Goal: Task Accomplishment & Management: Manage account settings

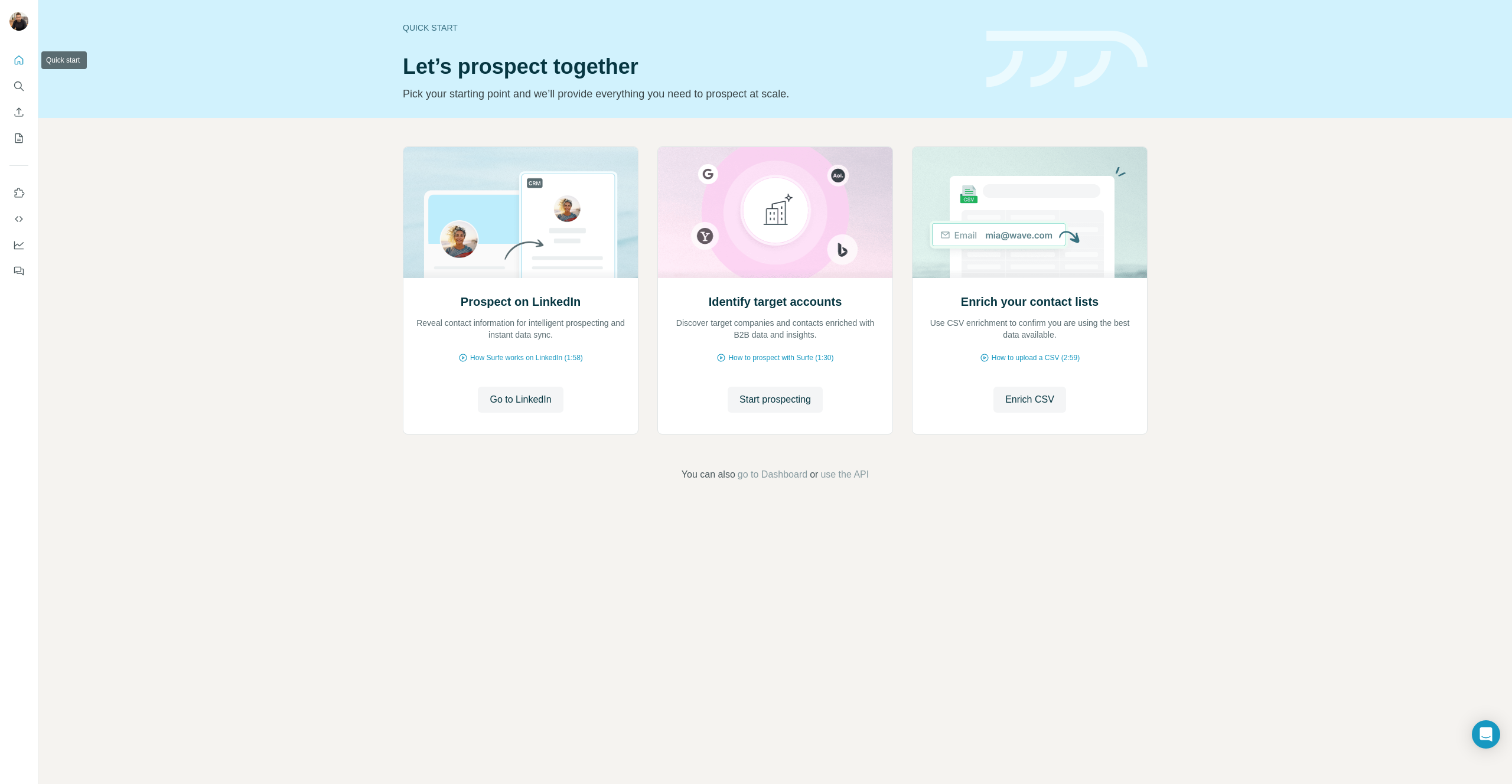
click at [19, 57] on icon "Quick start" at bounding box center [19, 60] width 12 height 12
click at [20, 139] on icon "My lists" at bounding box center [19, 138] width 12 height 12
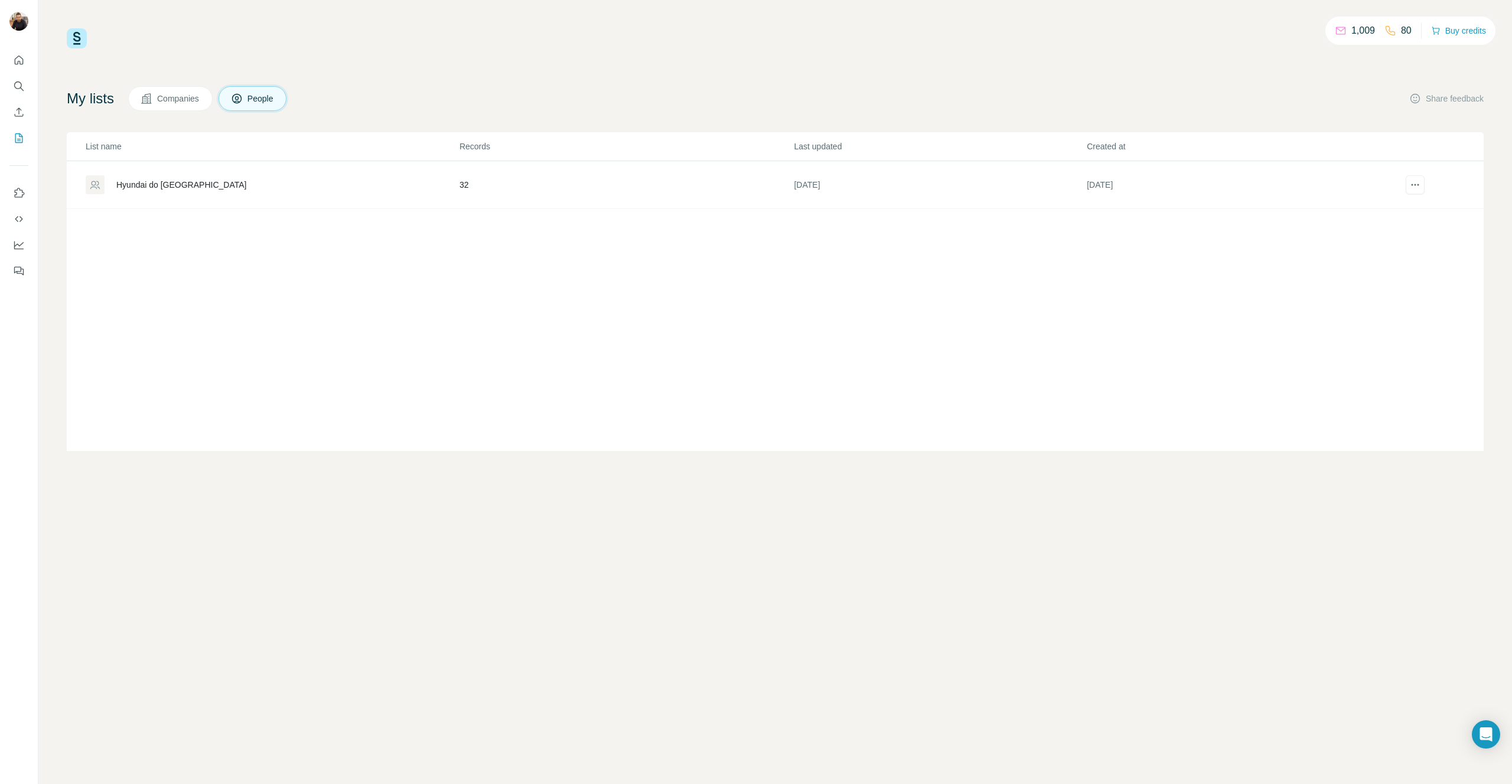
click at [177, 188] on div "Hyundai do Brasil" at bounding box center [181, 184] width 130 height 12
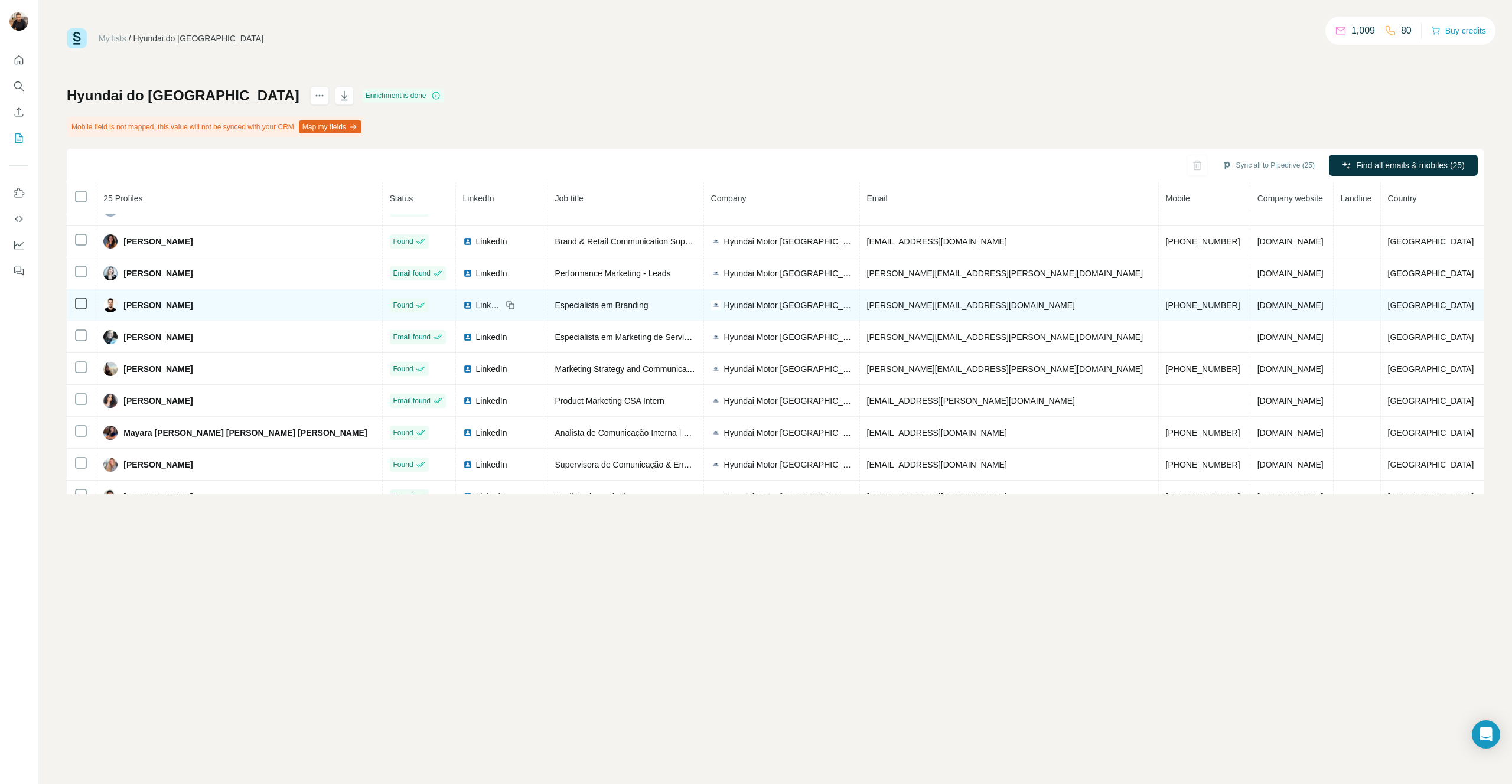
scroll to position [349, 0]
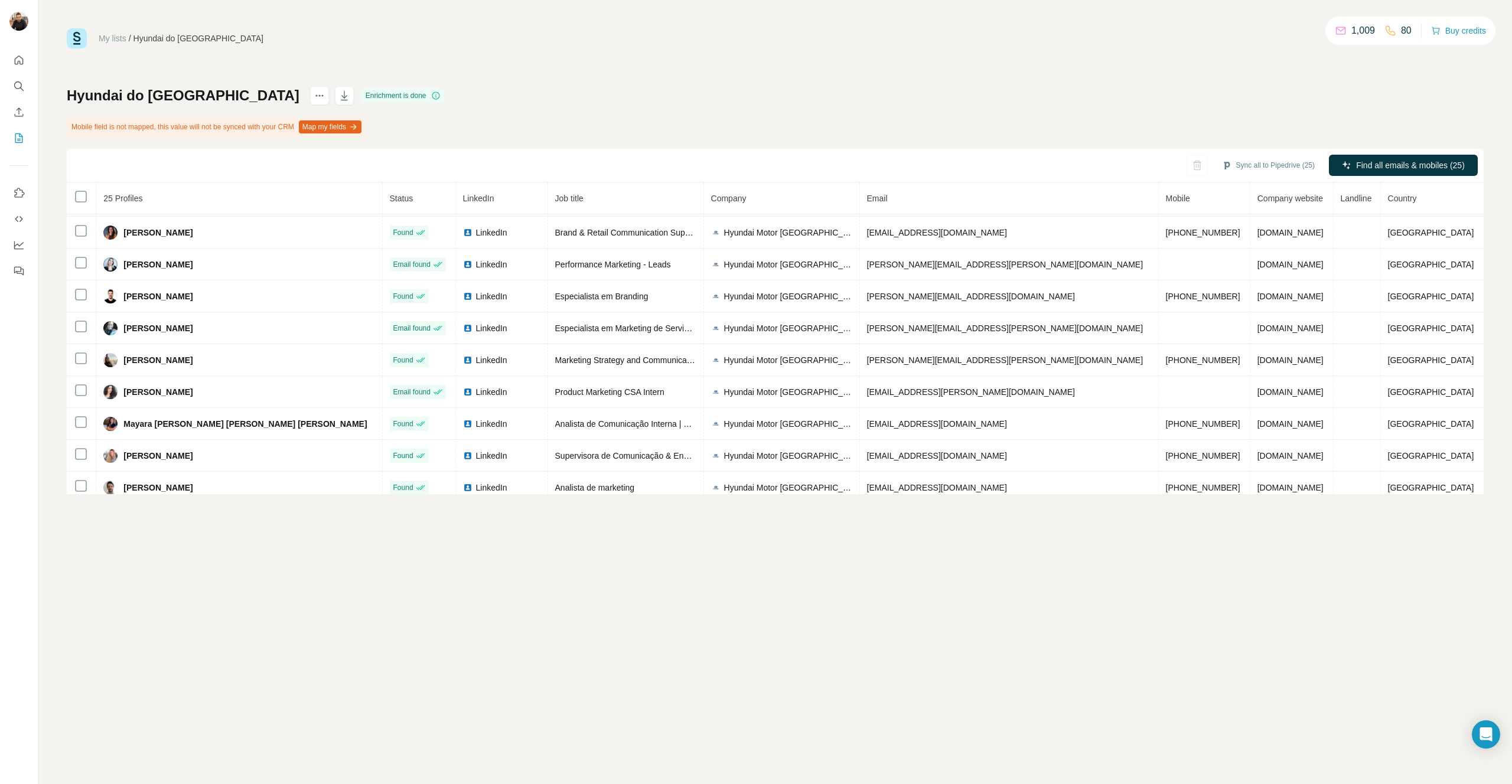
click at [1171, 105] on div "Hyundai do Brasil Enrichment is done Mobile field is not mapped, this value wil…" at bounding box center [775, 290] width 1417 height 408
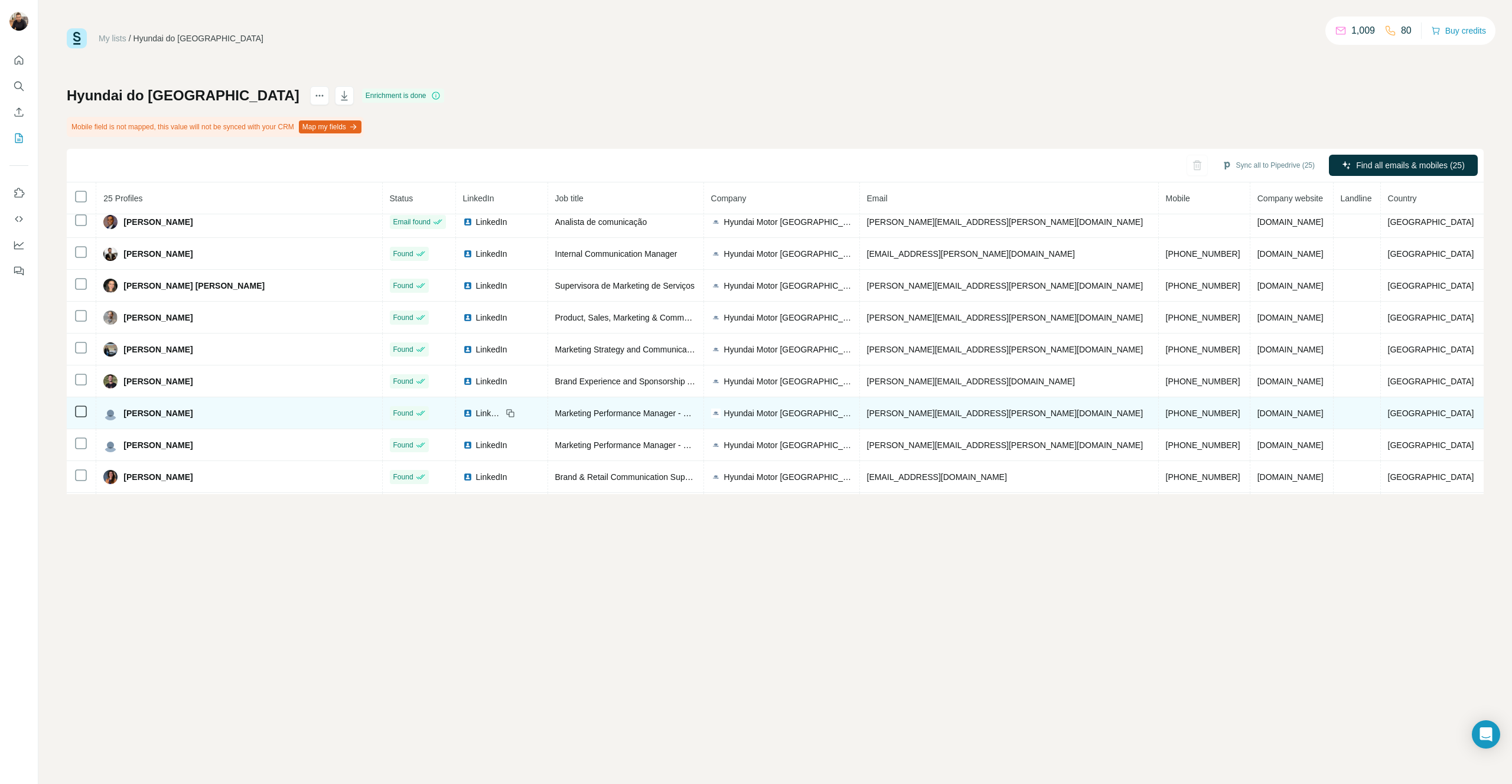
scroll to position [0, 0]
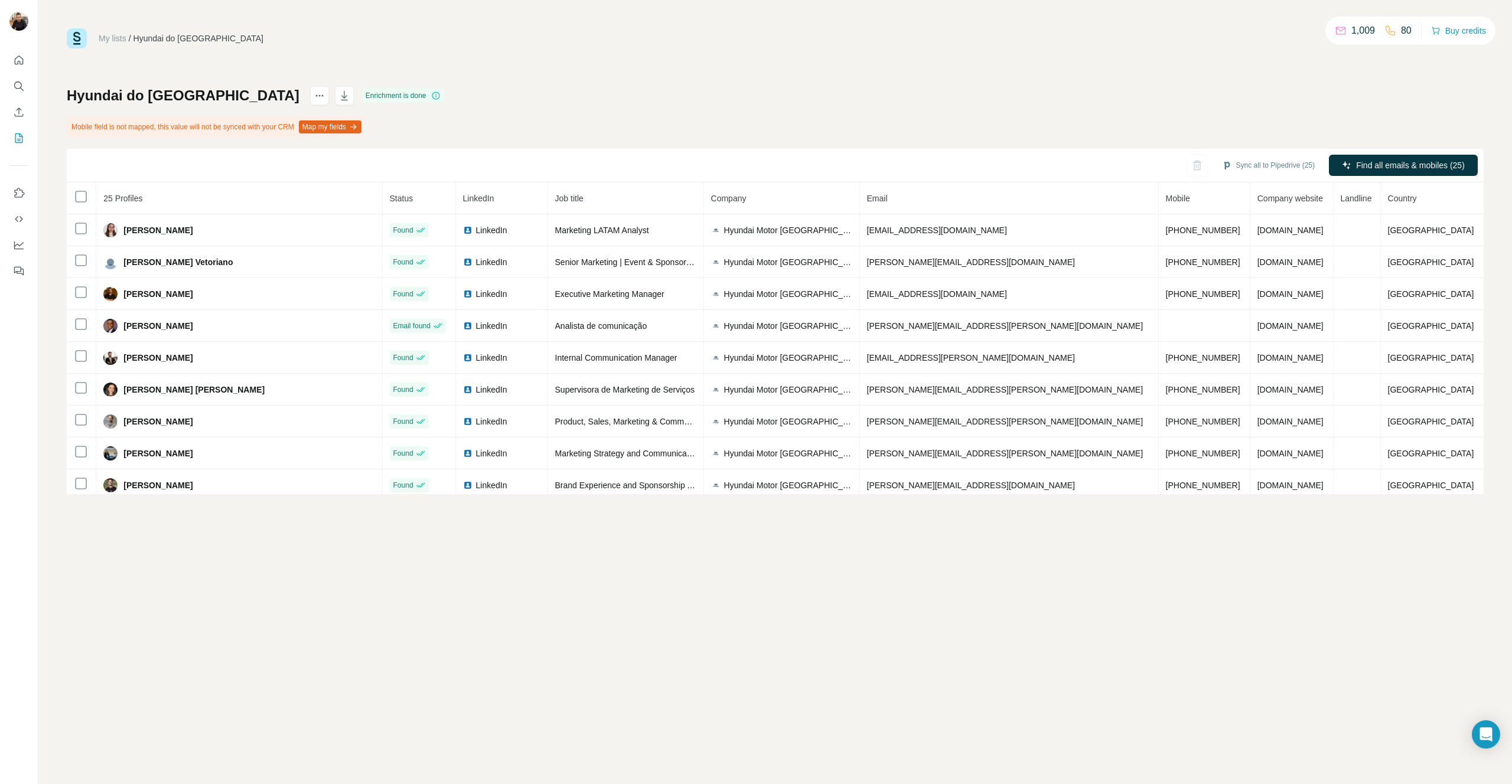
click at [119, 39] on link "My lists" at bounding box center [112, 38] width 28 height 9
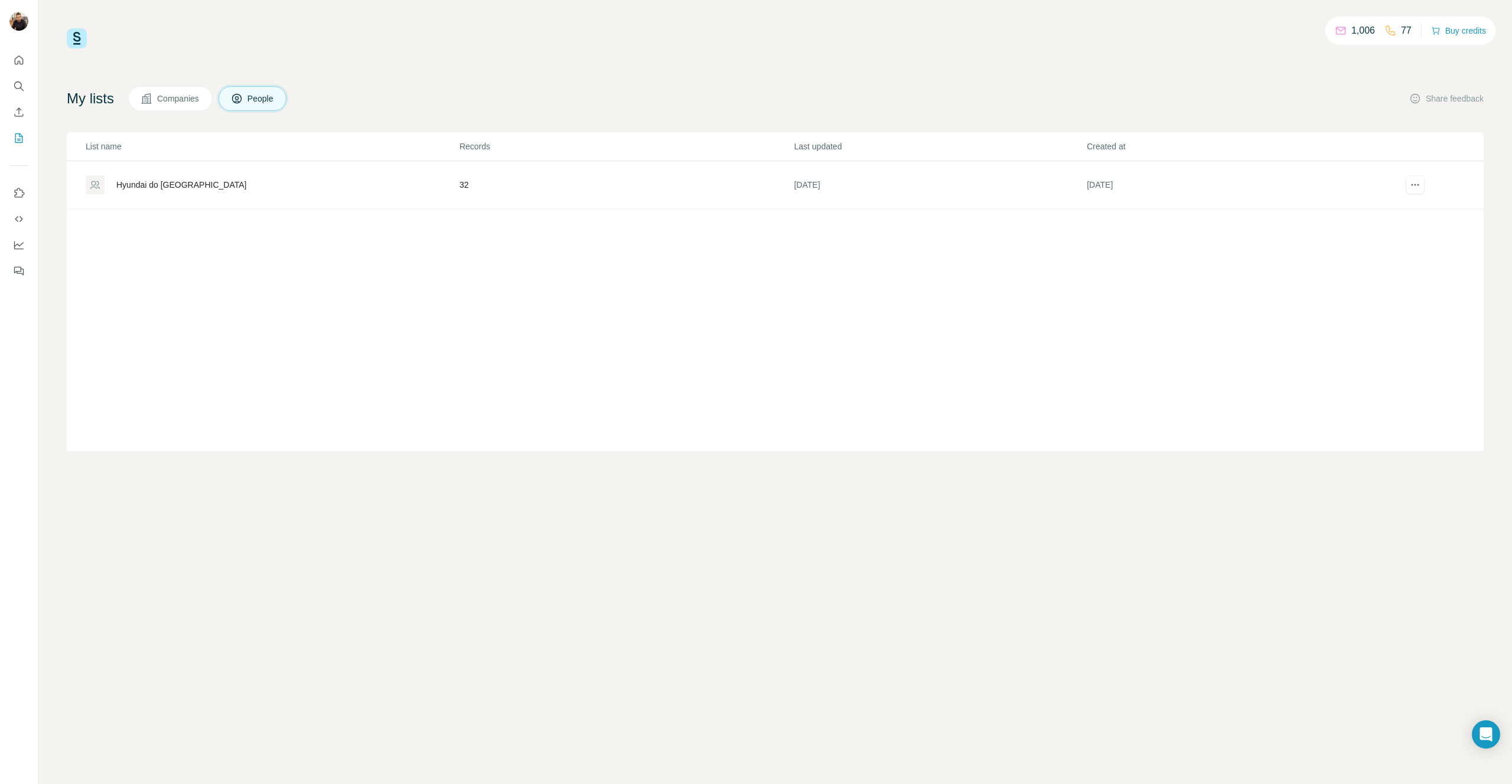
click at [993, 262] on div "List name Records Last updated Created at Hyundai do Brasil 32 13 days ago 13 d…" at bounding box center [775, 292] width 1417 height 319
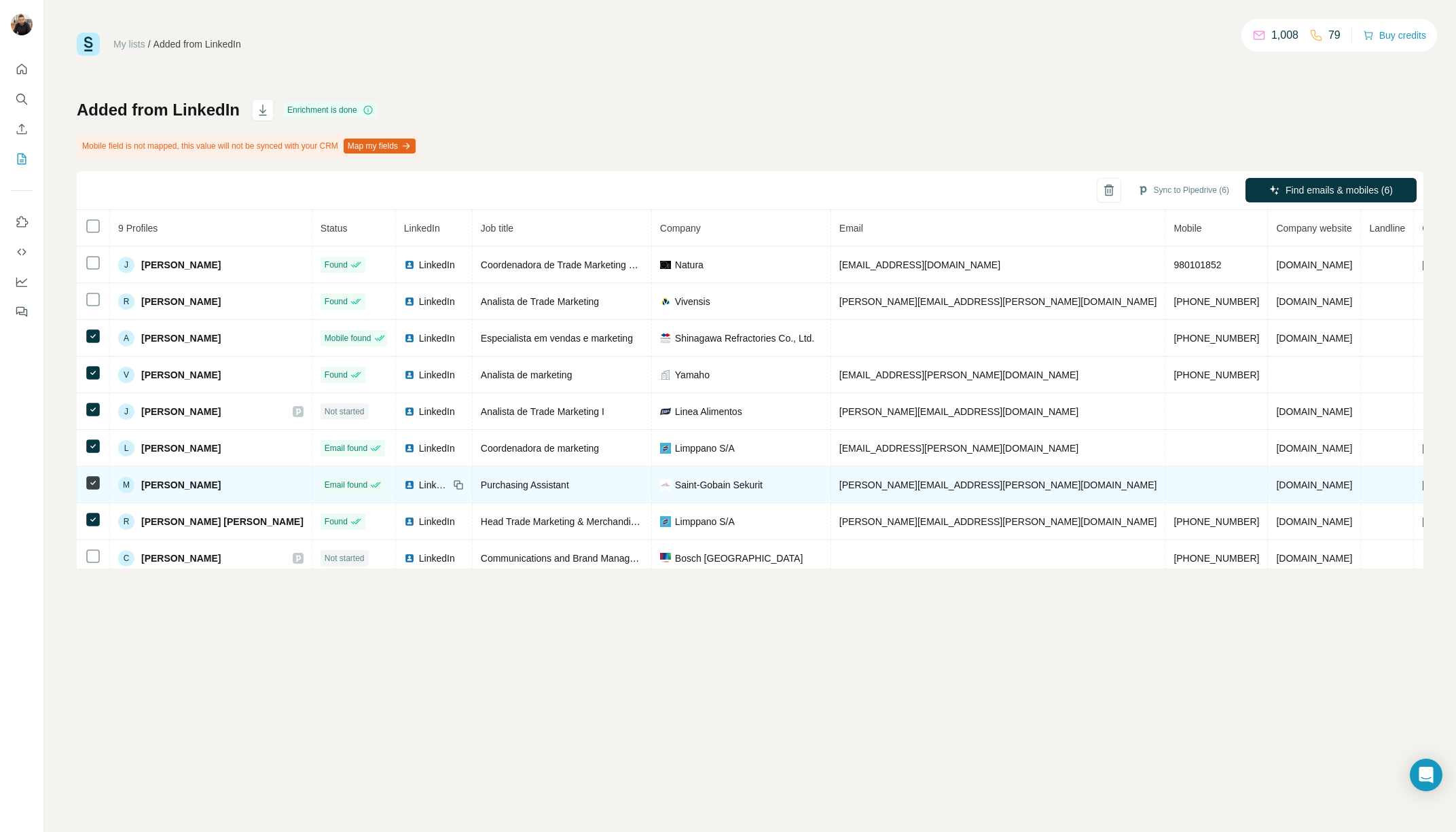
scroll to position [8, 0]
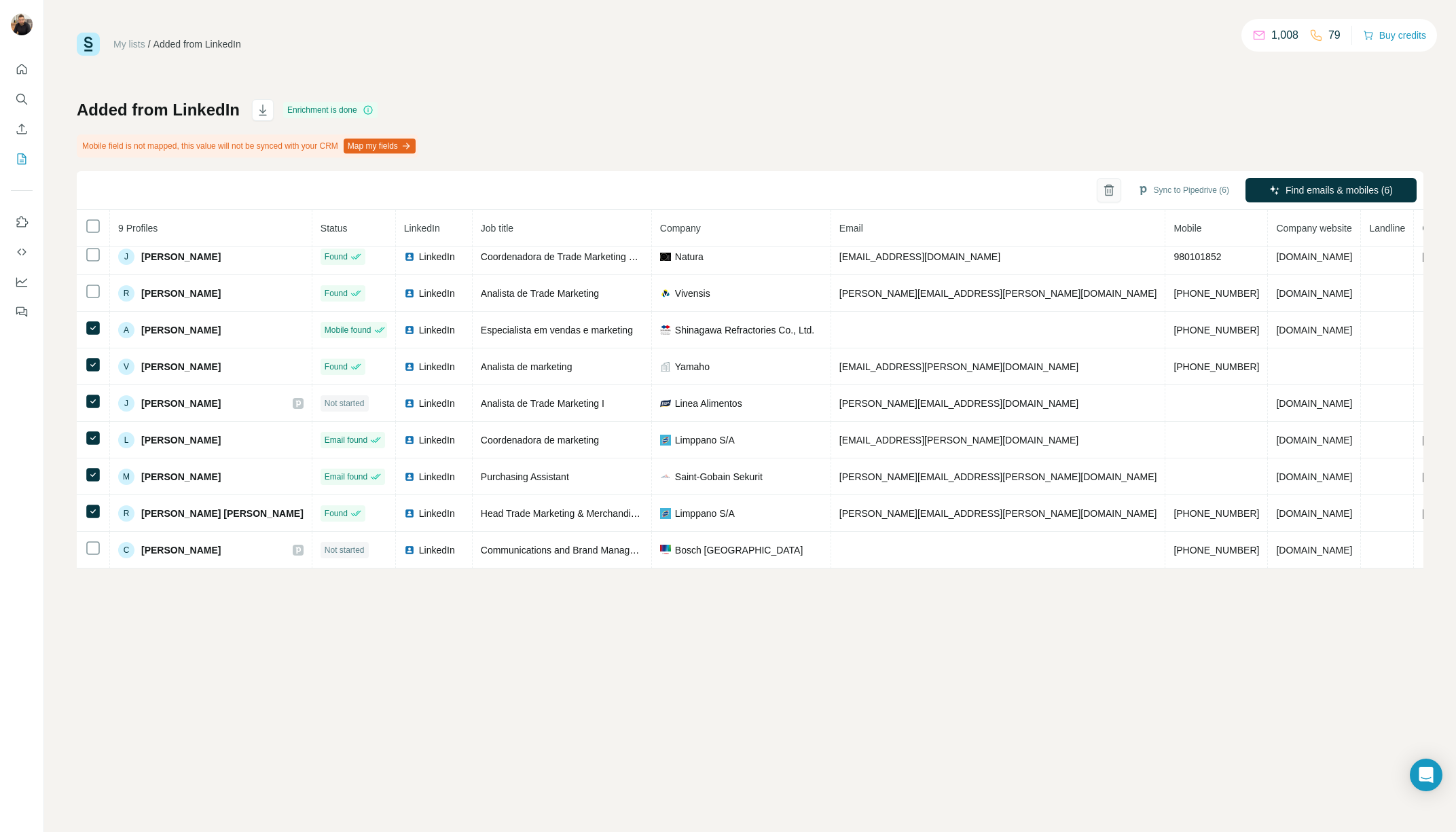
click at [1107, 192] on icon "button" at bounding box center [1108, 191] width 4 height 4
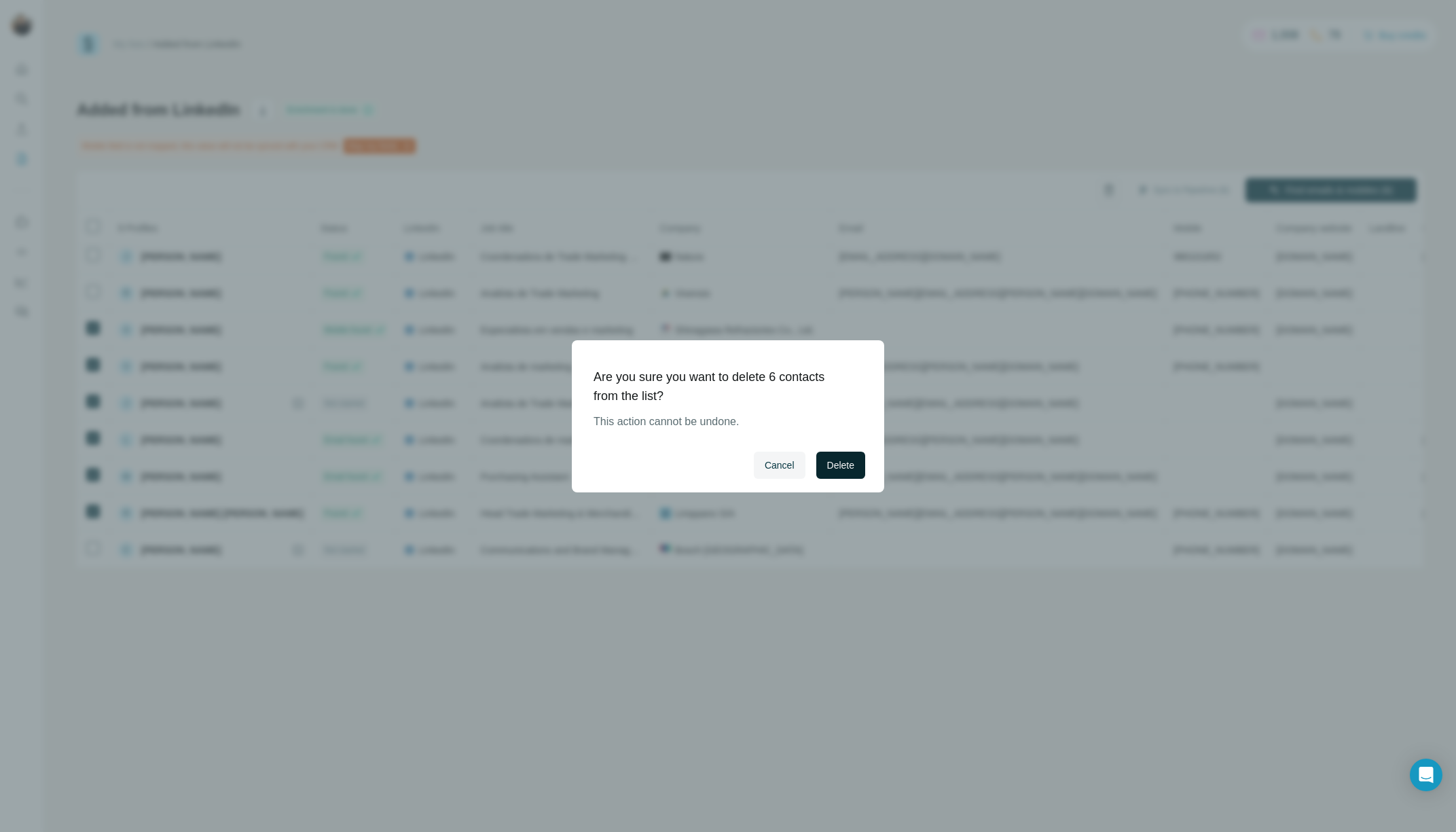
click at [860, 467] on button "Delete" at bounding box center [840, 465] width 49 height 27
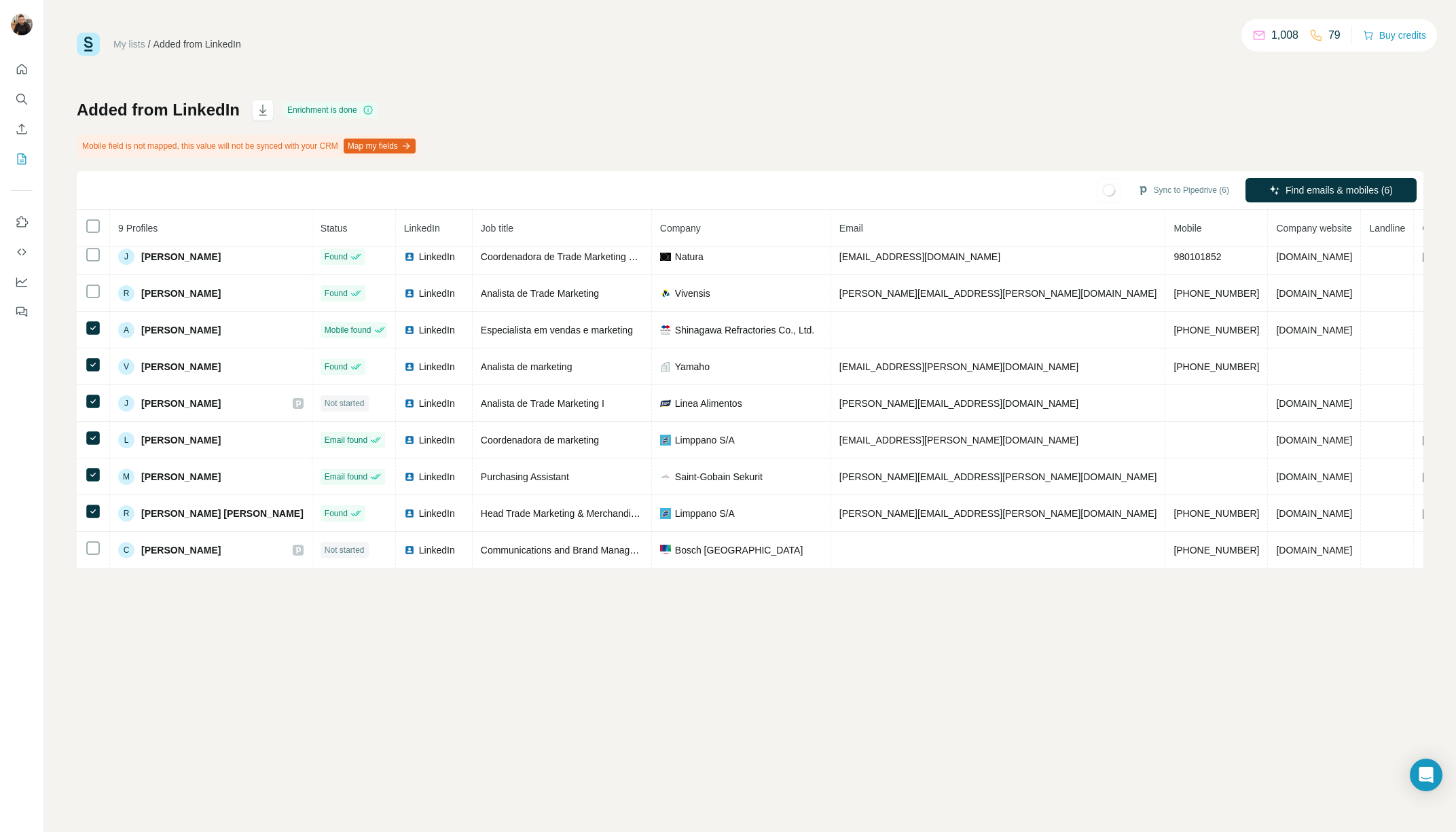
scroll to position [0, 0]
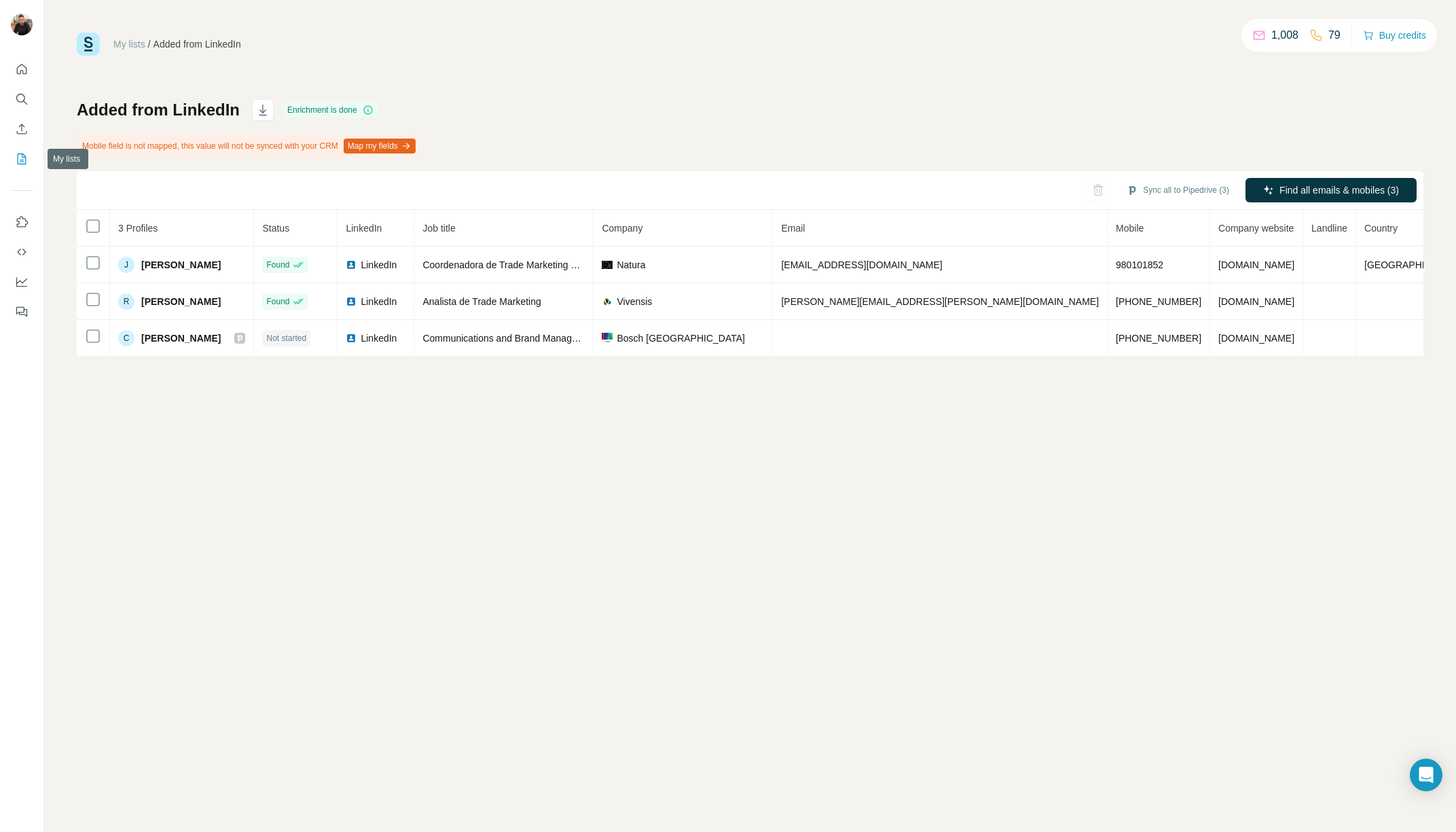
click at [21, 150] on button "My lists" at bounding box center [21, 159] width 21 height 24
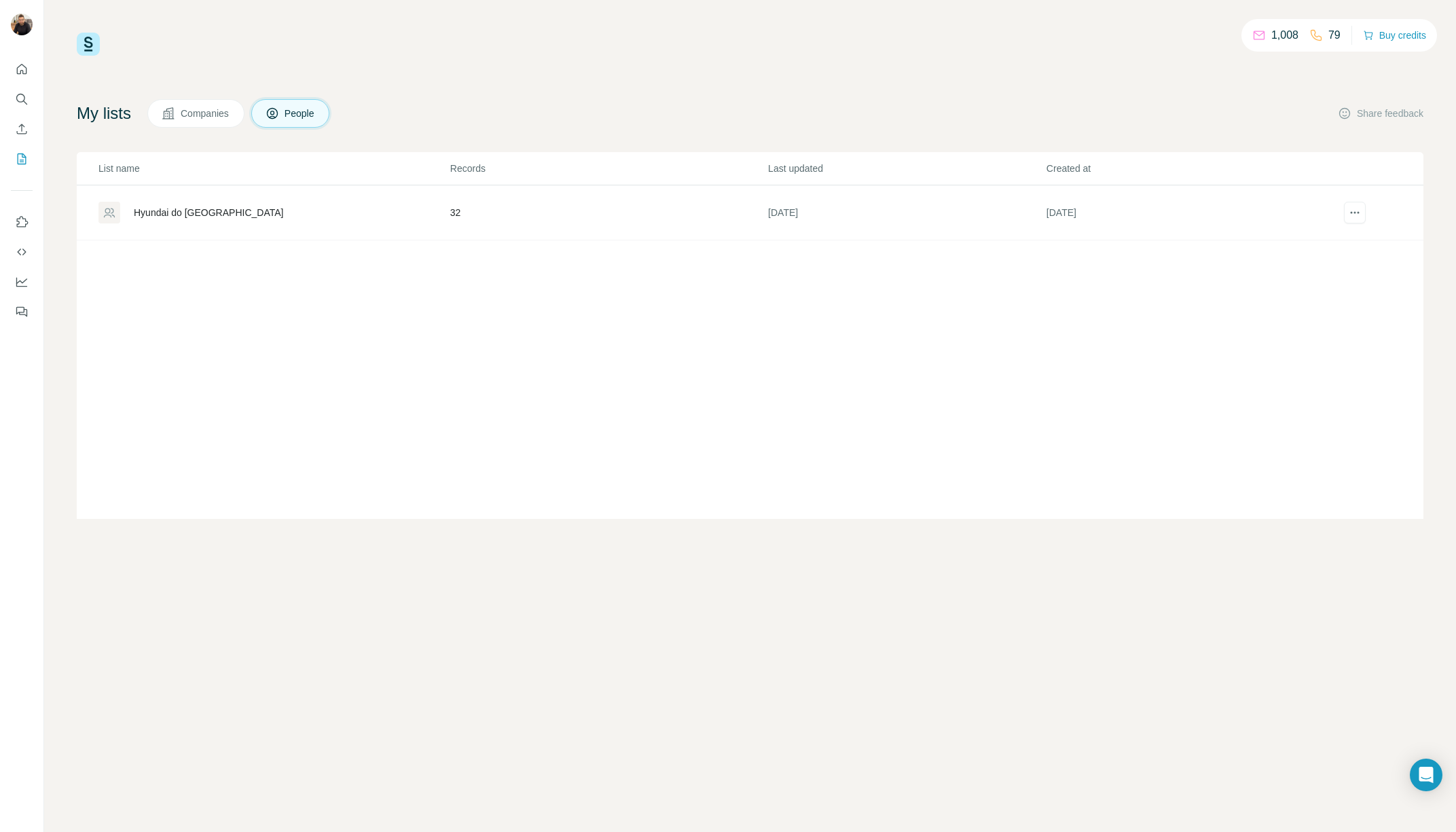
click at [216, 110] on span "Companies" at bounding box center [206, 113] width 50 height 13
click at [299, 115] on span "People" at bounding box center [299, 113] width 31 height 13
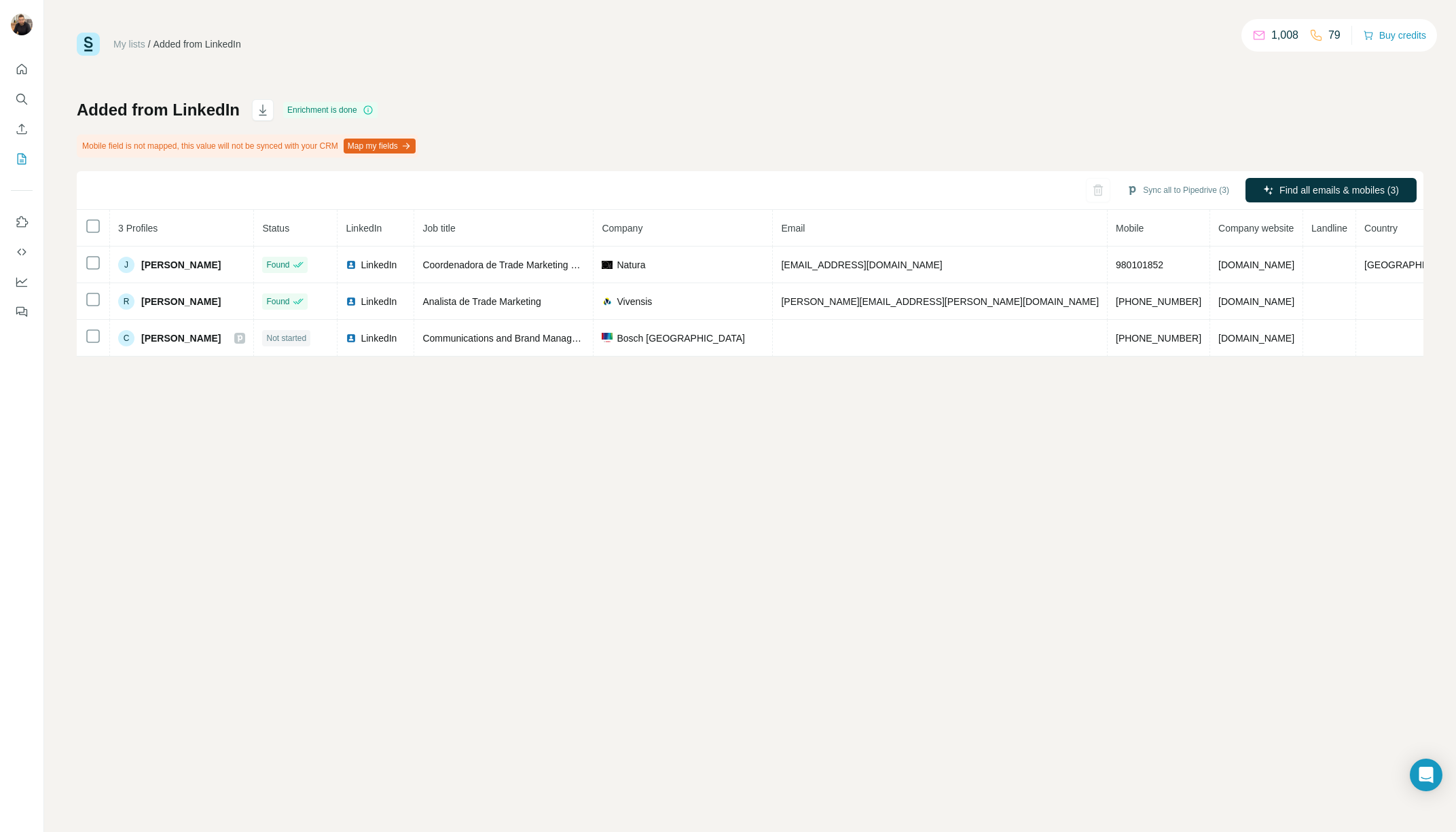
click at [372, 111] on icon at bounding box center [368, 110] width 11 height 11
click at [411, 145] on button "Map my fields" at bounding box center [380, 145] width 72 height 15
click at [1306, 402] on div "My lists / Added from LinkedIn 1,008 79 Buy credits Added from LinkedIn Enrichm…" at bounding box center [750, 416] width 1412 height 832
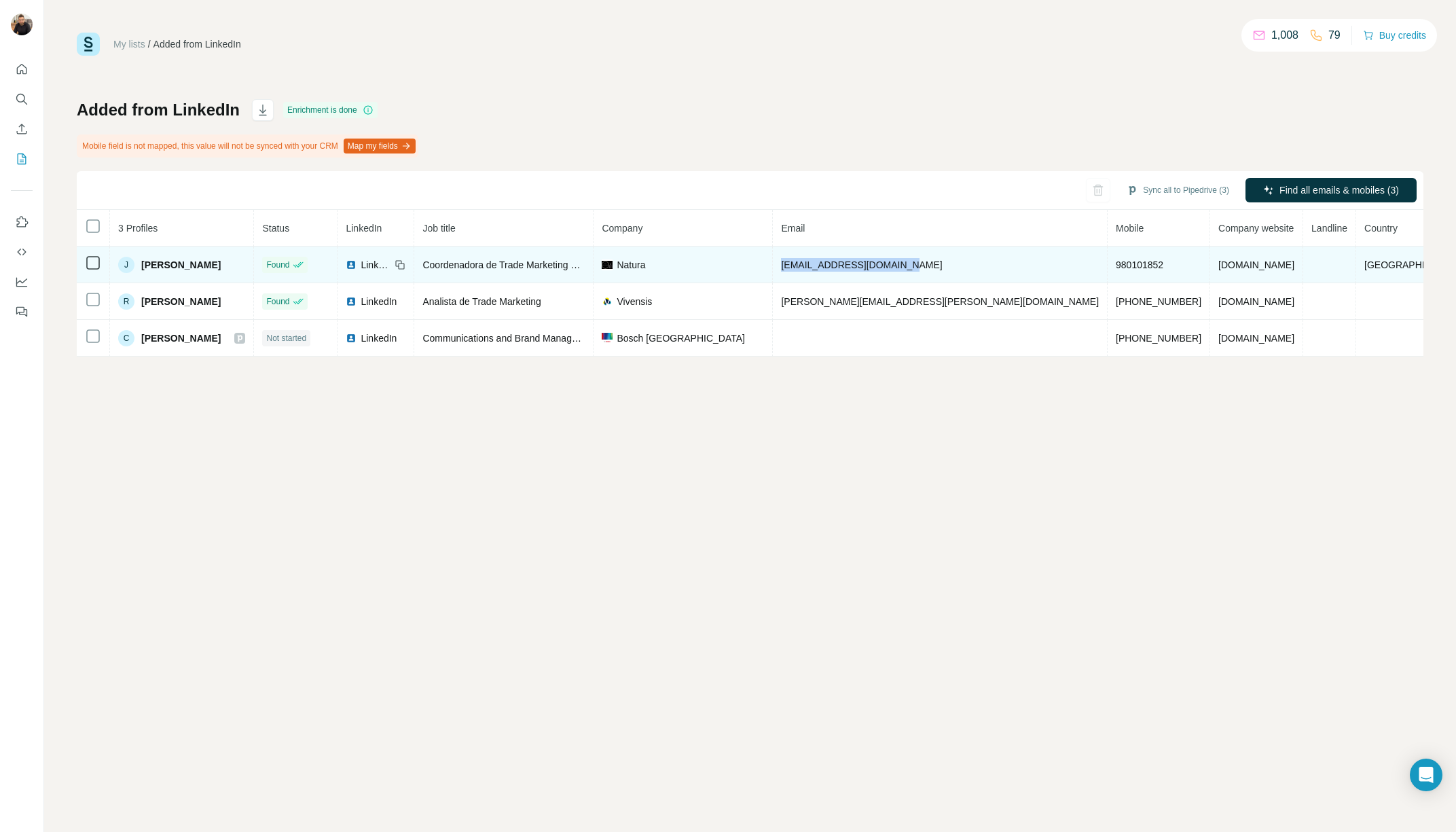
drag, startPoint x: 958, startPoint y: 266, endPoint x: 840, endPoint y: 267, distance: 118.0
click at [840, 267] on td "[EMAIL_ADDRESS][DOMAIN_NAME]" at bounding box center [940, 265] width 335 height 37
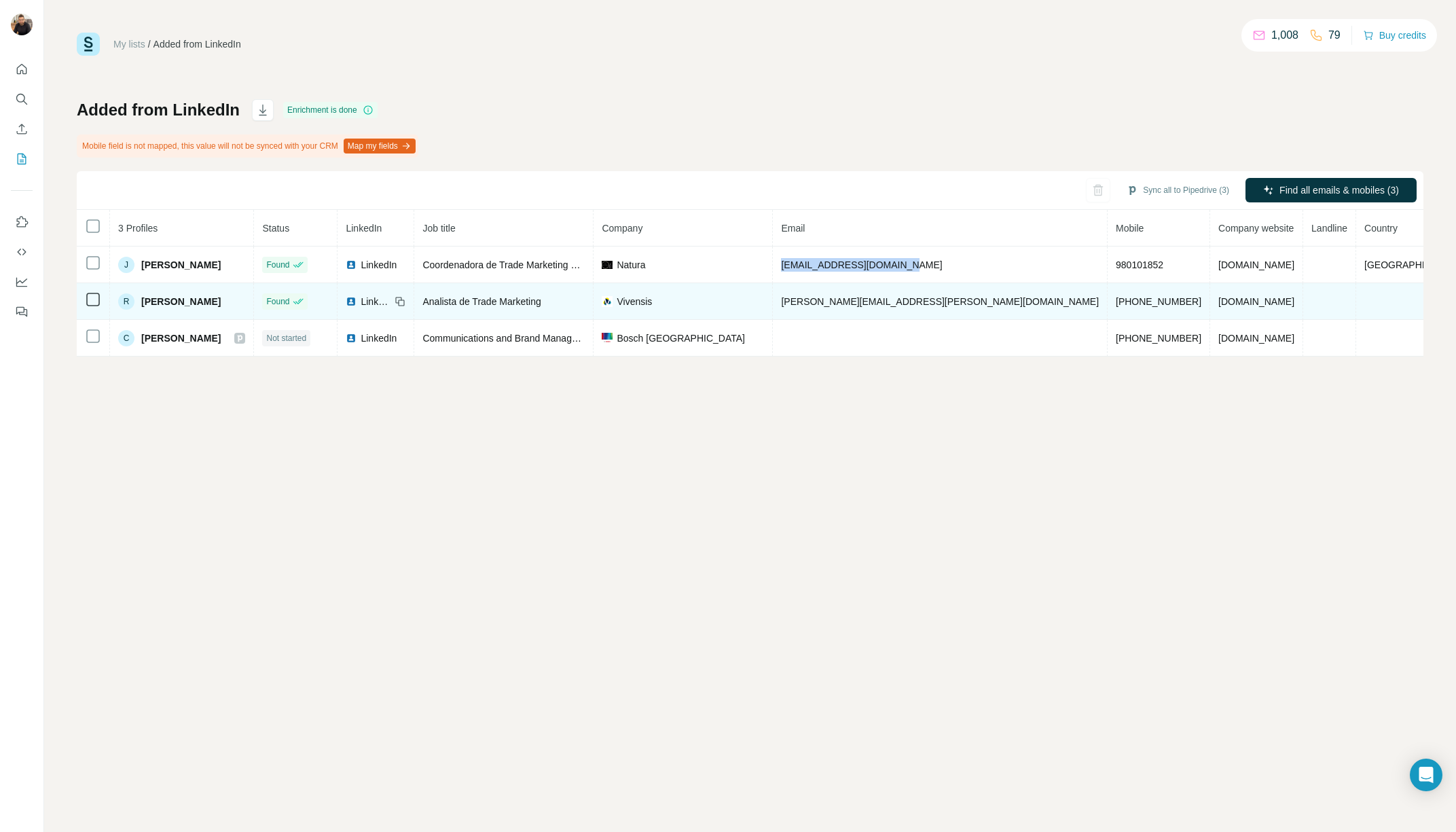
copy span "[EMAIL_ADDRESS][DOMAIN_NAME]"
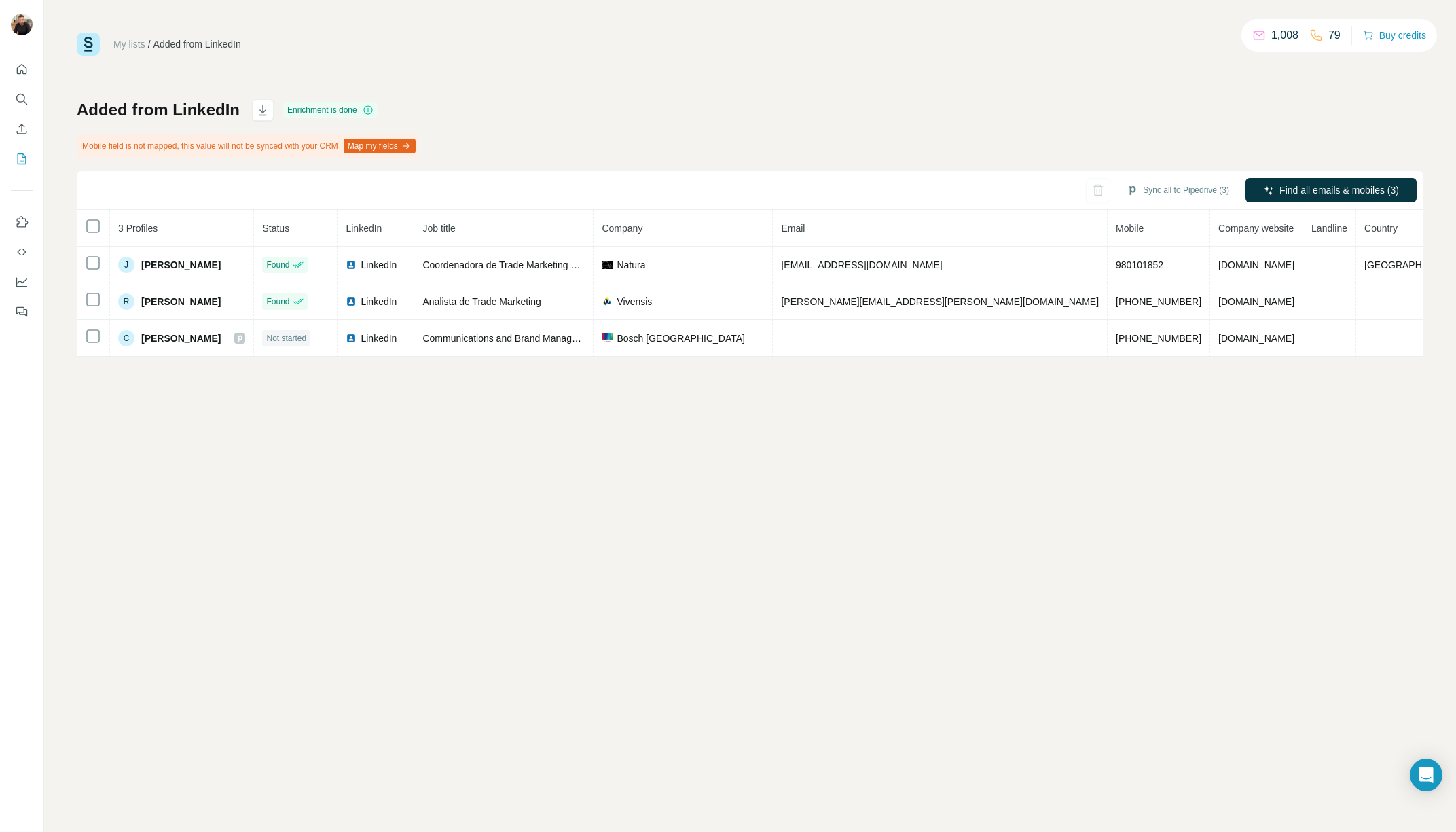
click at [789, 118] on div "Added from LinkedIn Enrichment is done Mobile field is not mapped, this value w…" at bounding box center [749, 227] width 1346 height 257
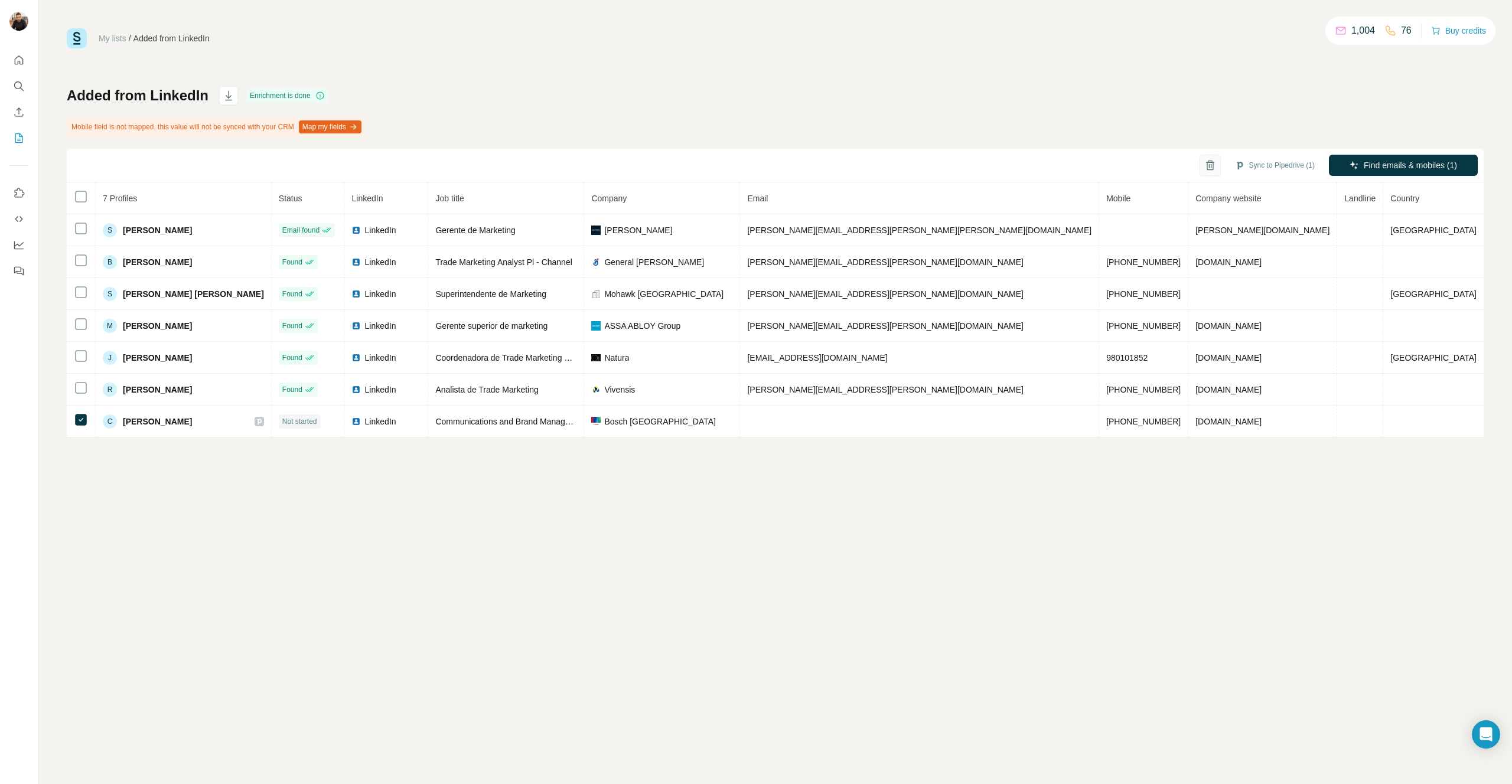
click at [1208, 165] on icon "button" at bounding box center [1210, 166] width 6 height 9
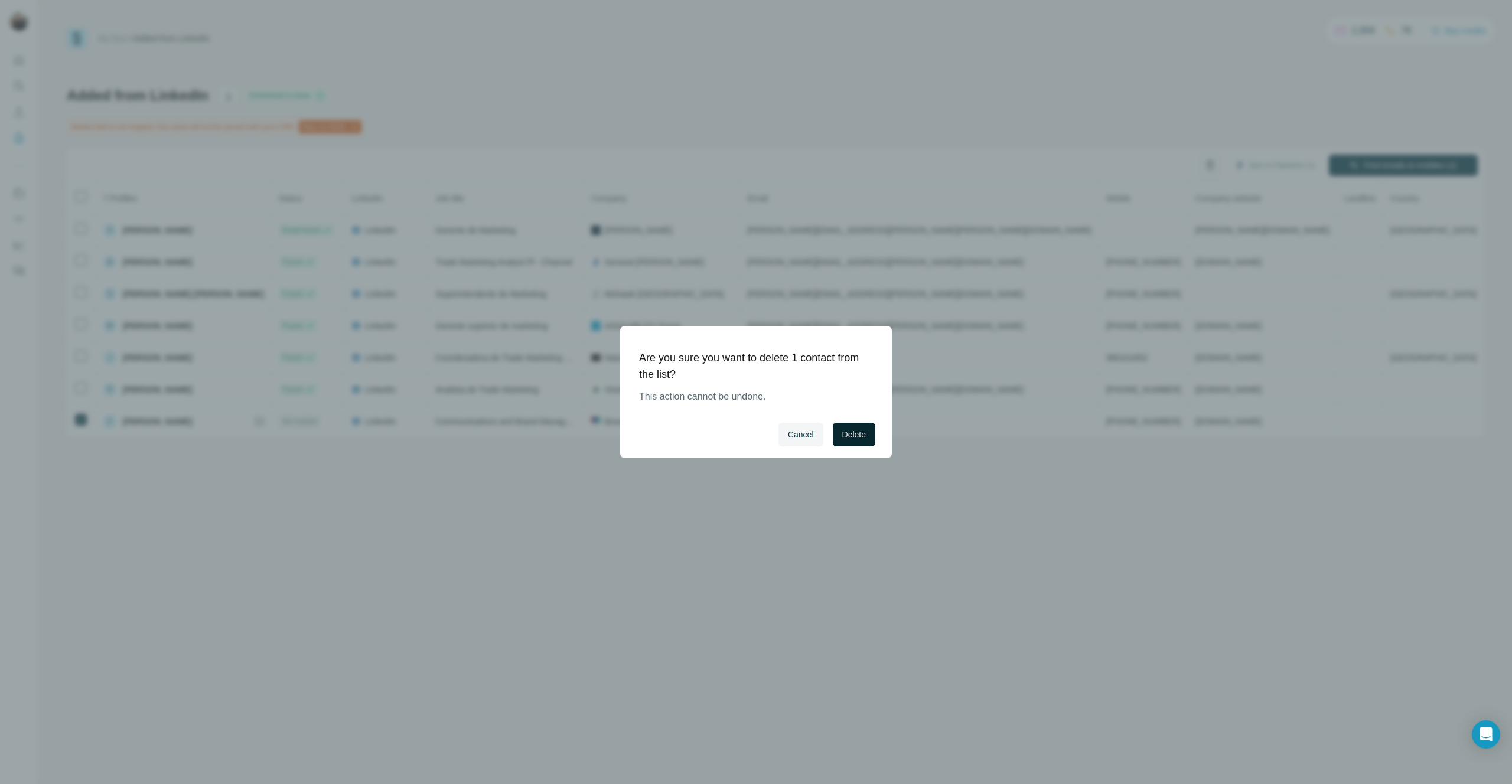
click at [857, 438] on span "Delete" at bounding box center [854, 434] width 23 height 12
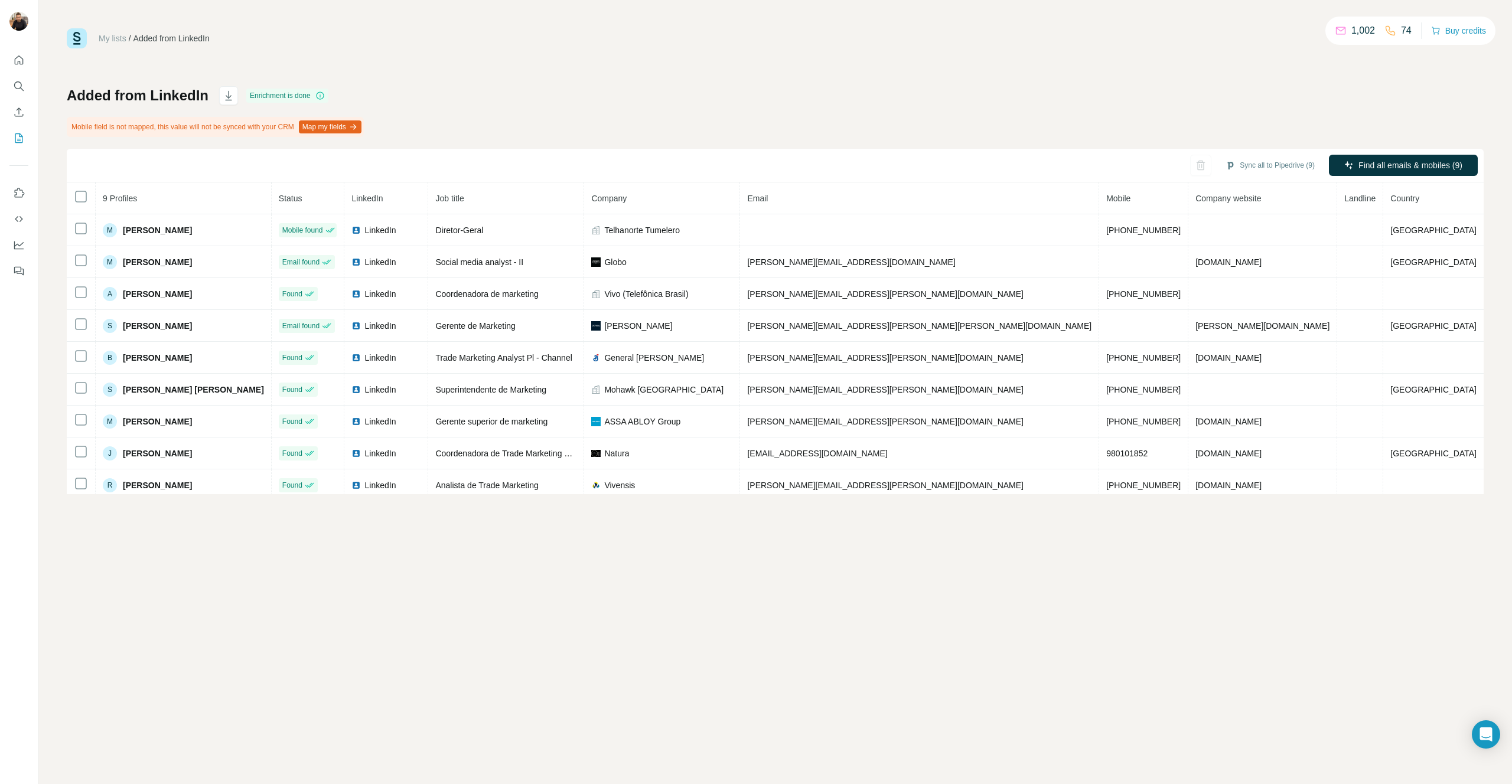
click at [1197, 103] on div "Added from LinkedIn Enrichment is done Mobile field is not mapped, this value w…" at bounding box center [775, 290] width 1417 height 408
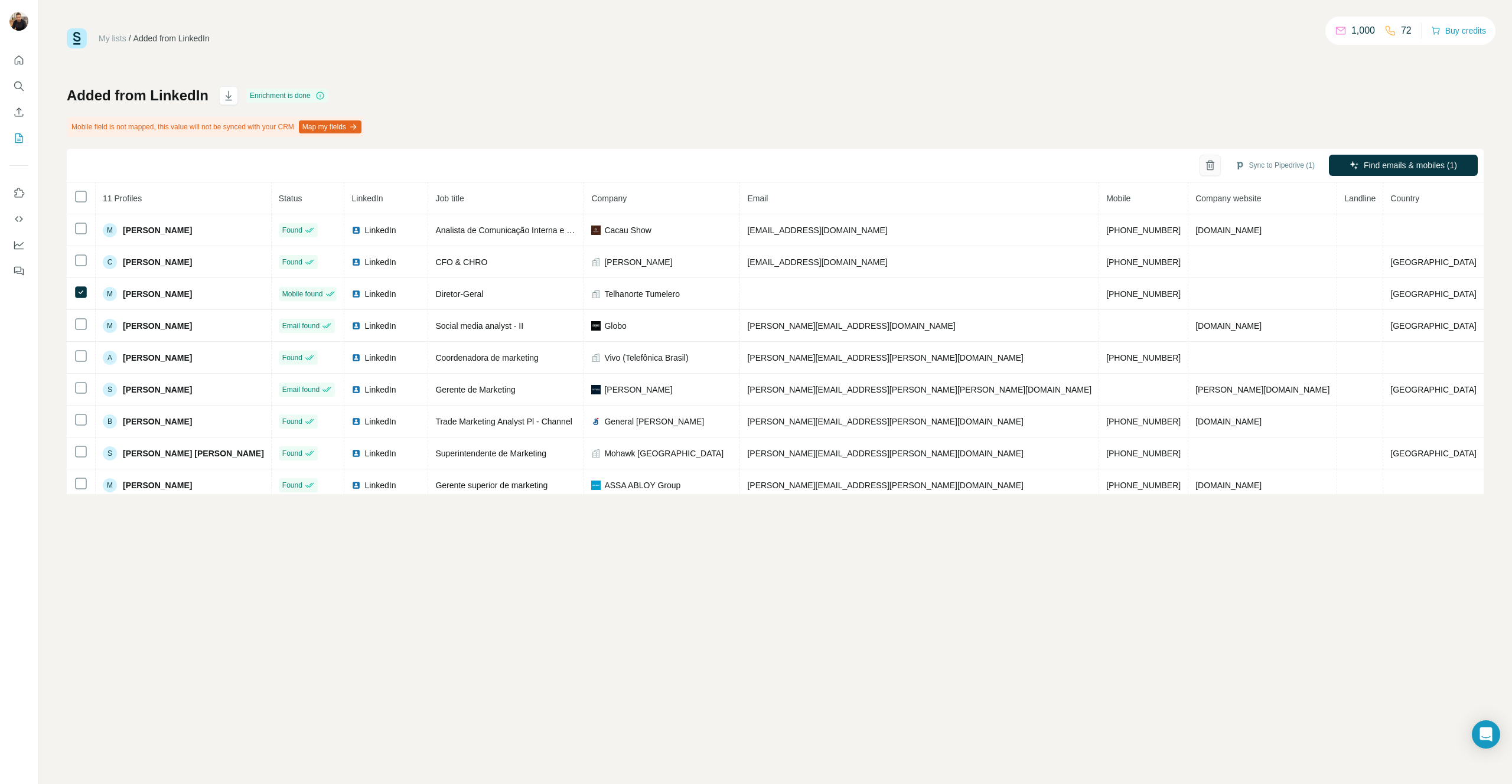
click at [1211, 161] on icon "button" at bounding box center [1210, 165] width 12 height 12
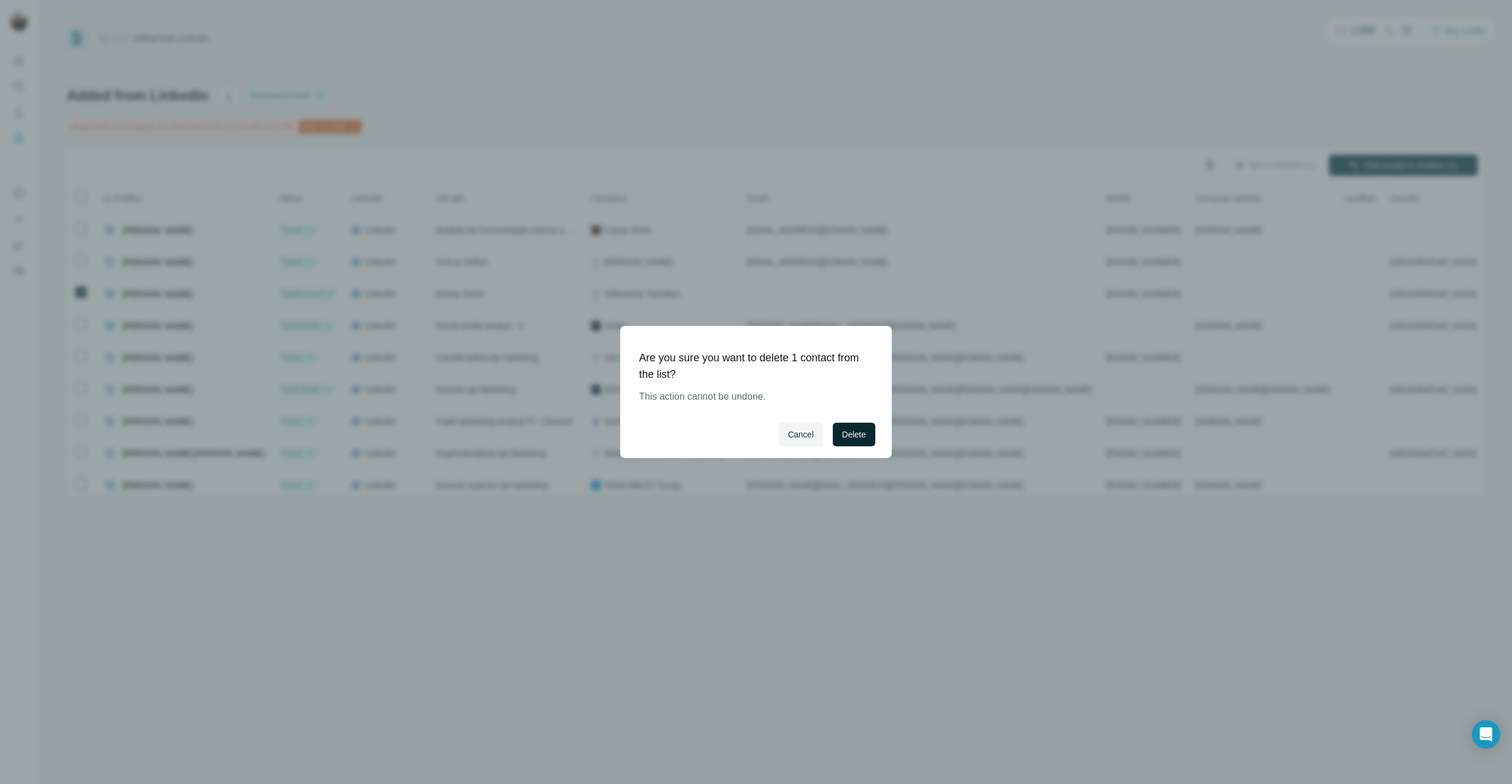
click at [858, 435] on span "Delete" at bounding box center [854, 434] width 23 height 12
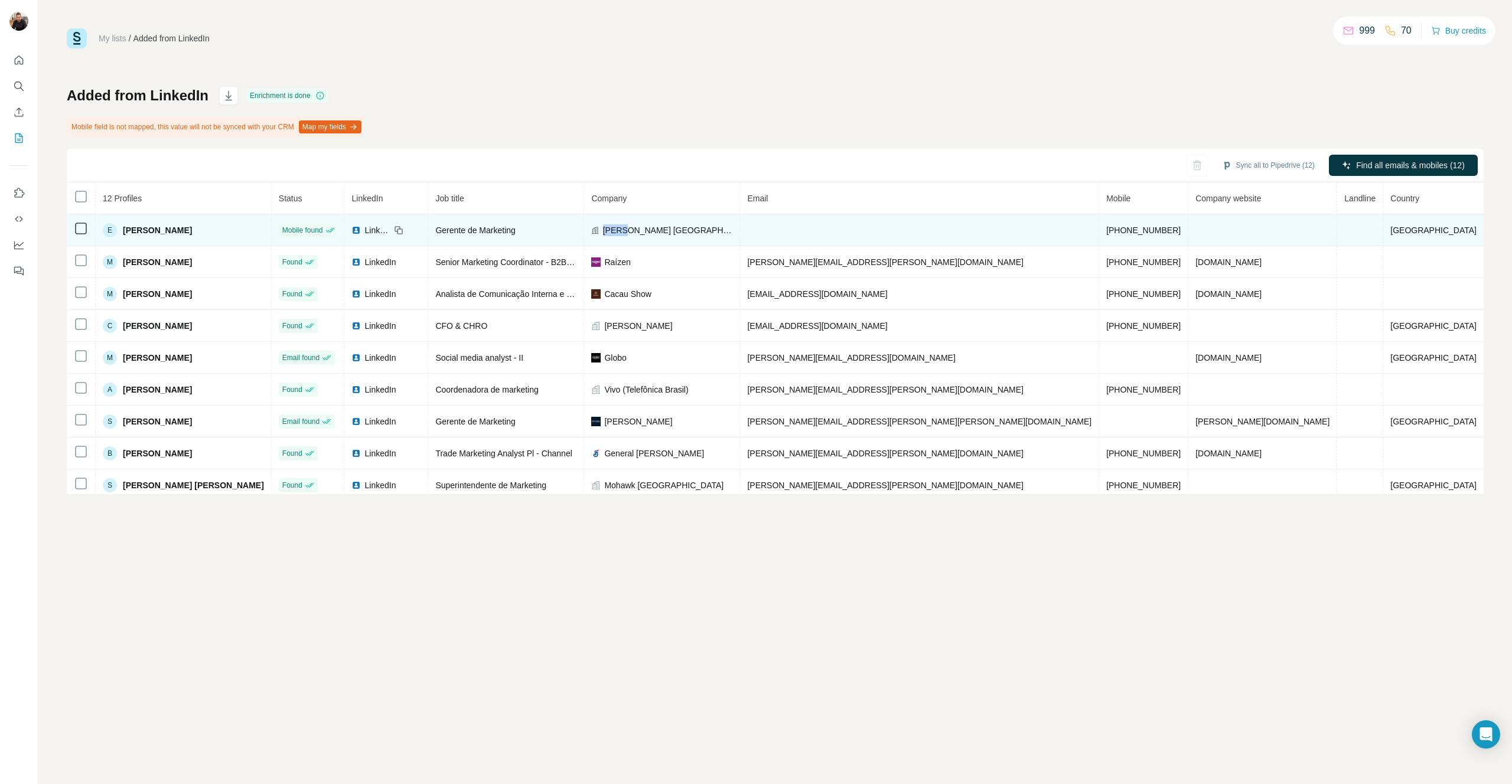
drag, startPoint x: 665, startPoint y: 229, endPoint x: 687, endPoint y: 229, distance: 22.0
click at [687, 229] on span "Knauf Brasil" at bounding box center [668, 230] width 130 height 12
copy span "Knauf"
drag, startPoint x: 174, startPoint y: 232, endPoint x: 142, endPoint y: 229, distance: 32.1
click at [142, 229] on span "Eginaldo Franzão" at bounding box center [157, 230] width 69 height 12
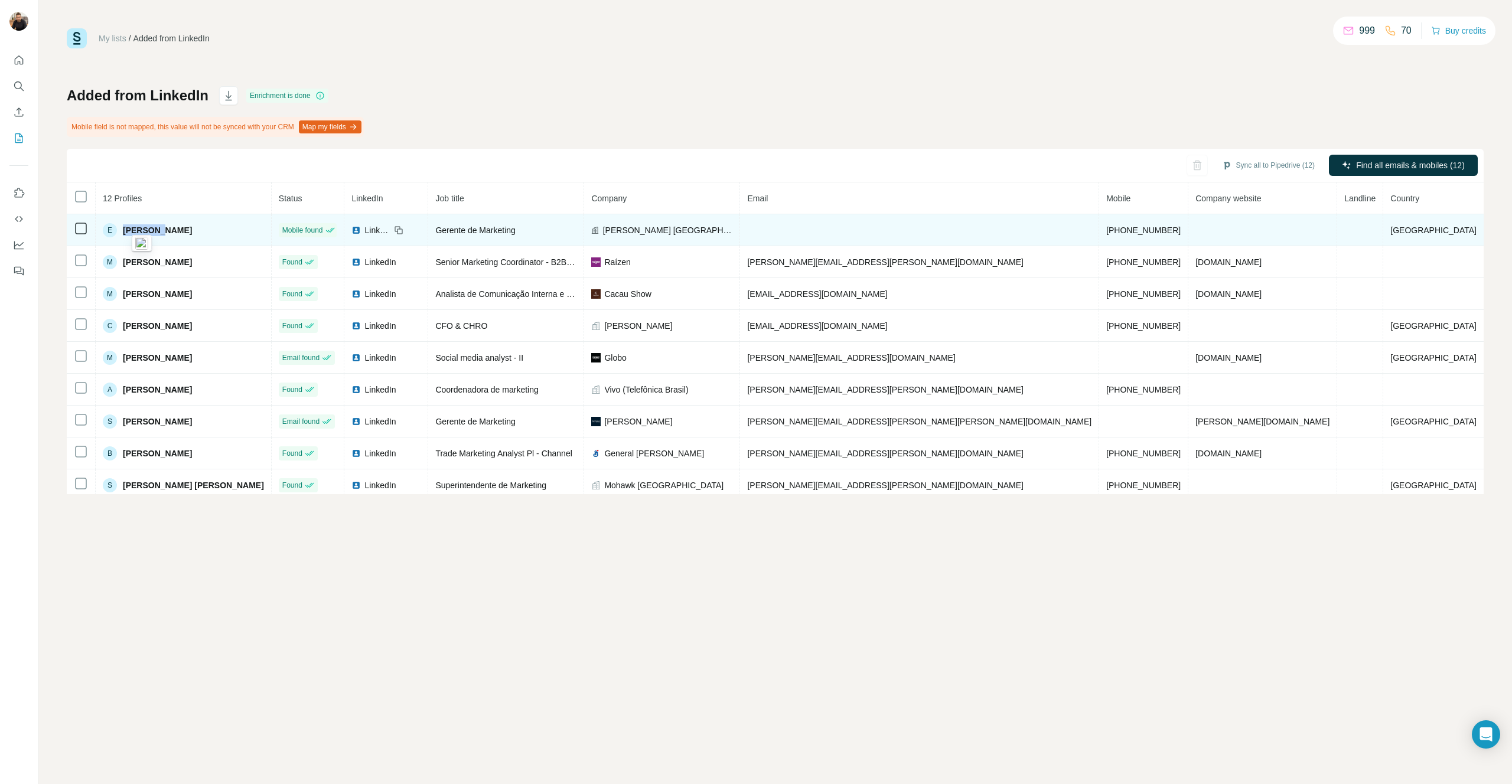
copy span "Eginaldo"
drag, startPoint x: 208, startPoint y: 231, endPoint x: 179, endPoint y: 229, distance: 29.1
click at [178, 229] on span "Eginaldo Franzão" at bounding box center [157, 230] width 69 height 12
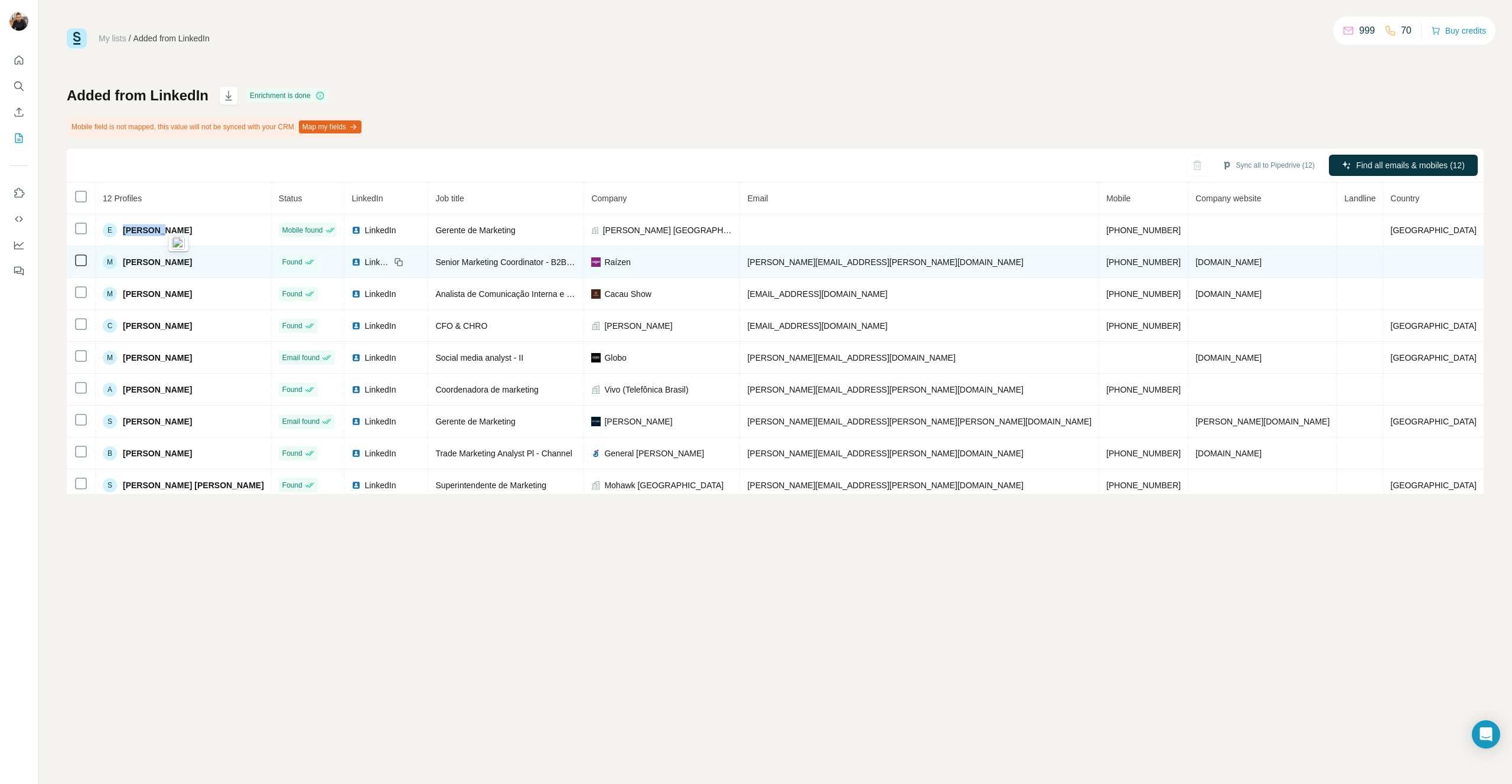
copy span "Franzão"
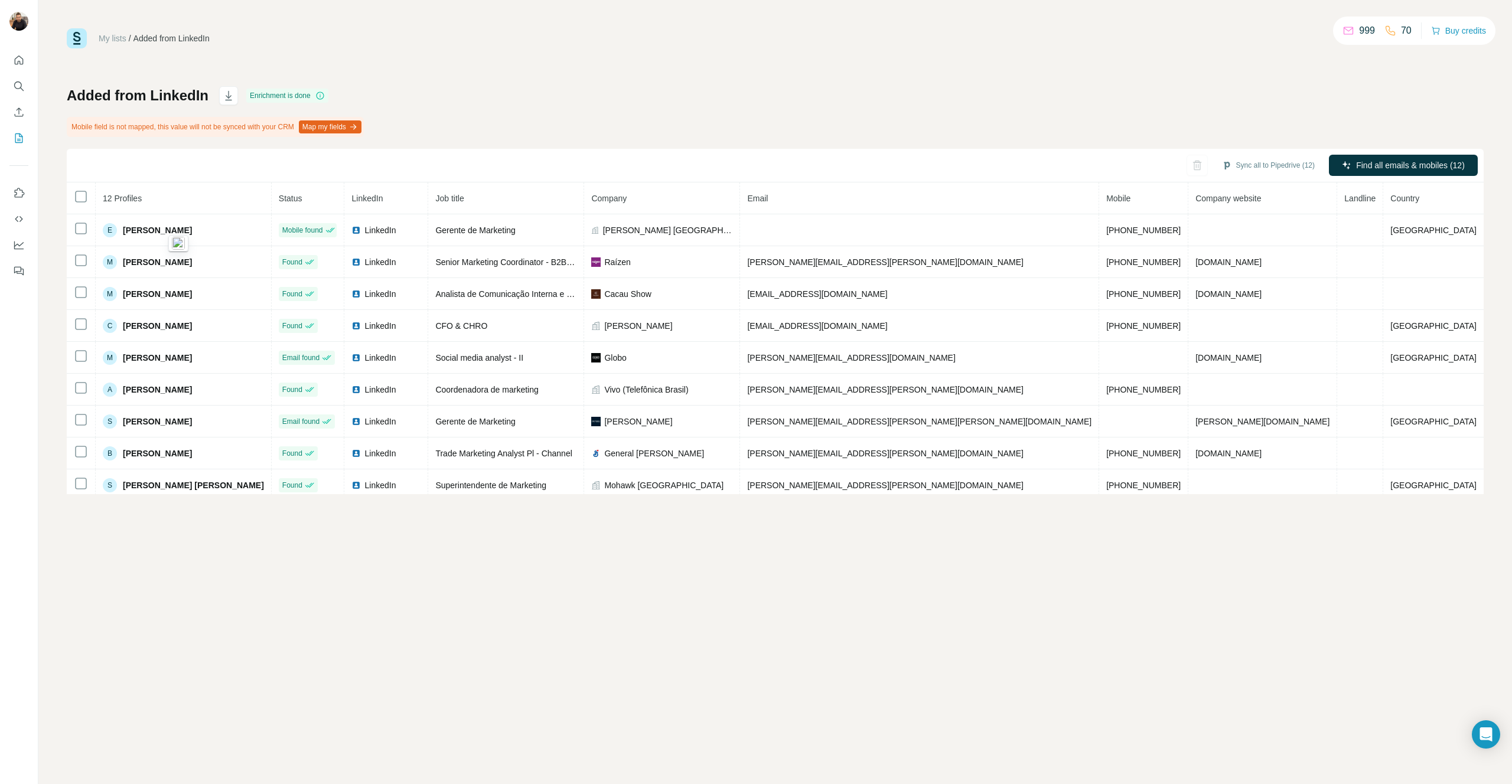
click at [705, 119] on div "Added from LinkedIn Enrichment is done Mobile field is not mapped, this value w…" at bounding box center [775, 290] width 1417 height 408
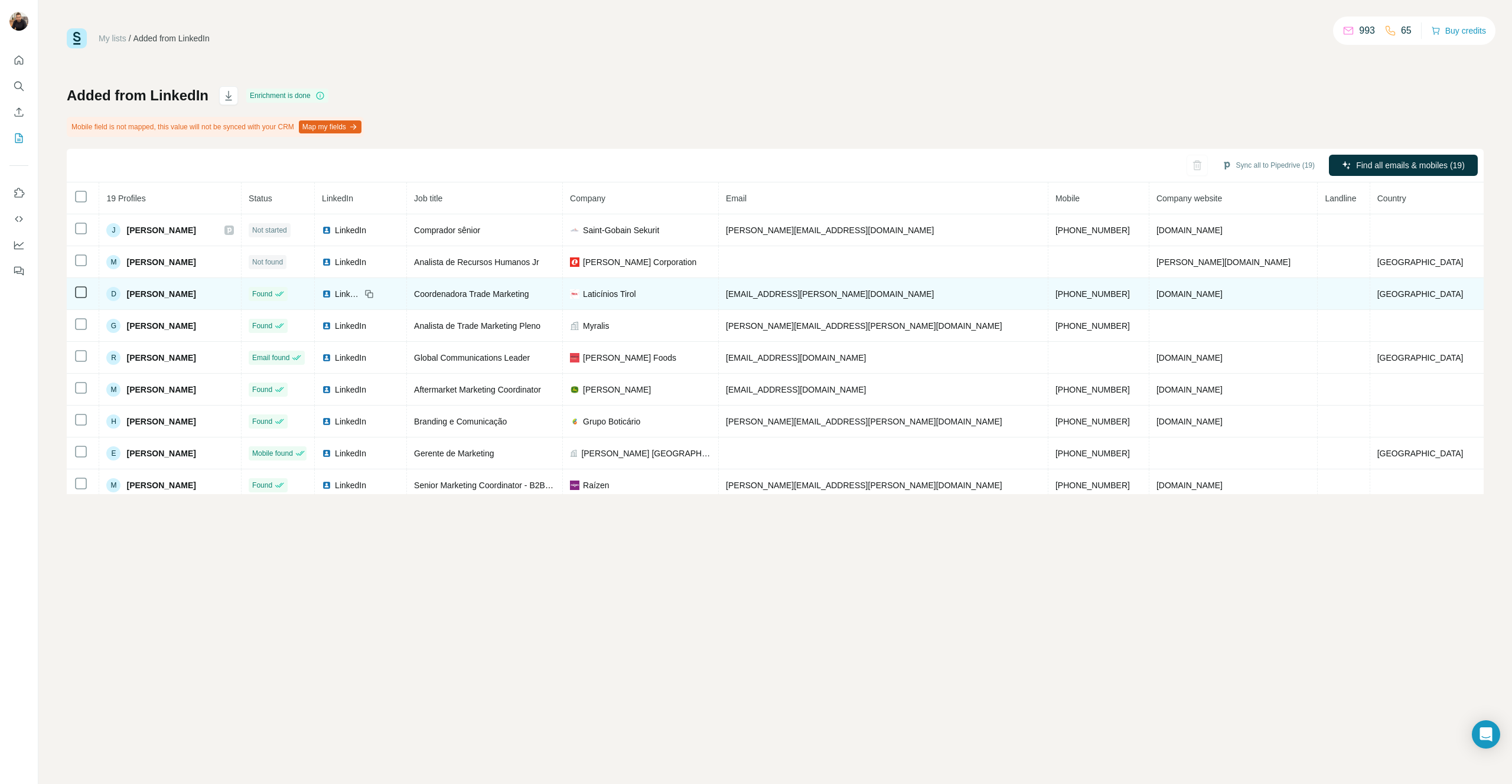
click at [958, 292] on td "[EMAIL_ADDRESS][PERSON_NAME][DOMAIN_NAME]" at bounding box center [883, 294] width 329 height 32
click at [840, 296] on span "[EMAIL_ADDRESS][PERSON_NAME][DOMAIN_NAME]" at bounding box center [830, 294] width 208 height 9
click at [904, 297] on td "[EMAIL_ADDRESS][PERSON_NAME][DOMAIN_NAME]" at bounding box center [883, 294] width 329 height 32
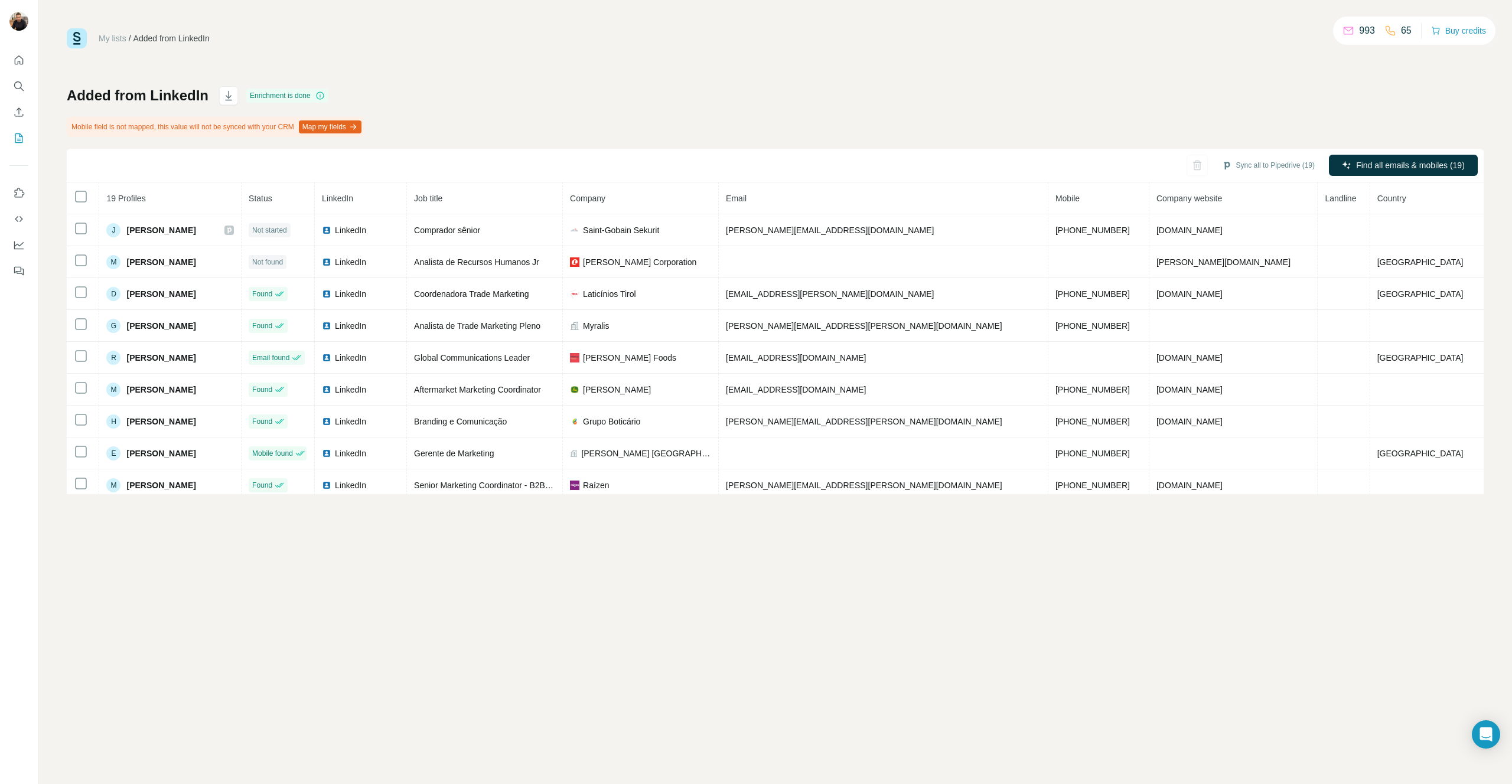
click at [539, 66] on div "My lists / Added from LinkedIn 993 65 Buy credits Added from LinkedIn Enrichmen…" at bounding box center [775, 261] width 1417 height 466
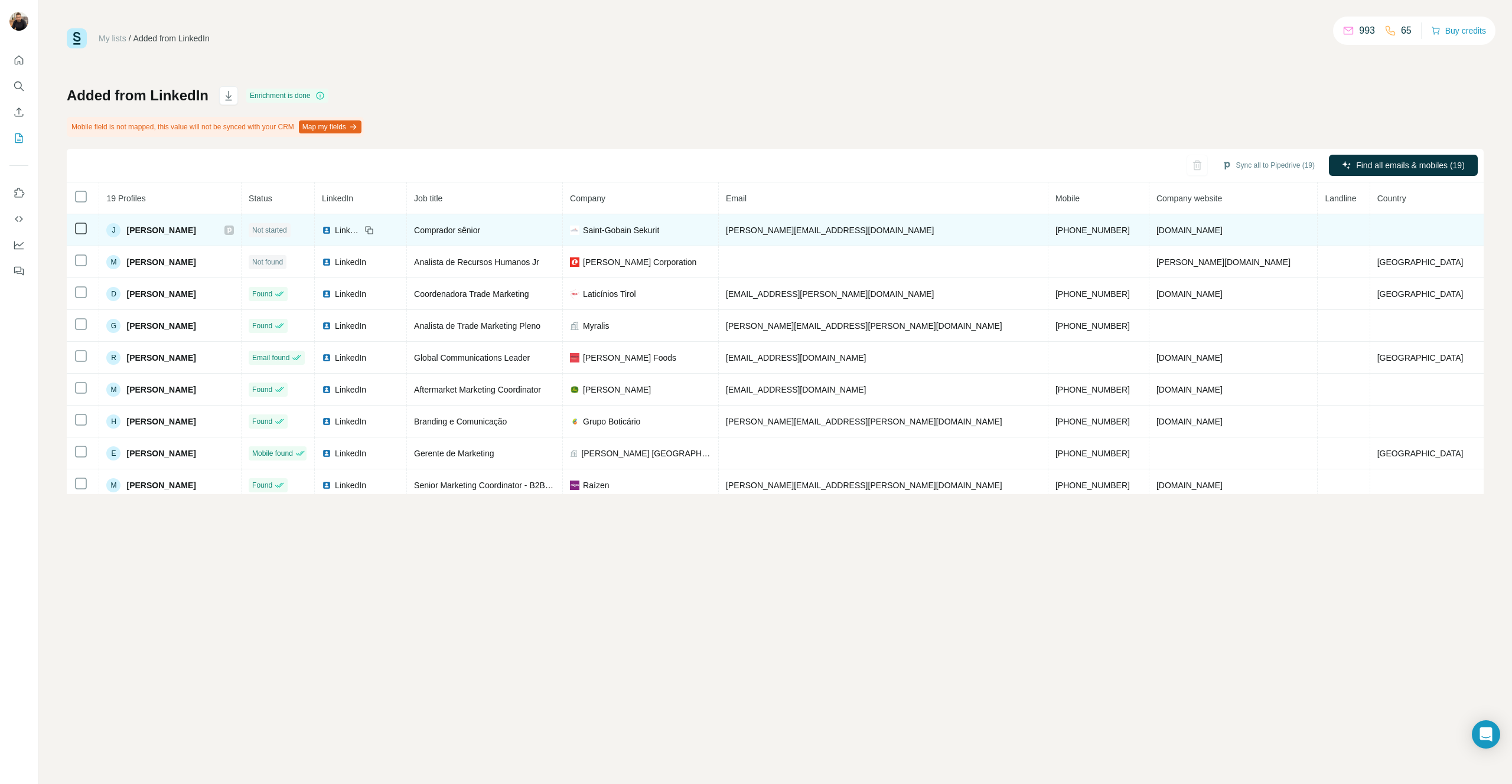
click at [287, 232] on span "Not started" at bounding box center [269, 230] width 35 height 11
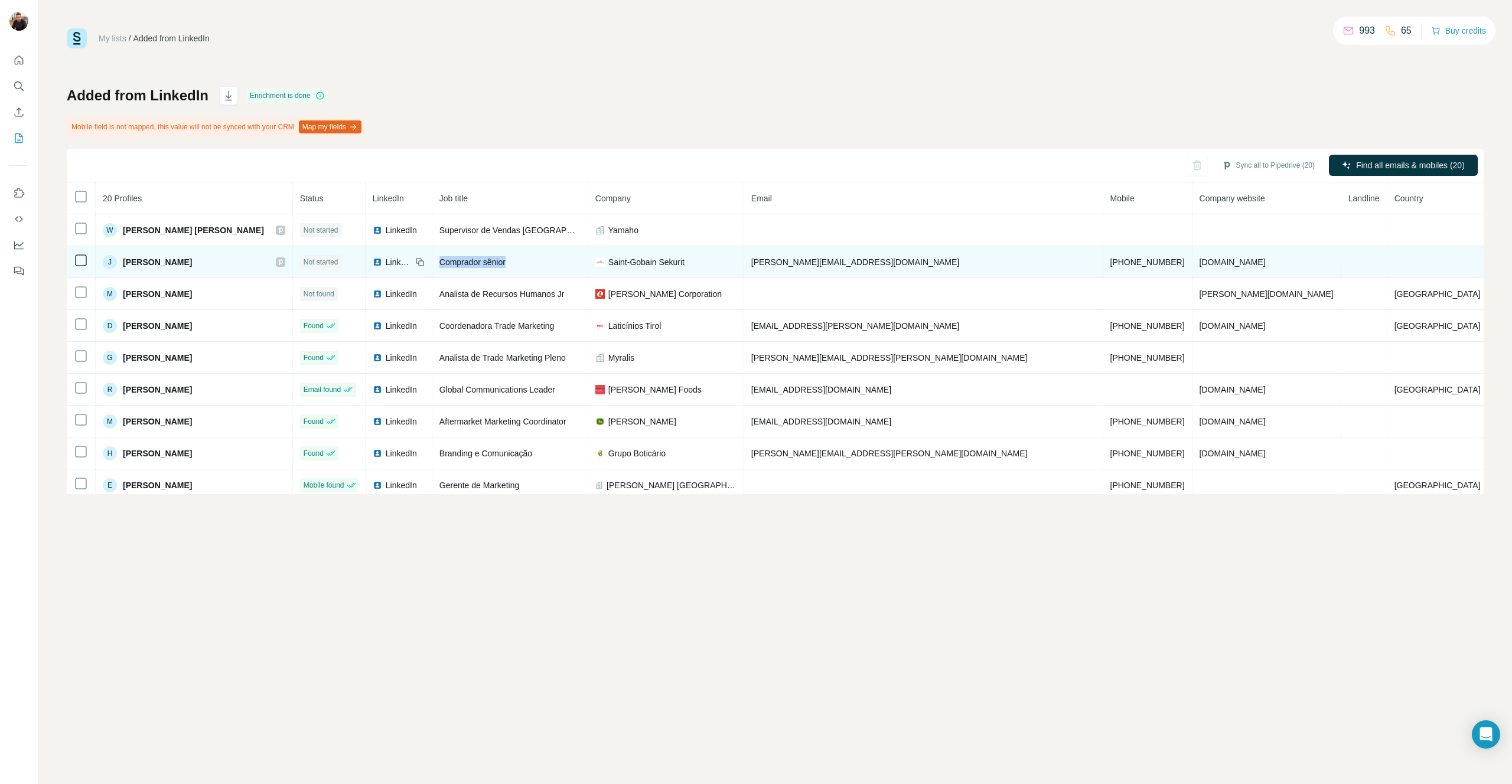
drag, startPoint x: 539, startPoint y: 260, endPoint x: 480, endPoint y: 260, distance: 59.0
click at [477, 260] on td "Comprador sênior" at bounding box center [510, 262] width 156 height 32
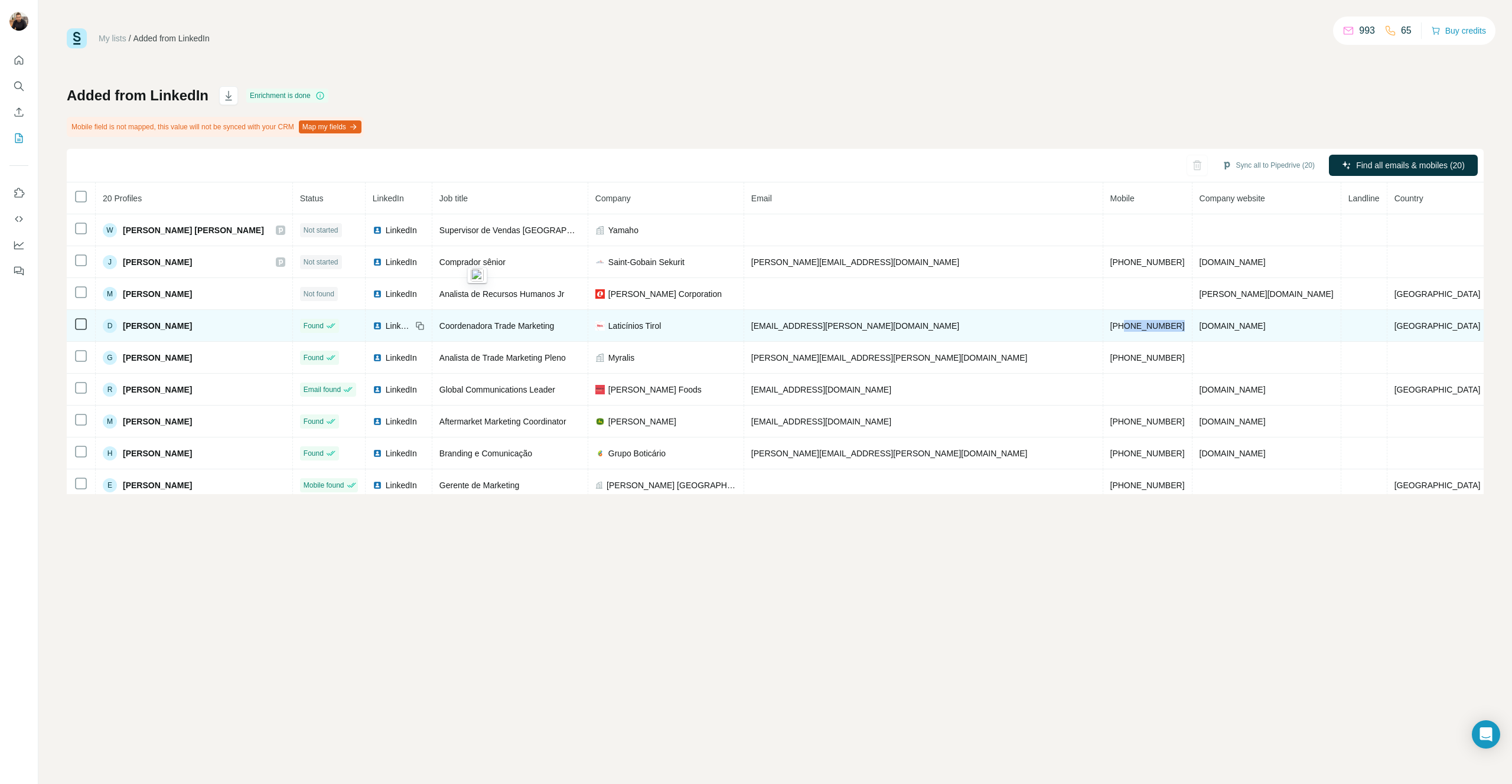
drag, startPoint x: 1109, startPoint y: 325, endPoint x: 1056, endPoint y: 323, distance: 53.0
click at [1111, 323] on span "[PHONE_NUMBER]" at bounding box center [1148, 326] width 74 height 9
copy span "11980676301"
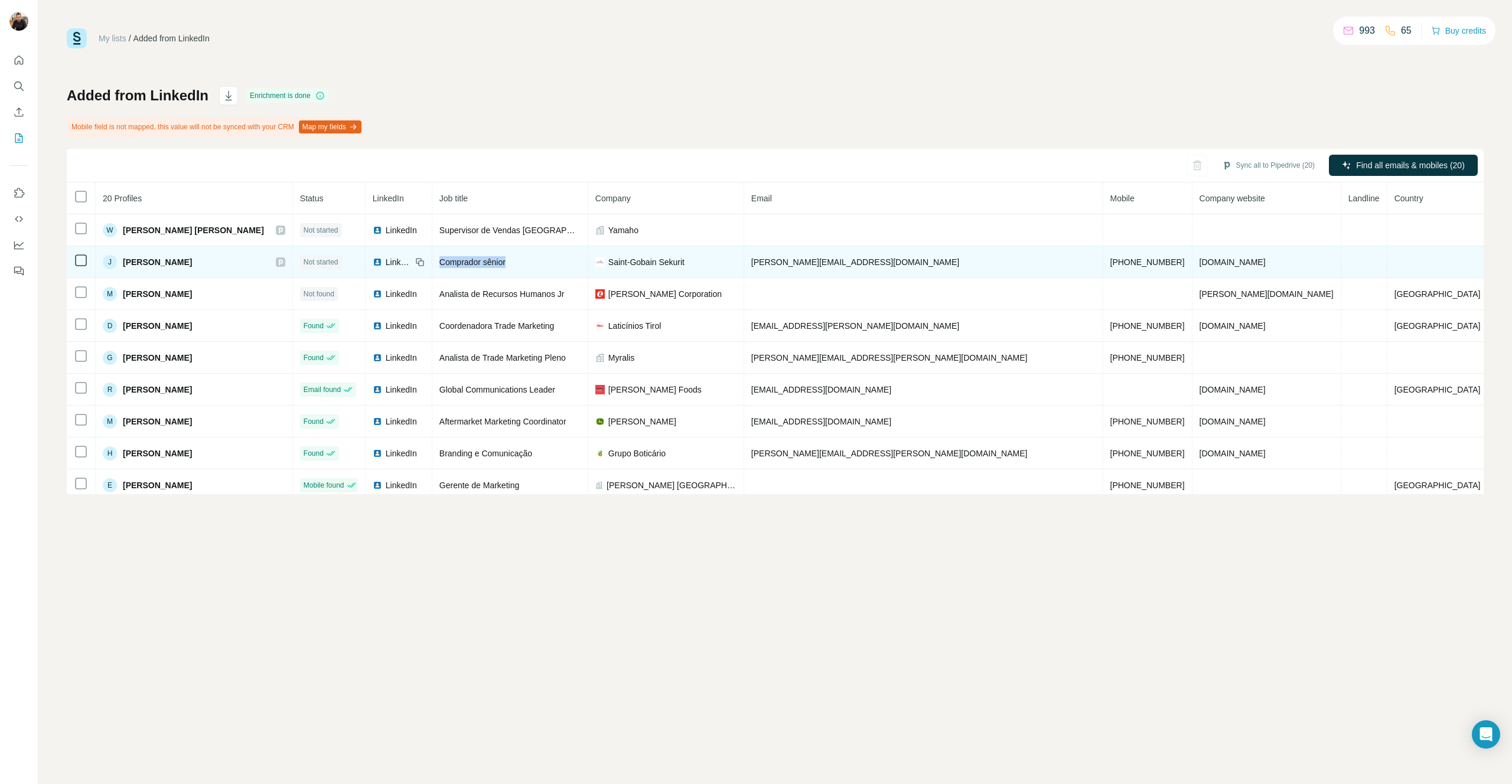
drag, startPoint x: 550, startPoint y: 262, endPoint x: 476, endPoint y: 260, distance: 74.0
click at [476, 260] on td "Comprador sênior" at bounding box center [510, 262] width 156 height 32
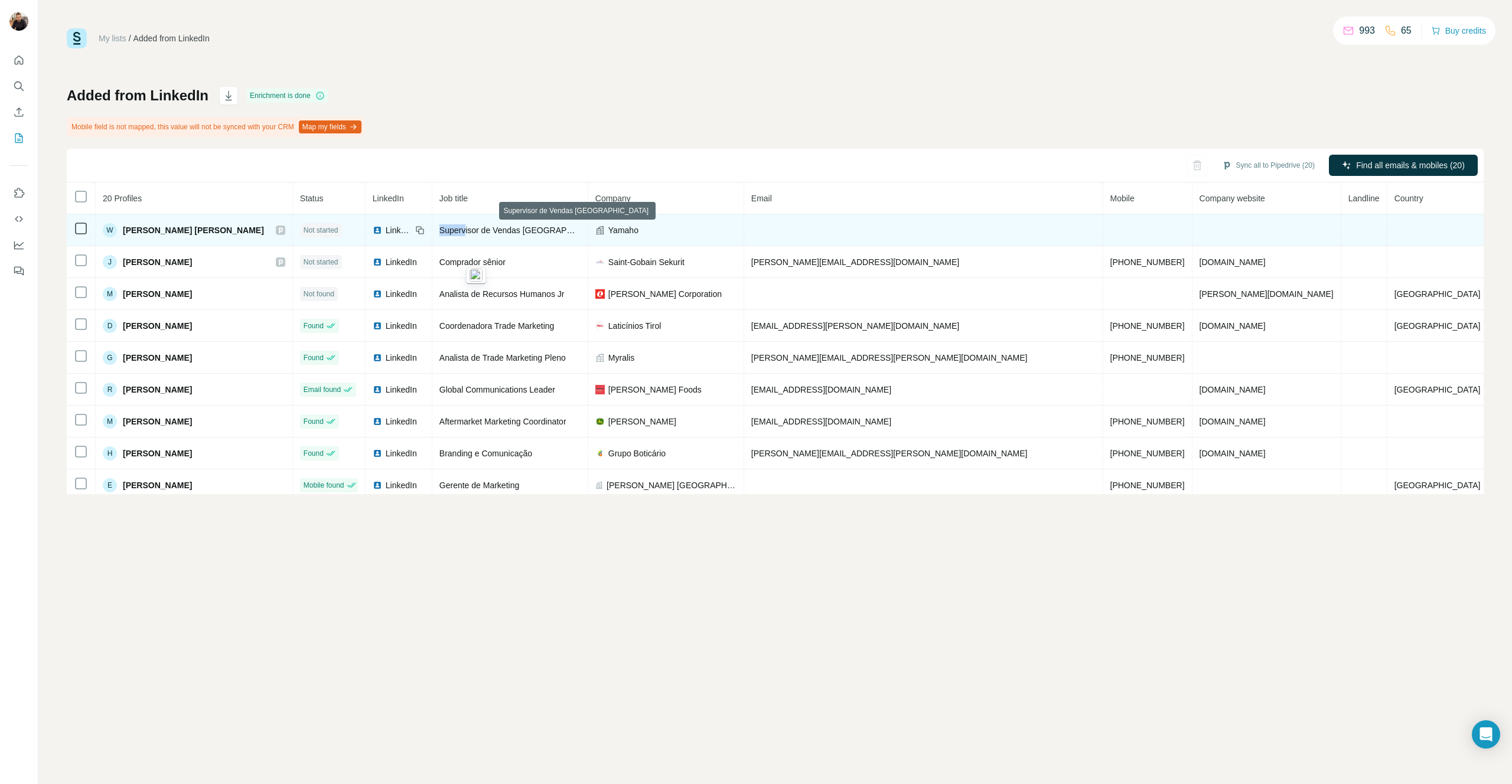
drag, startPoint x: 483, startPoint y: 228, endPoint x: 508, endPoint y: 229, distance: 25.0
click at [508, 229] on span "Supervisor de Vendas [GEOGRAPHIC_DATA]" at bounding box center [524, 230] width 170 height 9
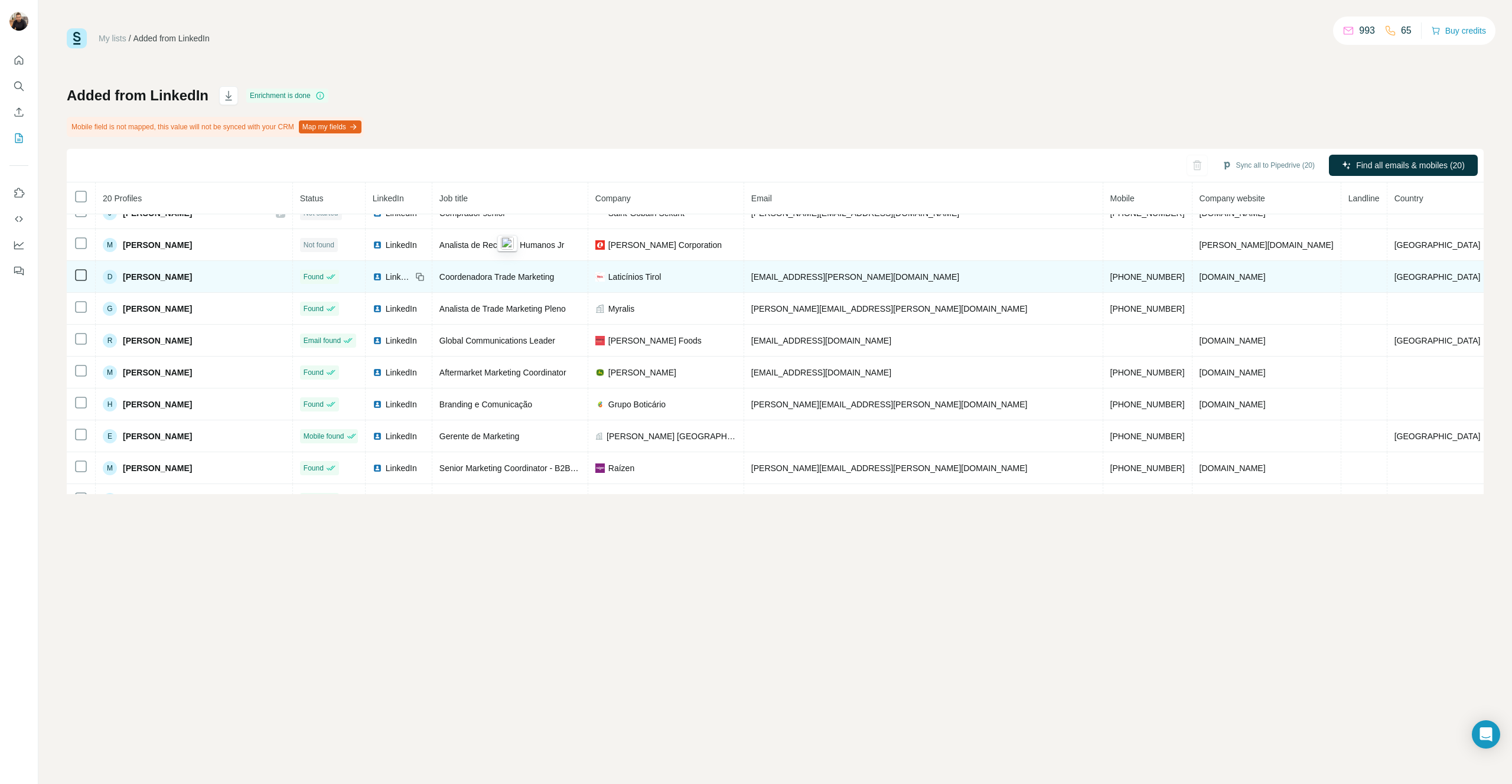
scroll to position [53, 0]
drag, startPoint x: 584, startPoint y: 273, endPoint x: 481, endPoint y: 272, distance: 103.0
click at [481, 272] on div "Coordenadora Trade Marketing" at bounding box center [510, 272] width 141 height 12
copy span "Coordenadora Trade Marketing"
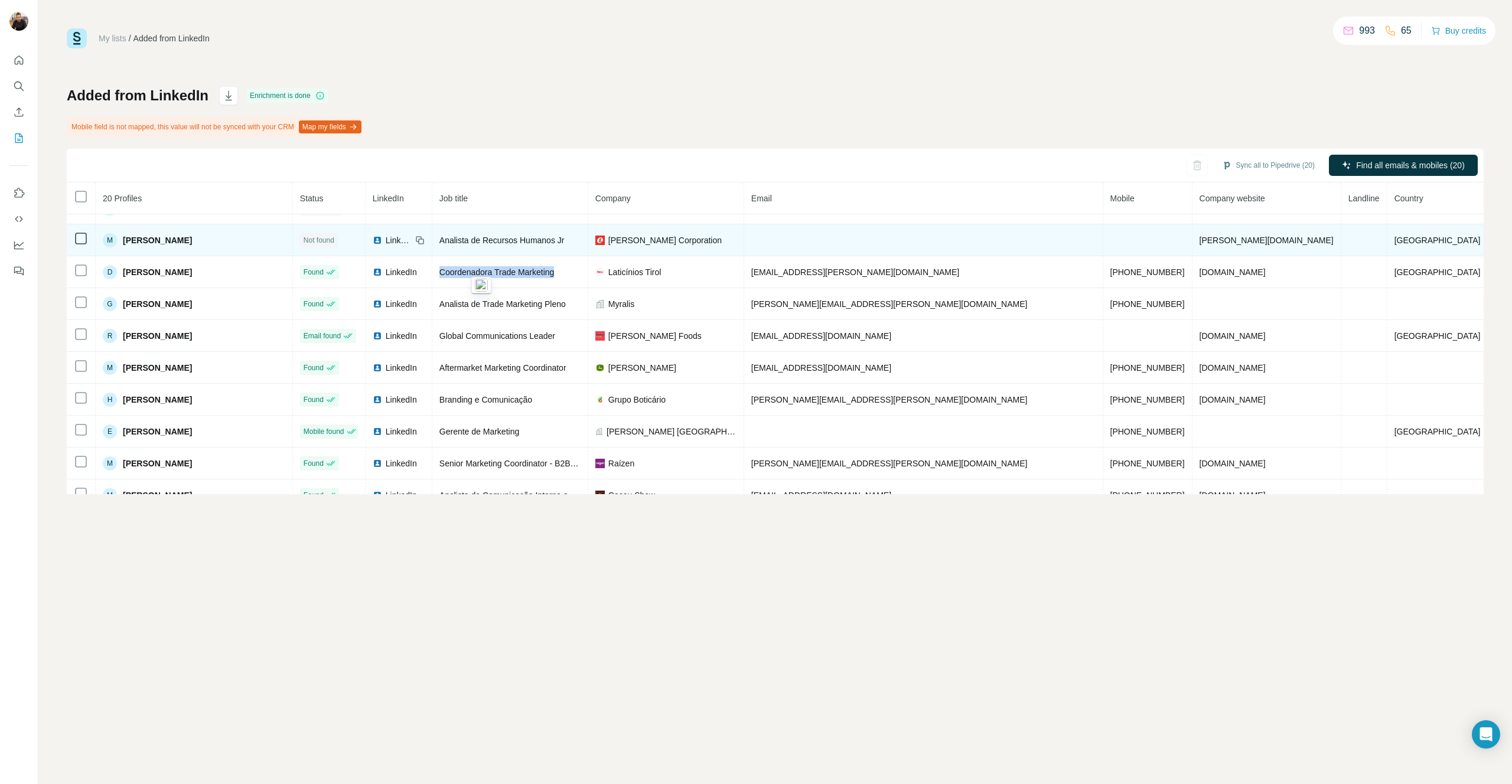
scroll to position [0, 0]
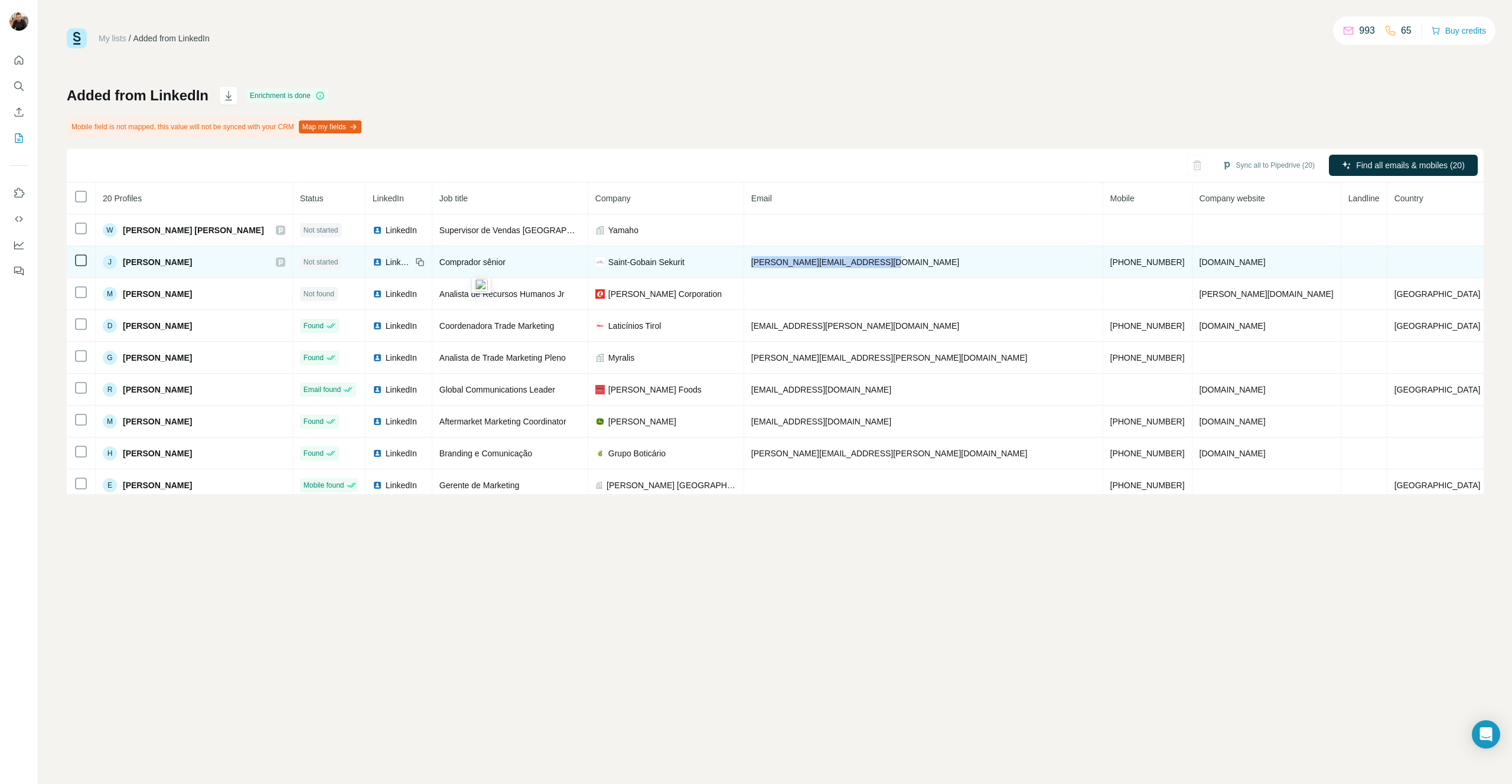
drag, startPoint x: 918, startPoint y: 261, endPoint x: 802, endPoint y: 264, distance: 116.0
click at [791, 262] on td "jessica.frata@saint-gobain.com" at bounding box center [923, 262] width 359 height 32
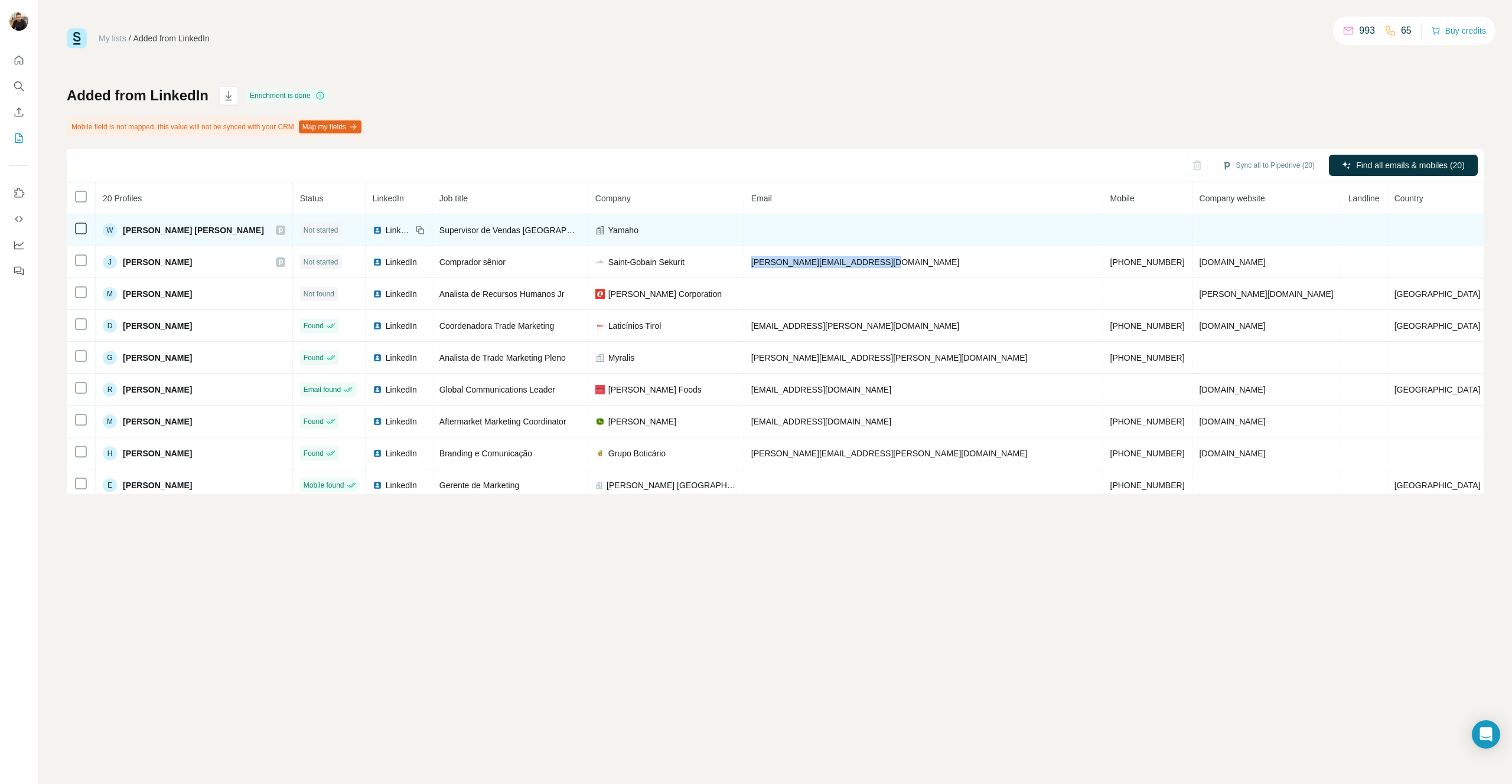
copy span "jessica.frata@saint-gobain.com"
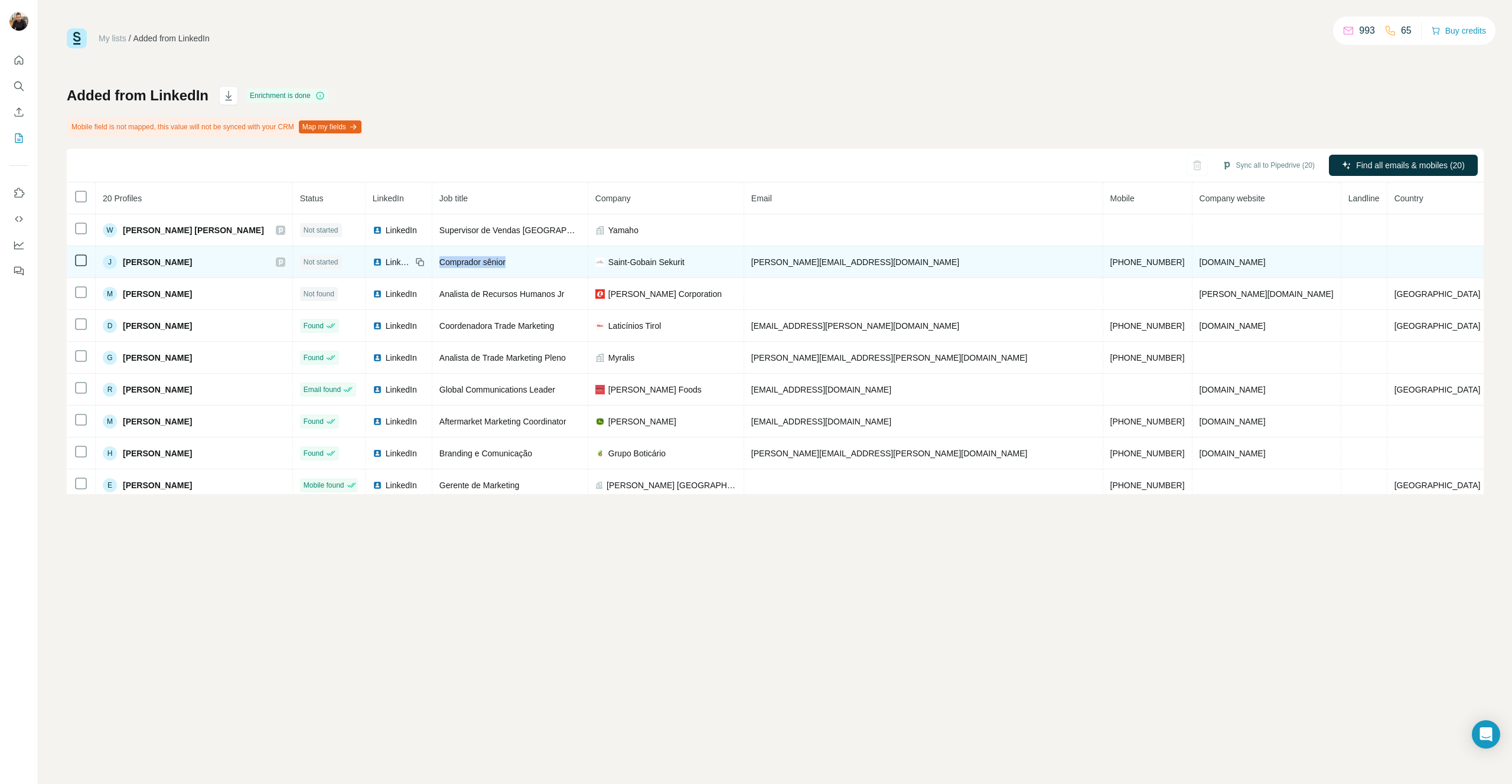
drag, startPoint x: 551, startPoint y: 262, endPoint x: 482, endPoint y: 262, distance: 69.0
click at [482, 262] on span "Comprador sênior" at bounding box center [472, 262] width 66 height 9
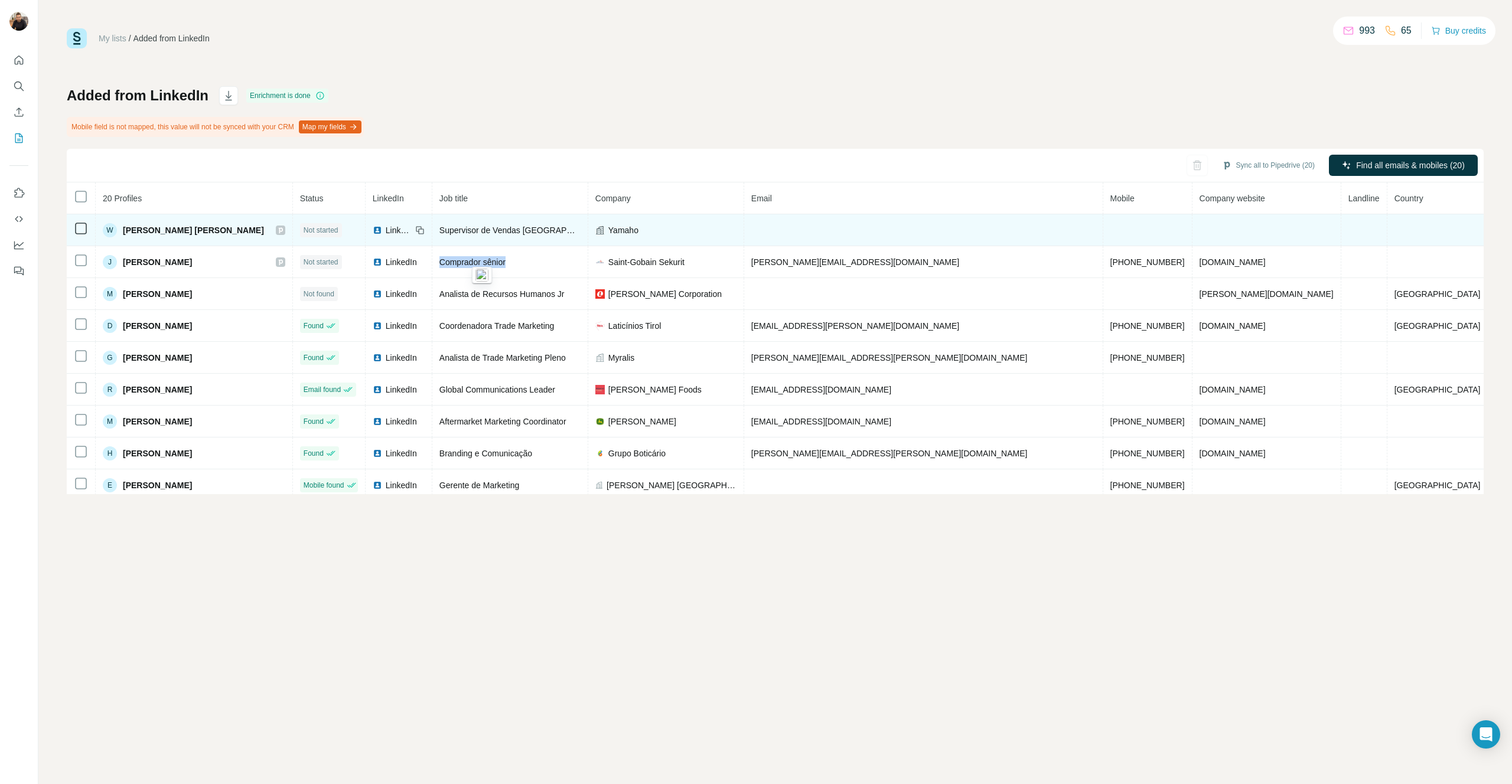
copy span "Comprador sênior"
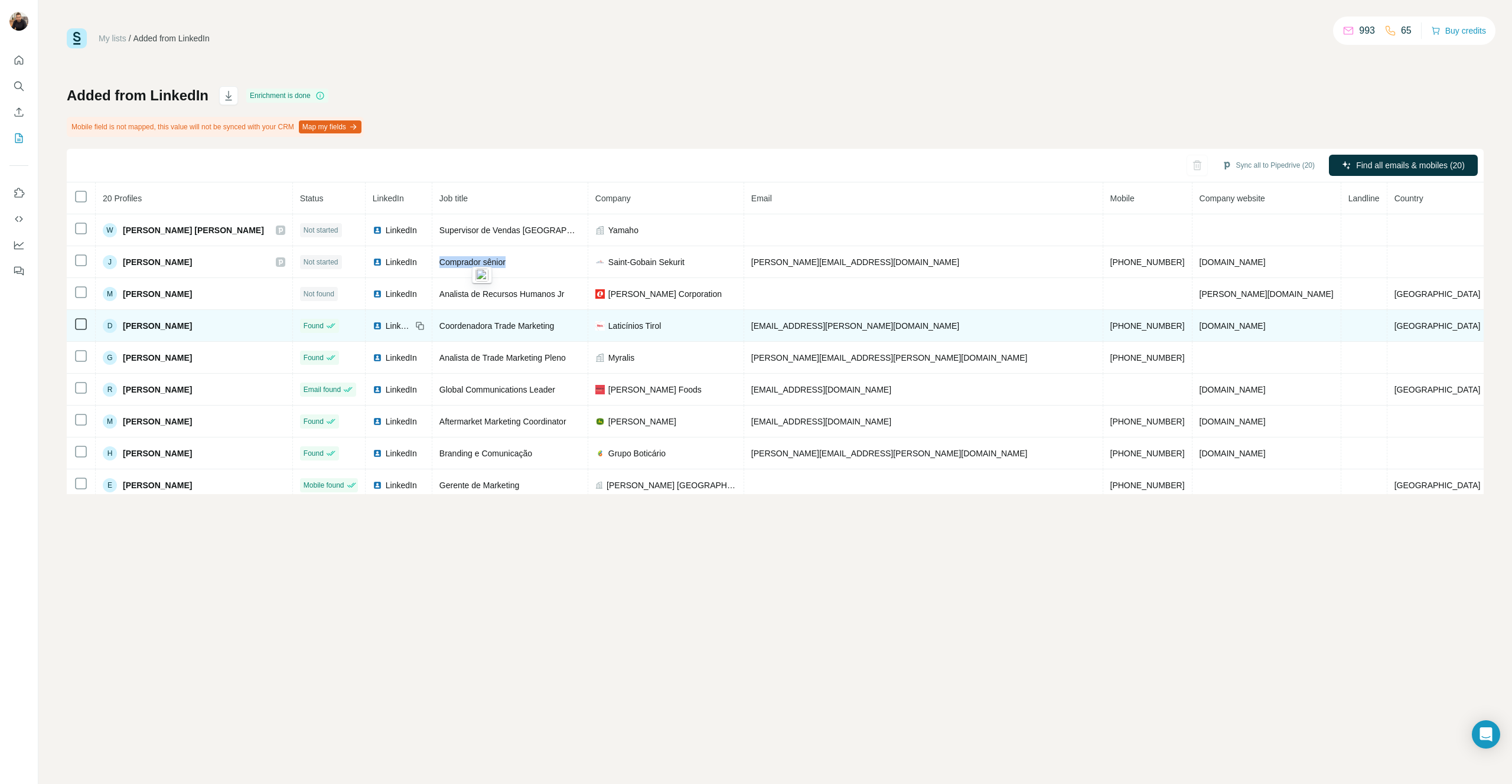
scroll to position [125, 0]
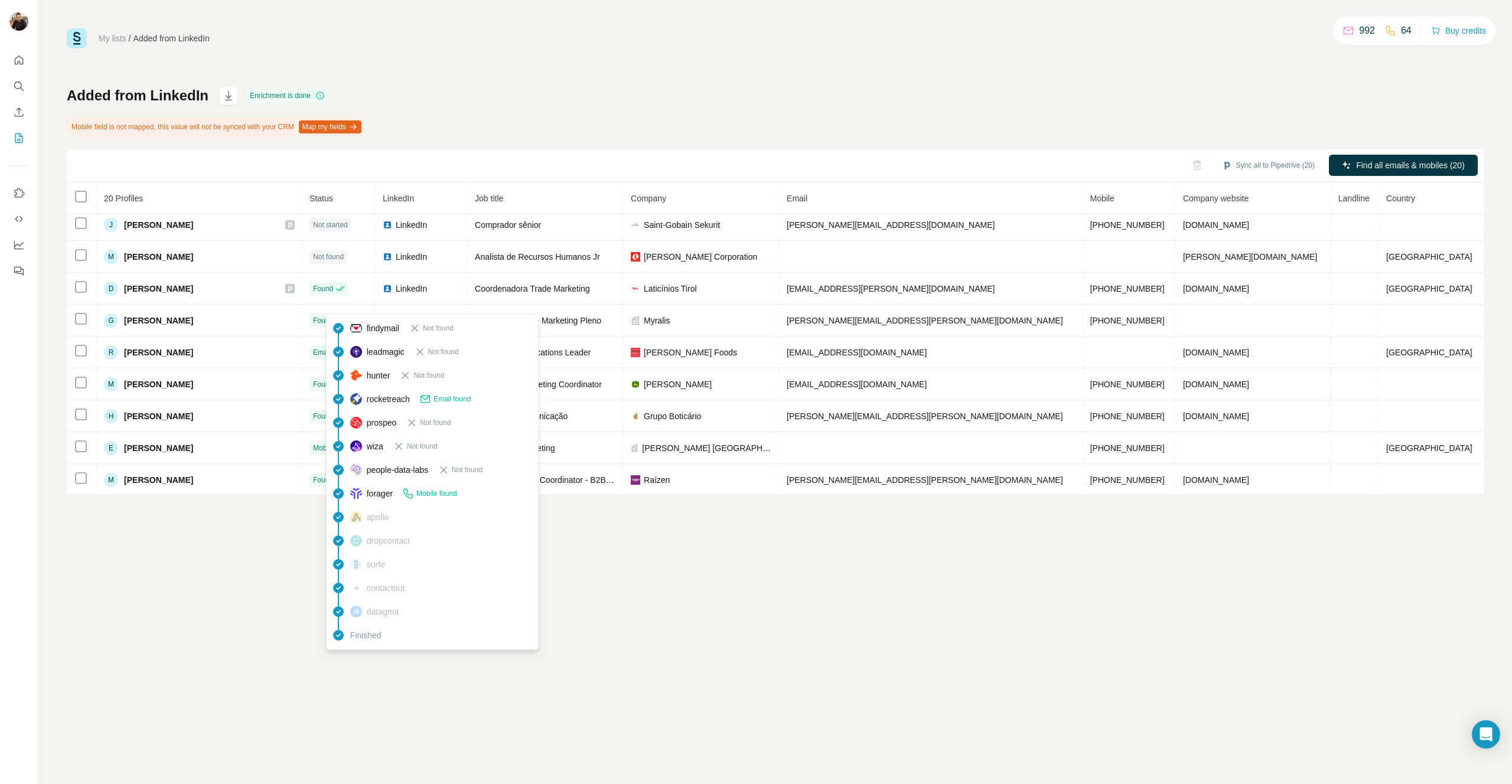
scroll to position [39, 0]
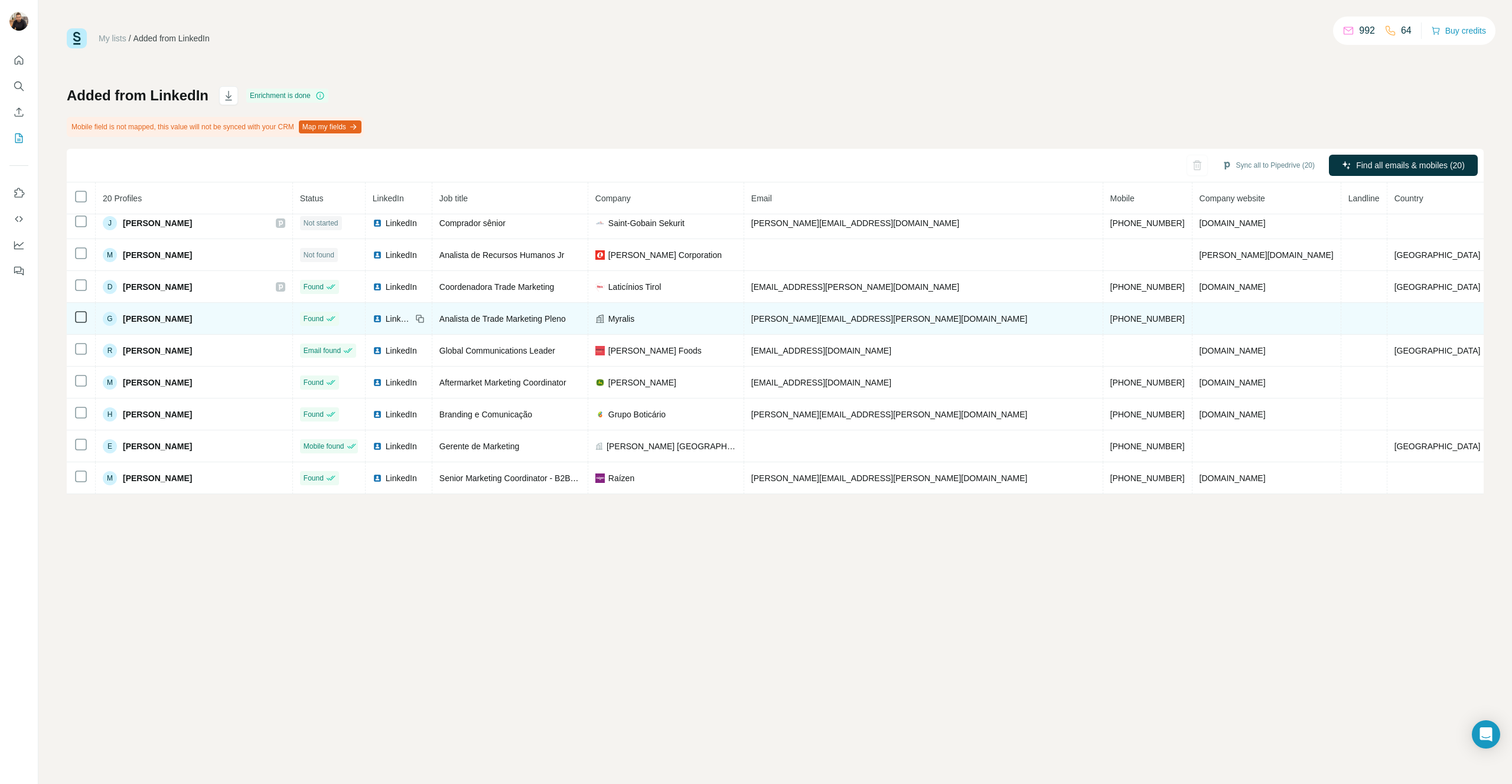
click at [285, 318] on div "G Gabriela Lara" at bounding box center [195, 318] width 183 height 14
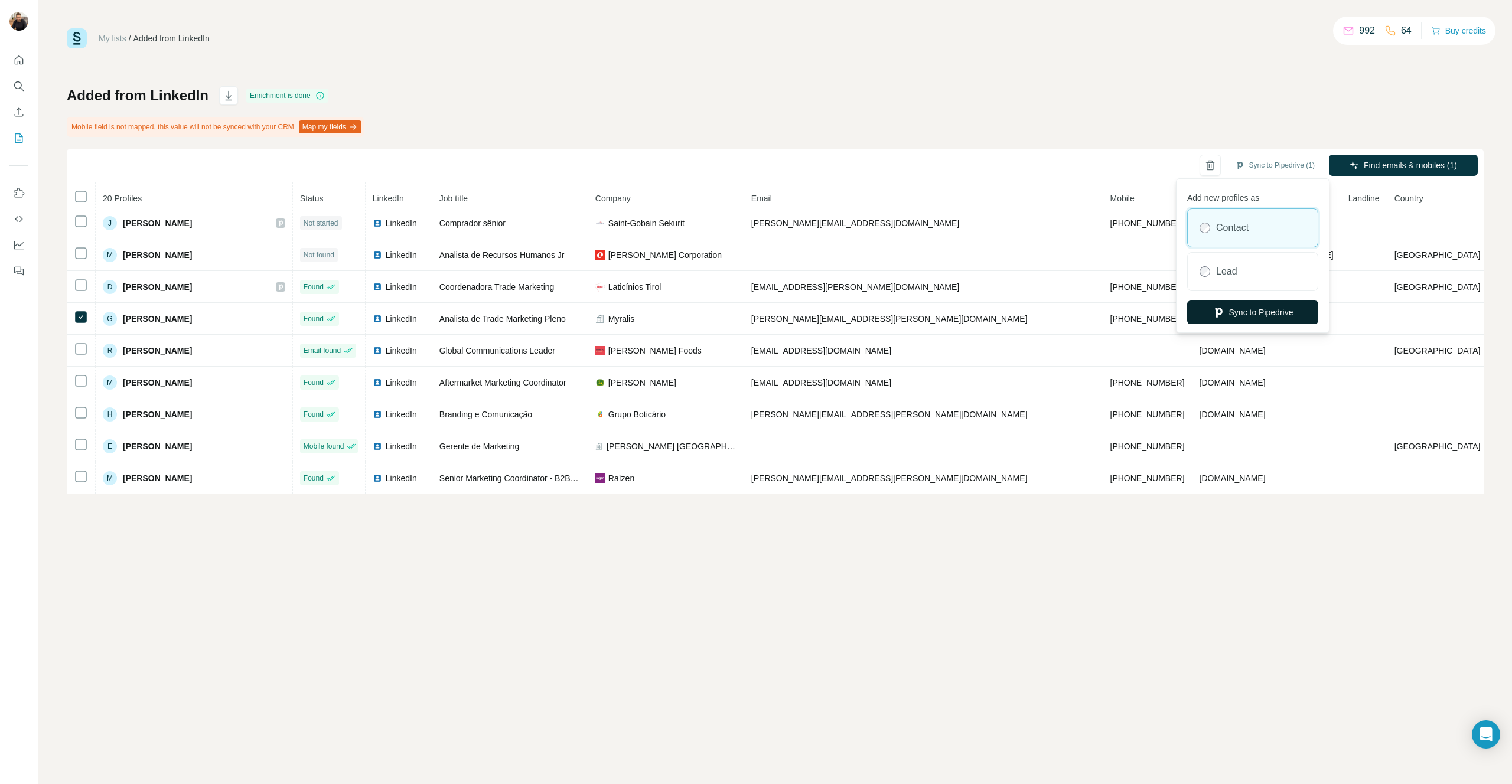
click at [1285, 315] on button "Sync to Pipedrive" at bounding box center [1252, 312] width 131 height 23
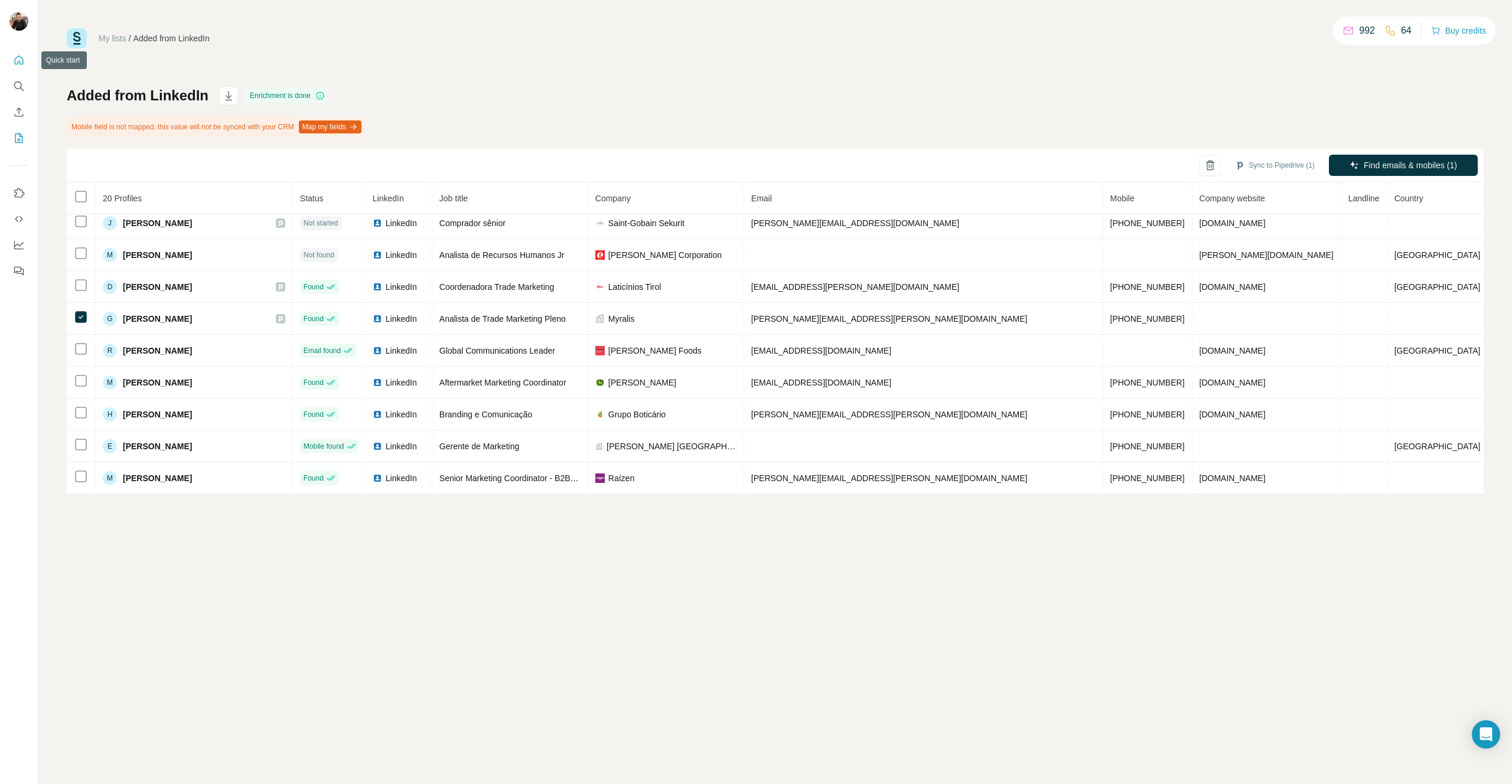
click at [19, 58] on icon "Quick start" at bounding box center [19, 60] width 12 height 12
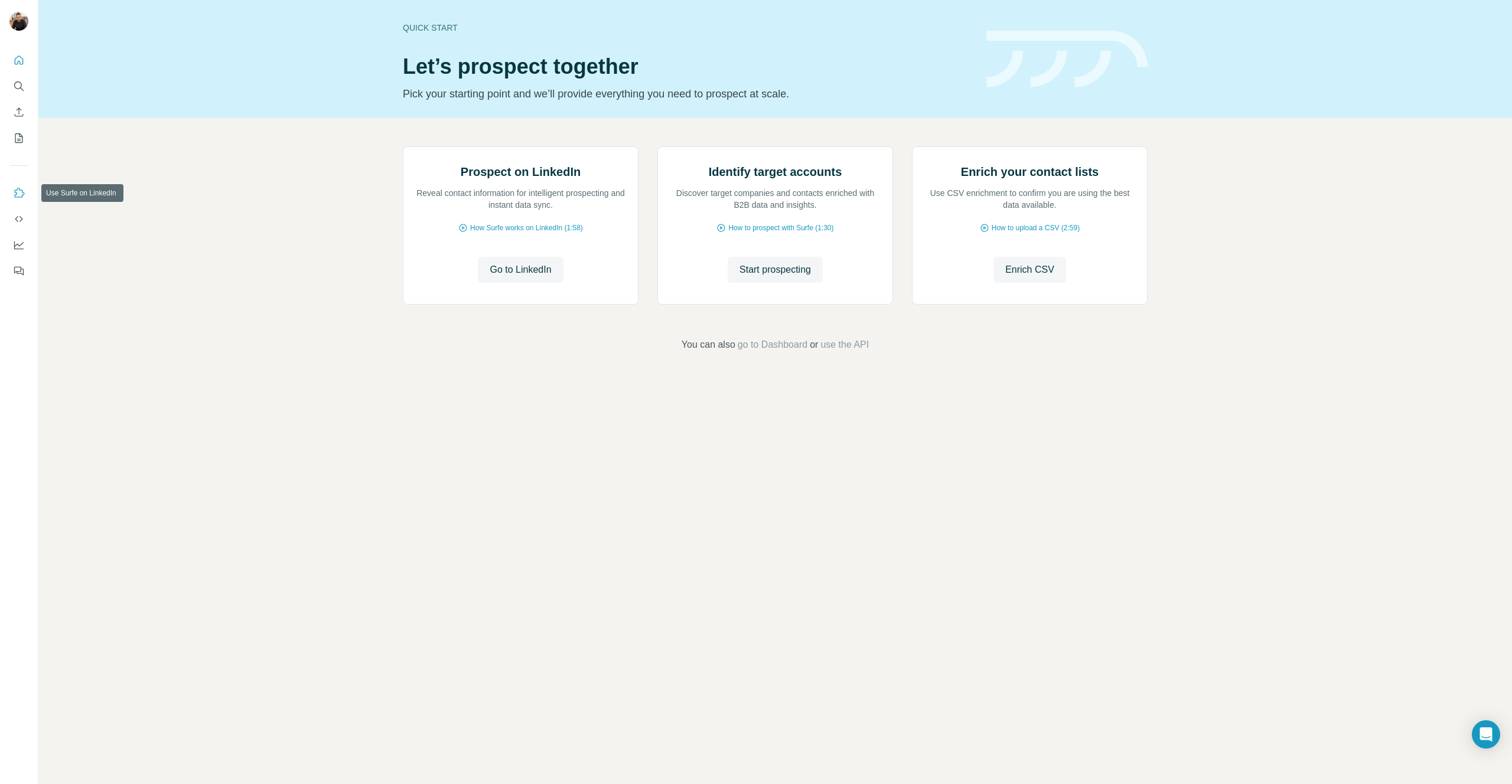
click at [19, 188] on icon "Use Surfe on LinkedIn" at bounding box center [19, 193] width 12 height 12
drag, startPoint x: 1221, startPoint y: 145, endPoint x: 1249, endPoint y: 83, distance: 68.0
click at [1221, 146] on div "Prospect on LinkedIn Reveal contact information for intelligent prospecting and…" at bounding box center [776, 249] width 1474 height 262
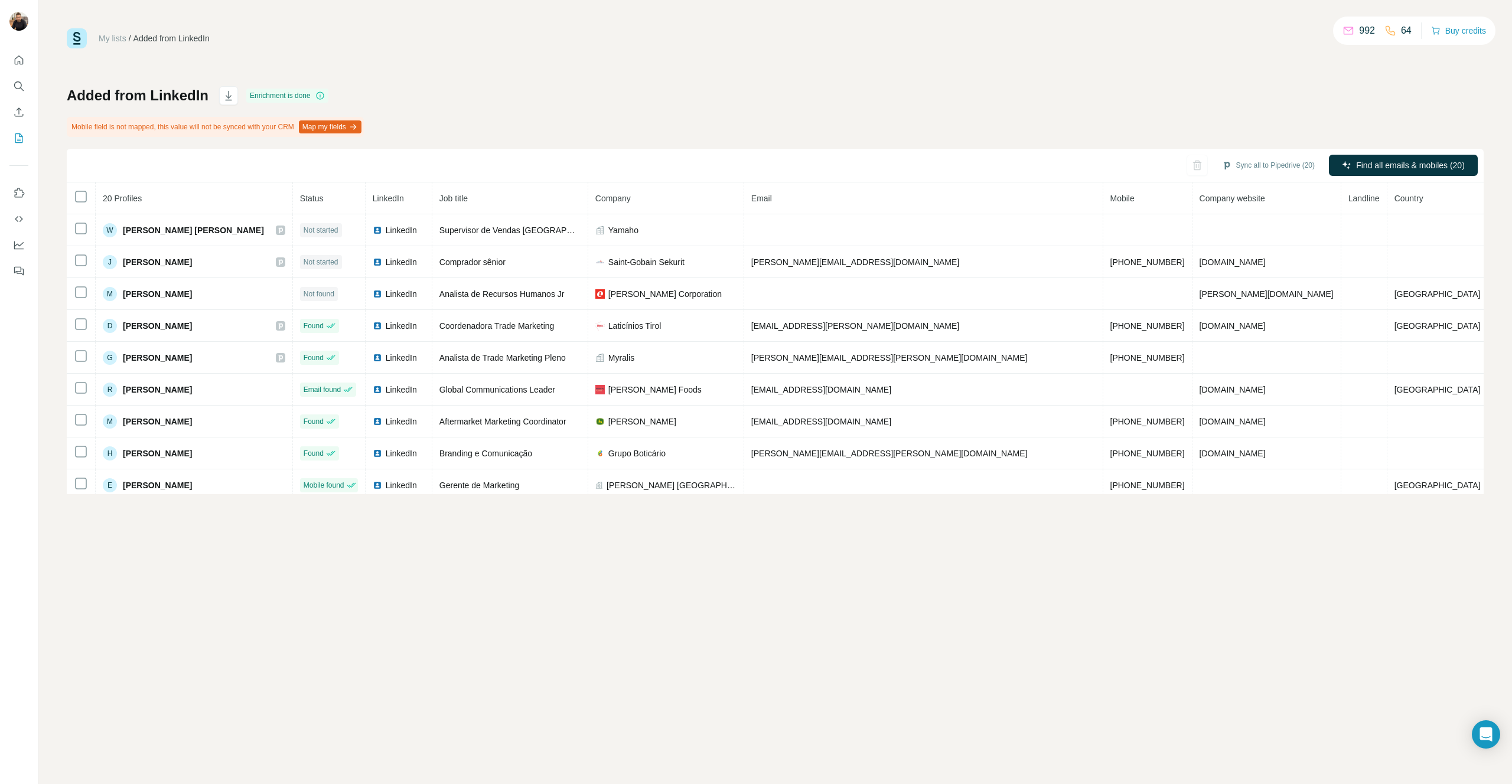
click at [356, 127] on icon "button" at bounding box center [353, 126] width 6 height 1
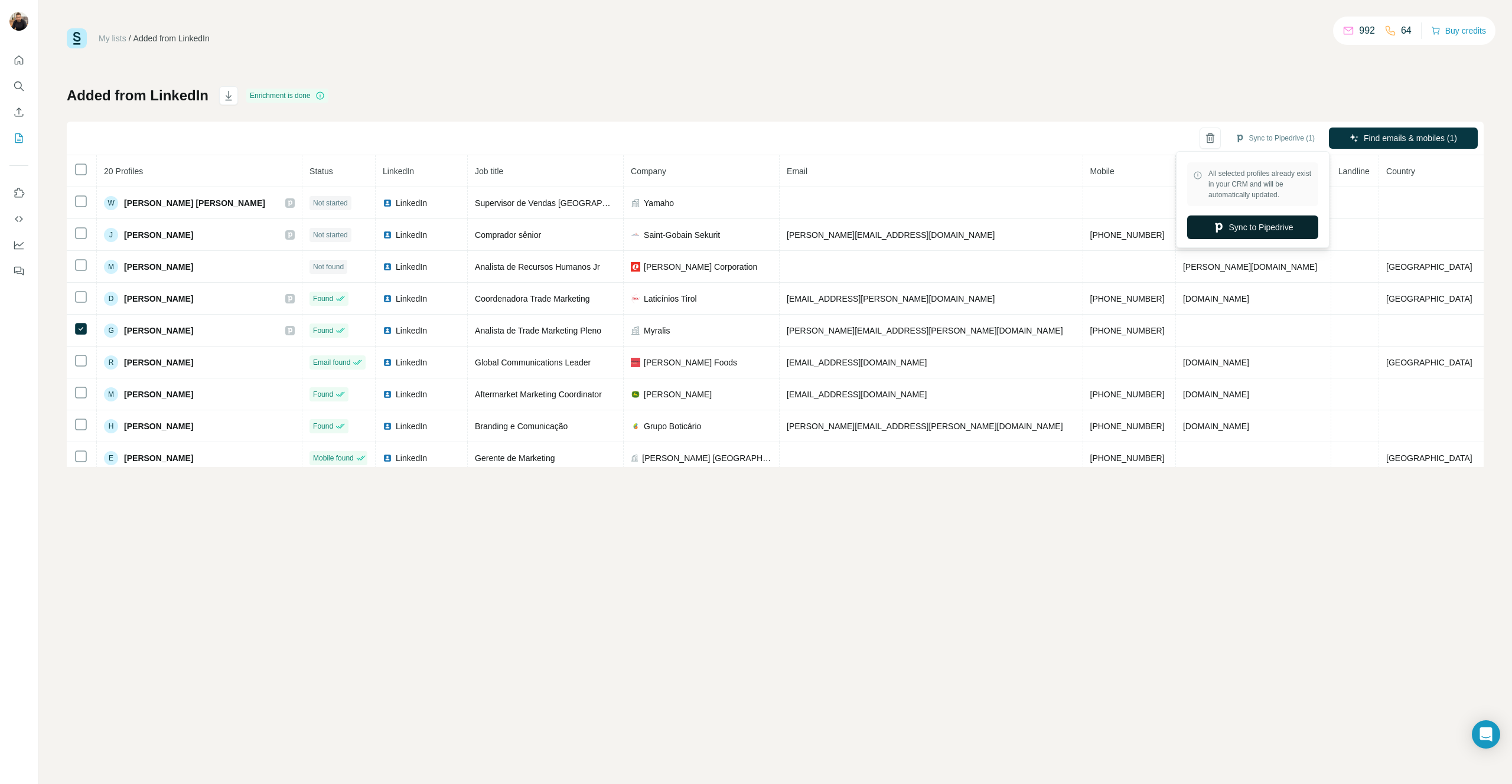
click at [1260, 230] on button "Sync to Pipedrive" at bounding box center [1252, 227] width 131 height 23
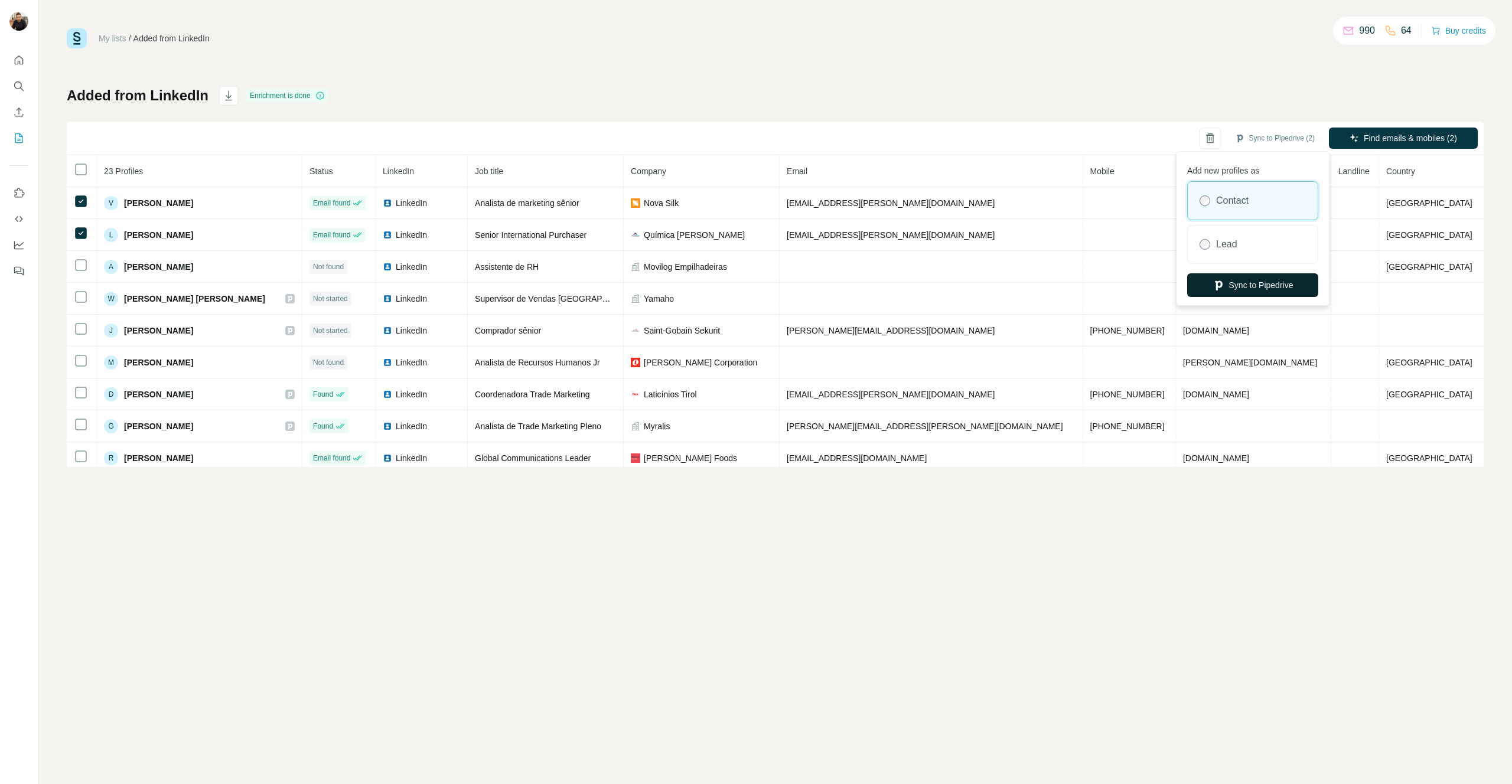
click at [1266, 289] on button "Sync to Pipedrive" at bounding box center [1252, 285] width 131 height 23
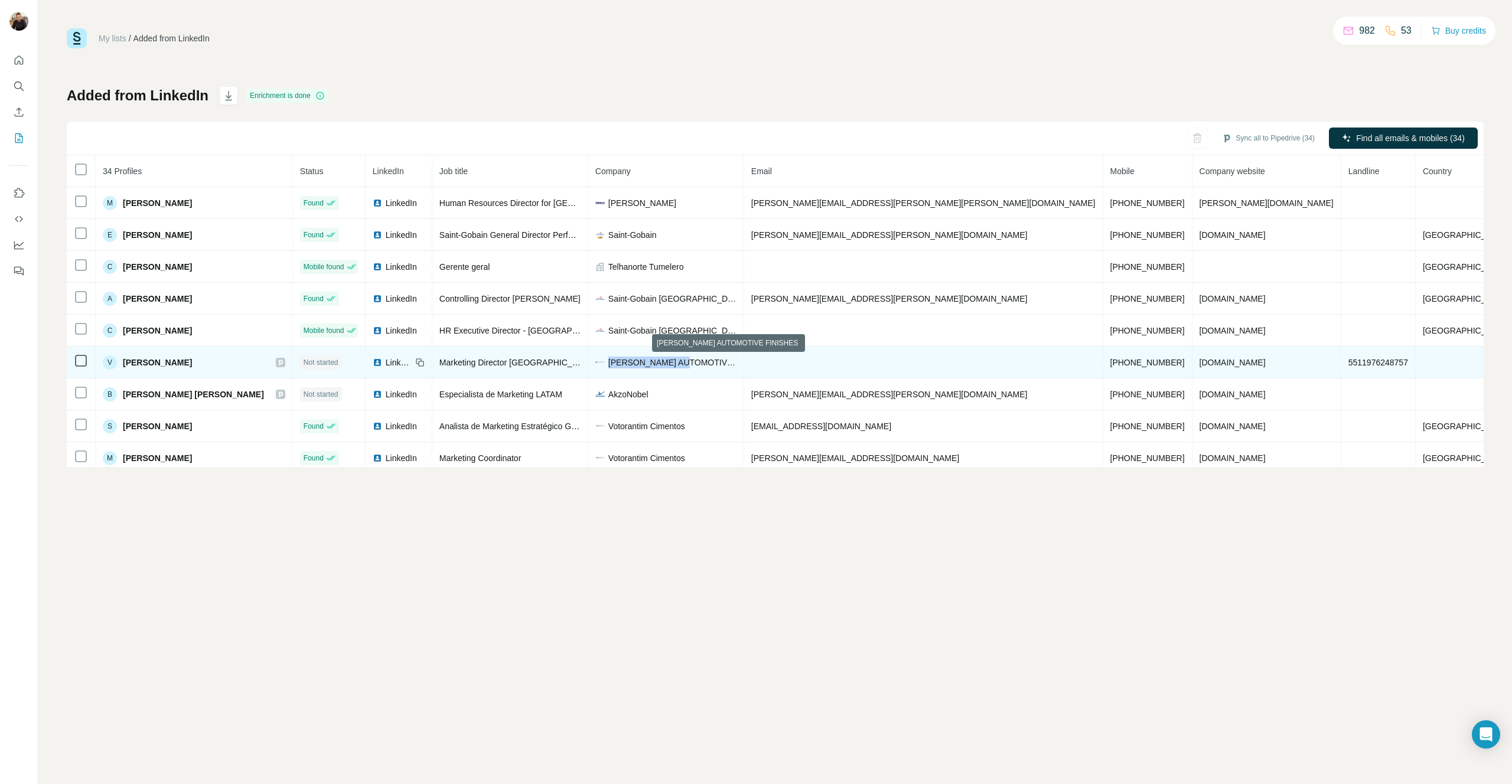
drag, startPoint x: 677, startPoint y: 359, endPoint x: 756, endPoint y: 359, distance: 79.0
click at [736, 359] on span "[PERSON_NAME] AUTOMOTIVE FINISHES" at bounding box center [672, 362] width 128 height 12
copy span "[PERSON_NAME]"
drag, startPoint x: 136, startPoint y: 363, endPoint x: 201, endPoint y: 363, distance: 65.0
click at [201, 363] on div "V [PERSON_NAME]" at bounding box center [195, 363] width 183 height 14
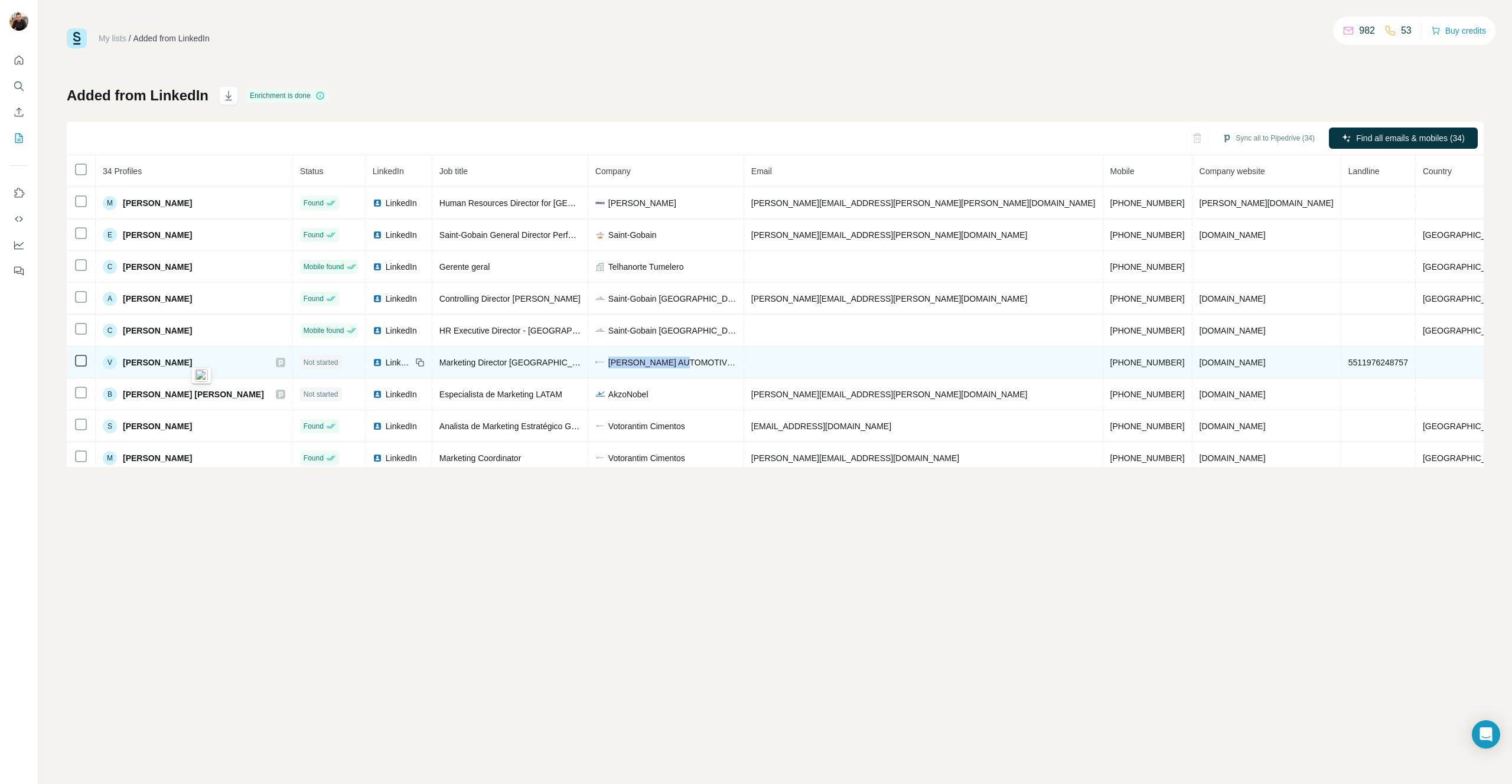
copy span "[PERSON_NAME]"
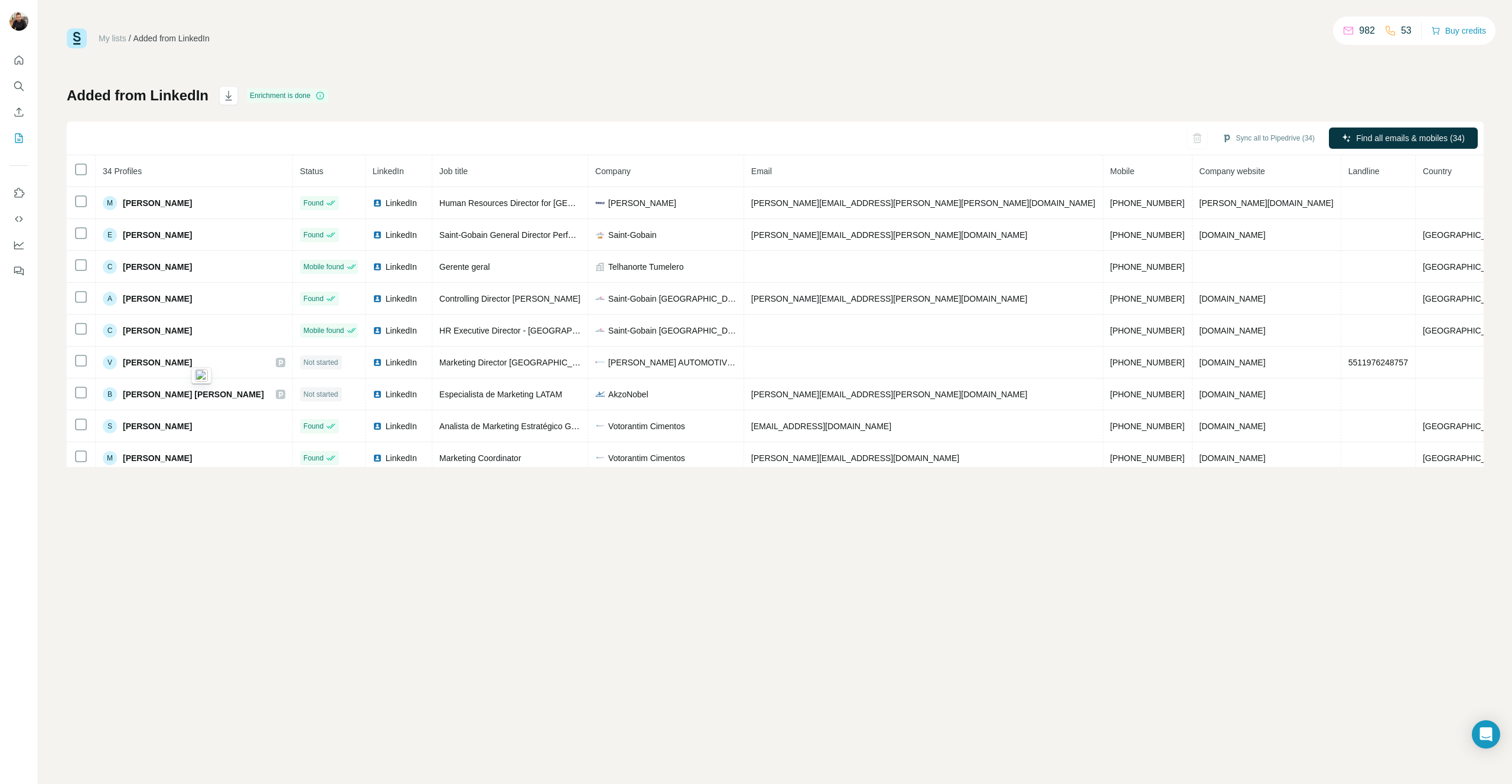
click at [376, 108] on div "Added from LinkedIn Enrichment is done Sync all to Pipedrive (34) Find all emai…" at bounding box center [775, 277] width 1417 height 381
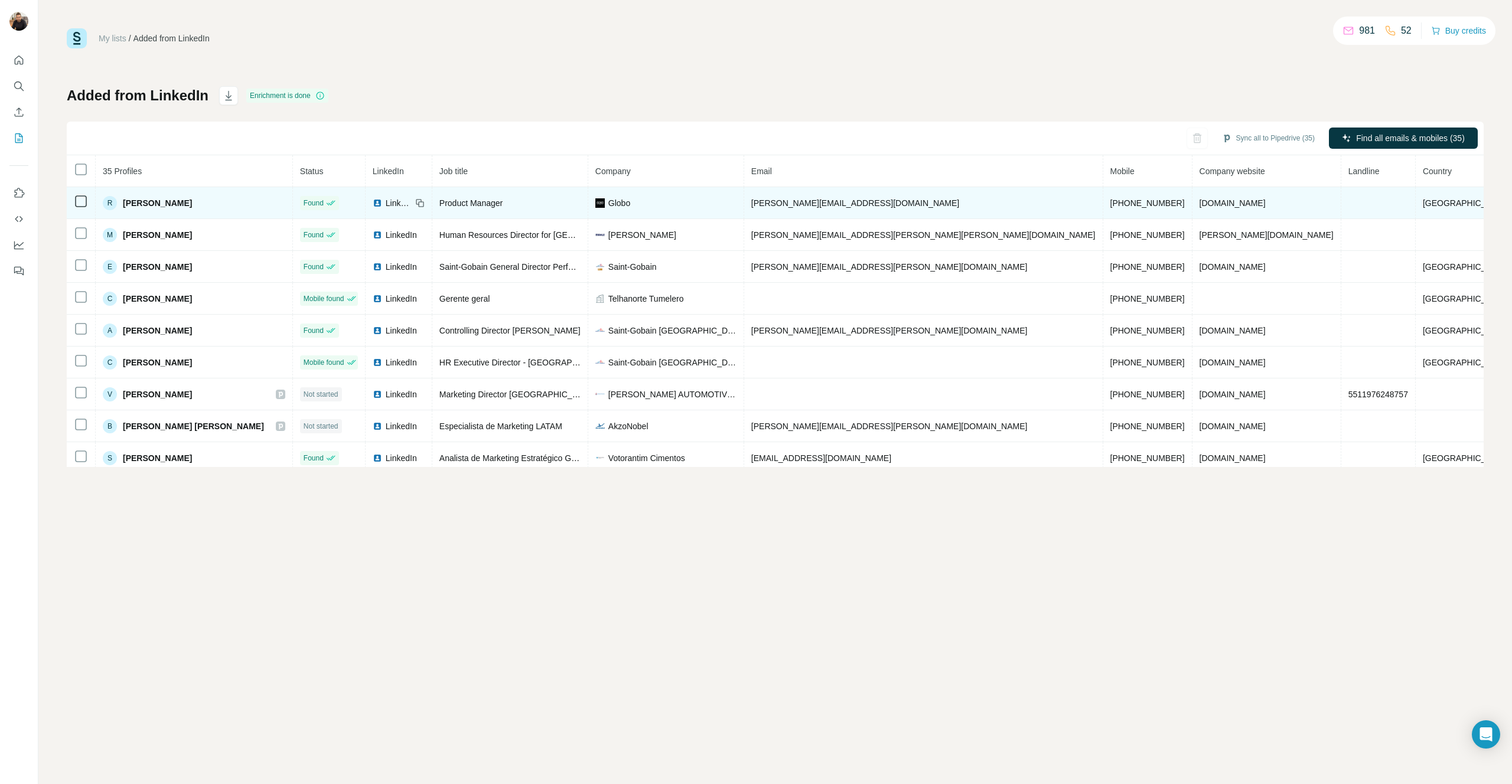
click at [942, 206] on td "[PERSON_NAME][EMAIL_ADDRESS][DOMAIN_NAME]" at bounding box center [923, 203] width 359 height 32
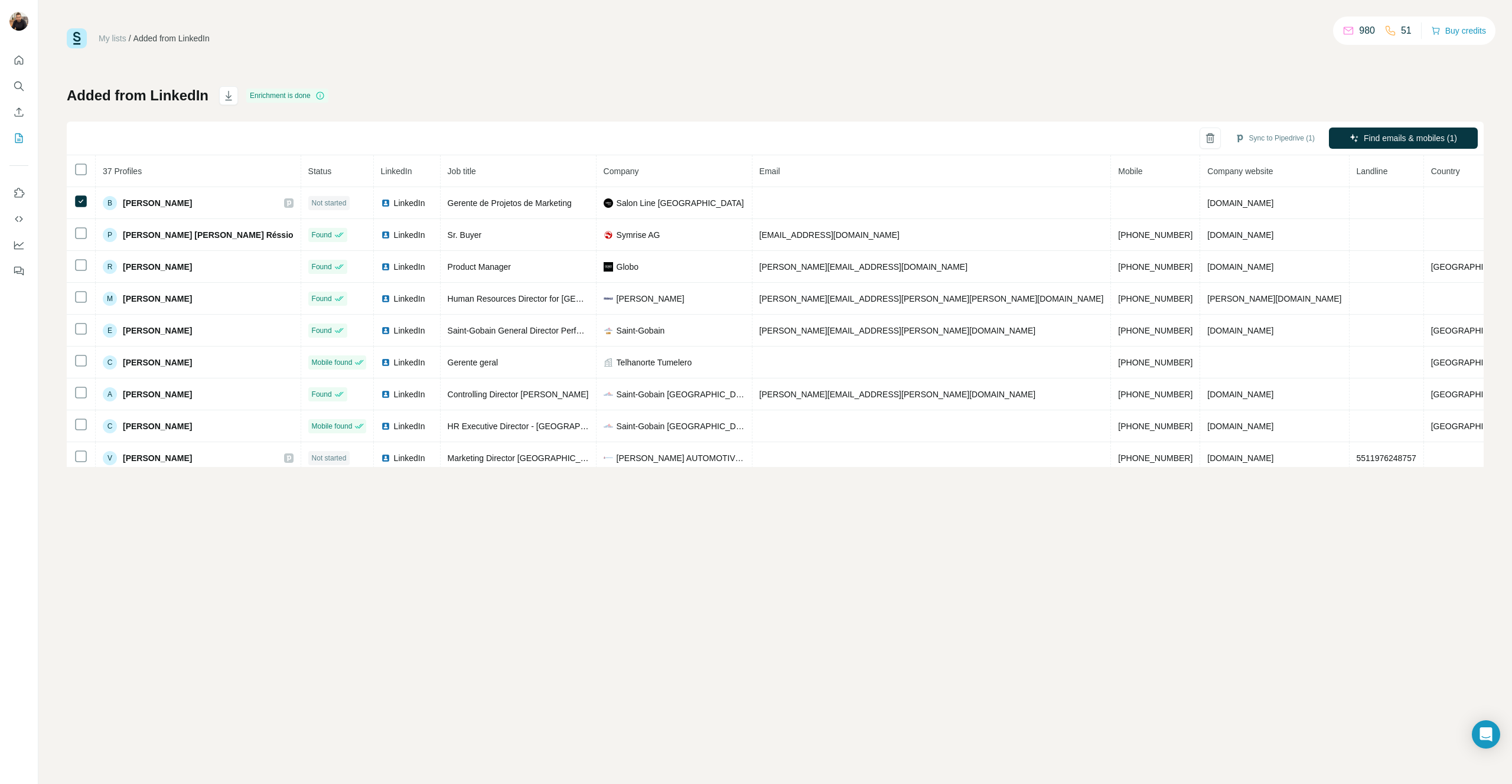
click at [1175, 80] on div "My lists / Added from LinkedIn 980 51 Buy credits Added from LinkedIn Enrichmen…" at bounding box center [775, 248] width 1417 height 438
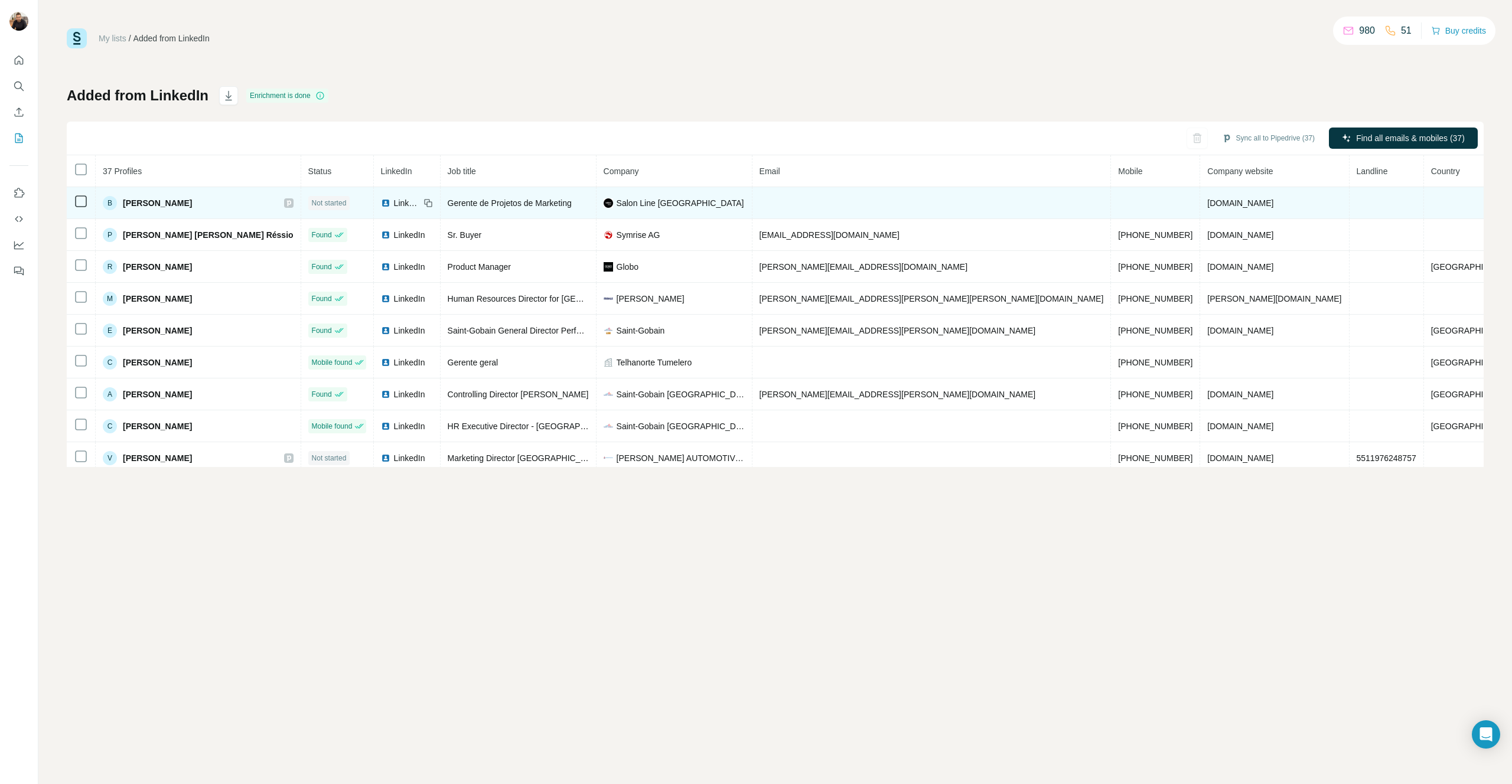
click at [841, 191] on td at bounding box center [932, 203] width 359 height 32
click at [959, 201] on td at bounding box center [932, 203] width 359 height 32
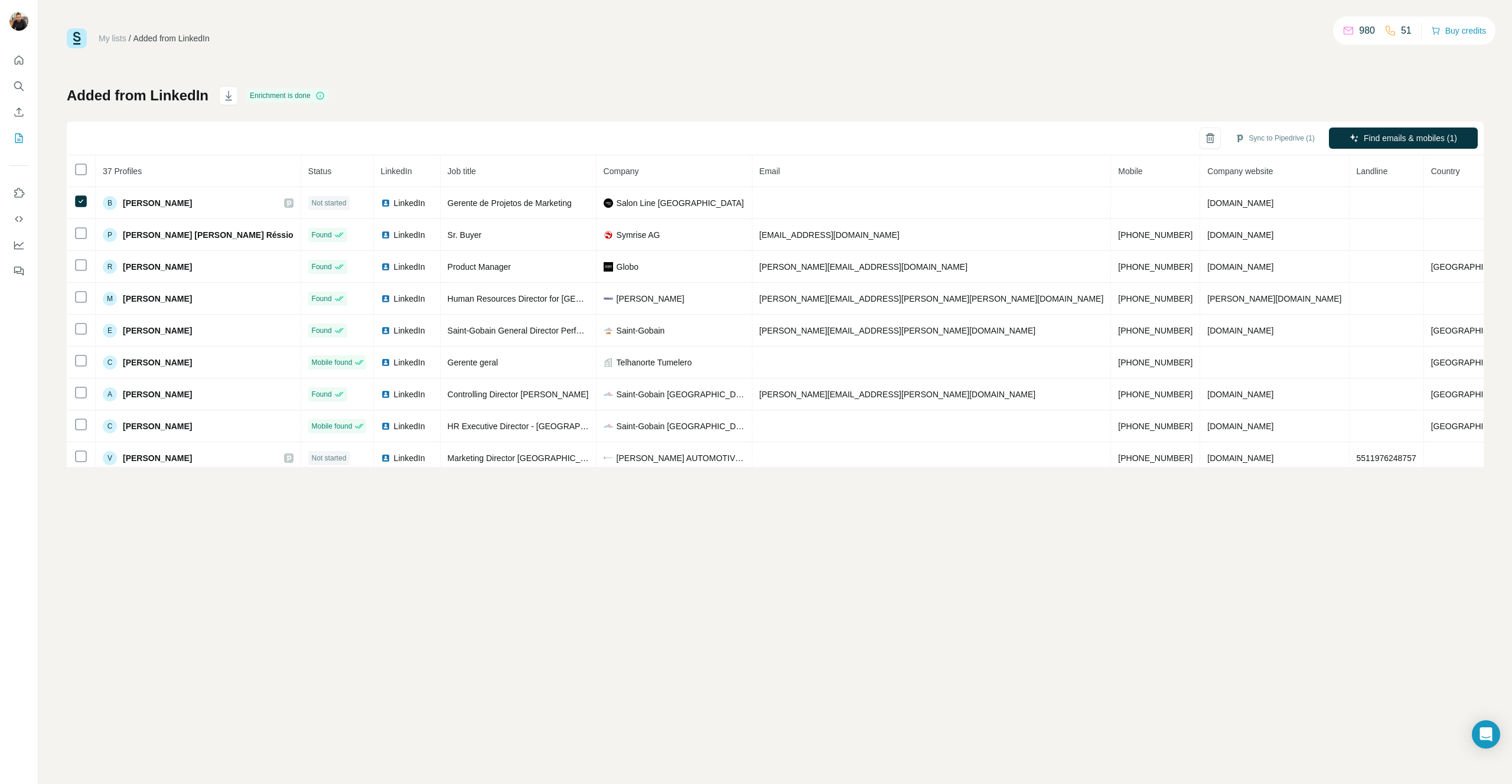
click at [1159, 77] on div "My lists / Added from LinkedIn 980 51 Buy credits Added from LinkedIn Enrichmen…" at bounding box center [775, 248] width 1417 height 438
click at [136, 128] on div "Sync all to Pipedrive (37) Find all emails & mobiles (37)" at bounding box center [775, 138] width 1417 height 33
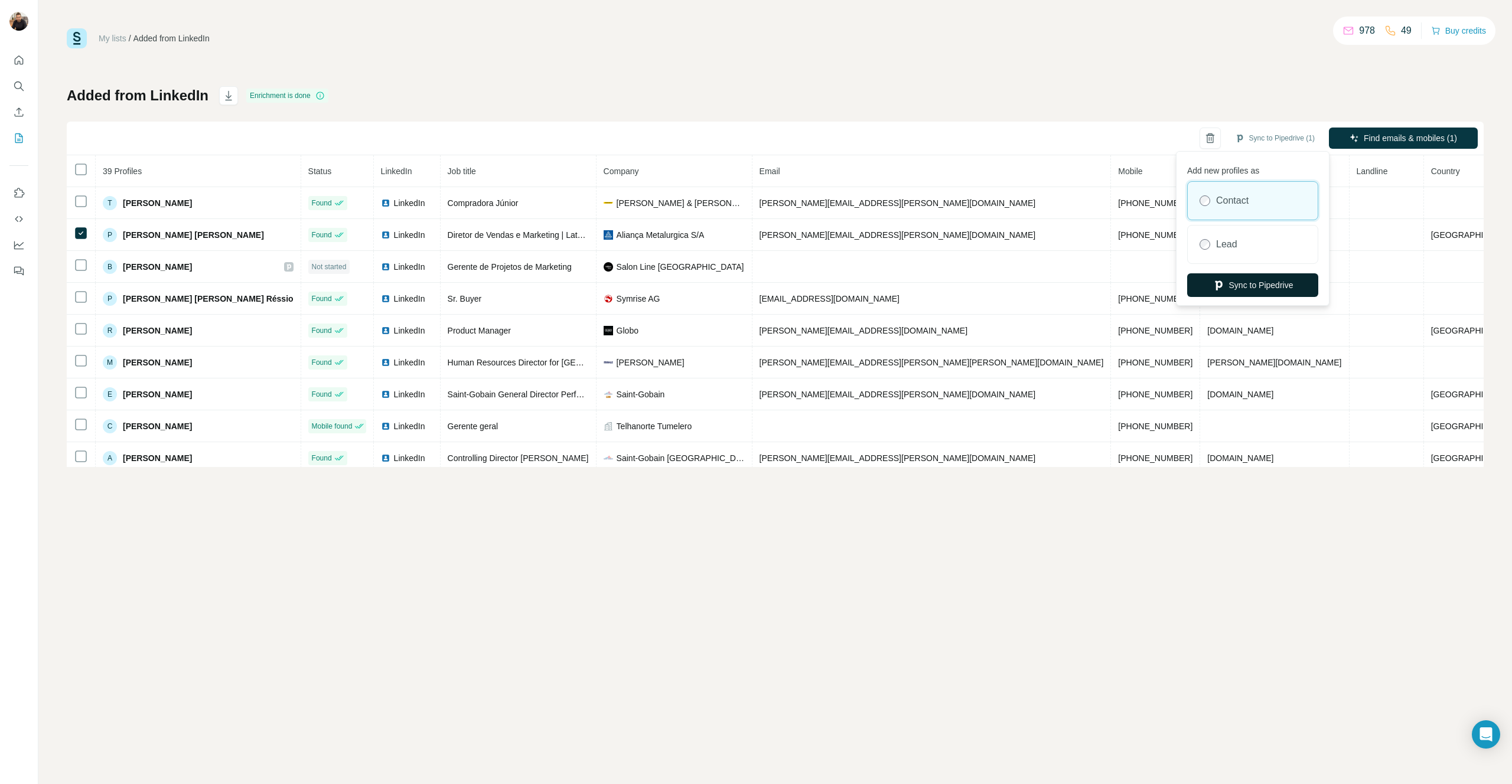
click at [1250, 283] on button "Sync to Pipedrive" at bounding box center [1252, 285] width 131 height 23
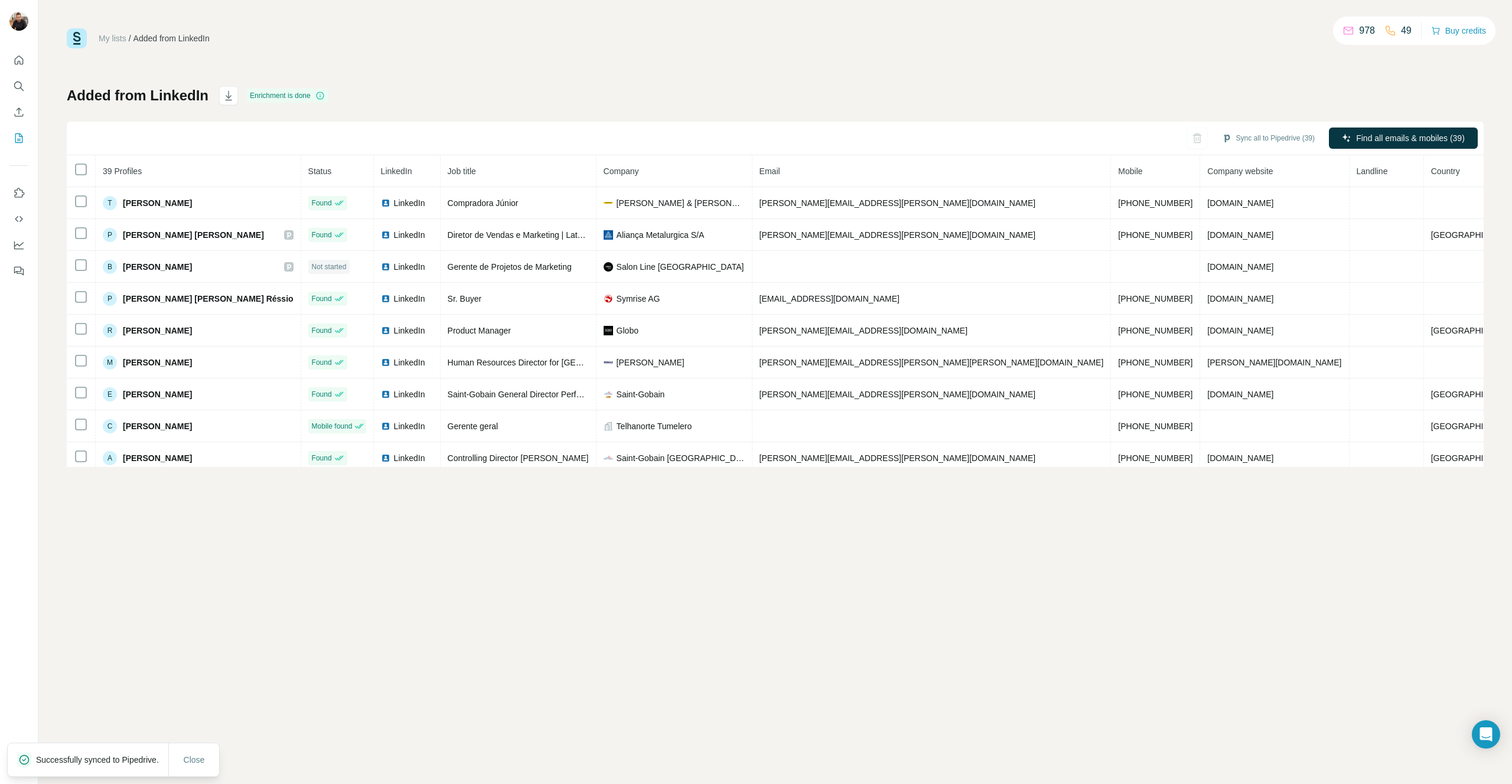
click at [249, 118] on div "Added from LinkedIn Enrichment is done Sync all to Pipedrive (39) Find all emai…" at bounding box center [775, 277] width 1417 height 381
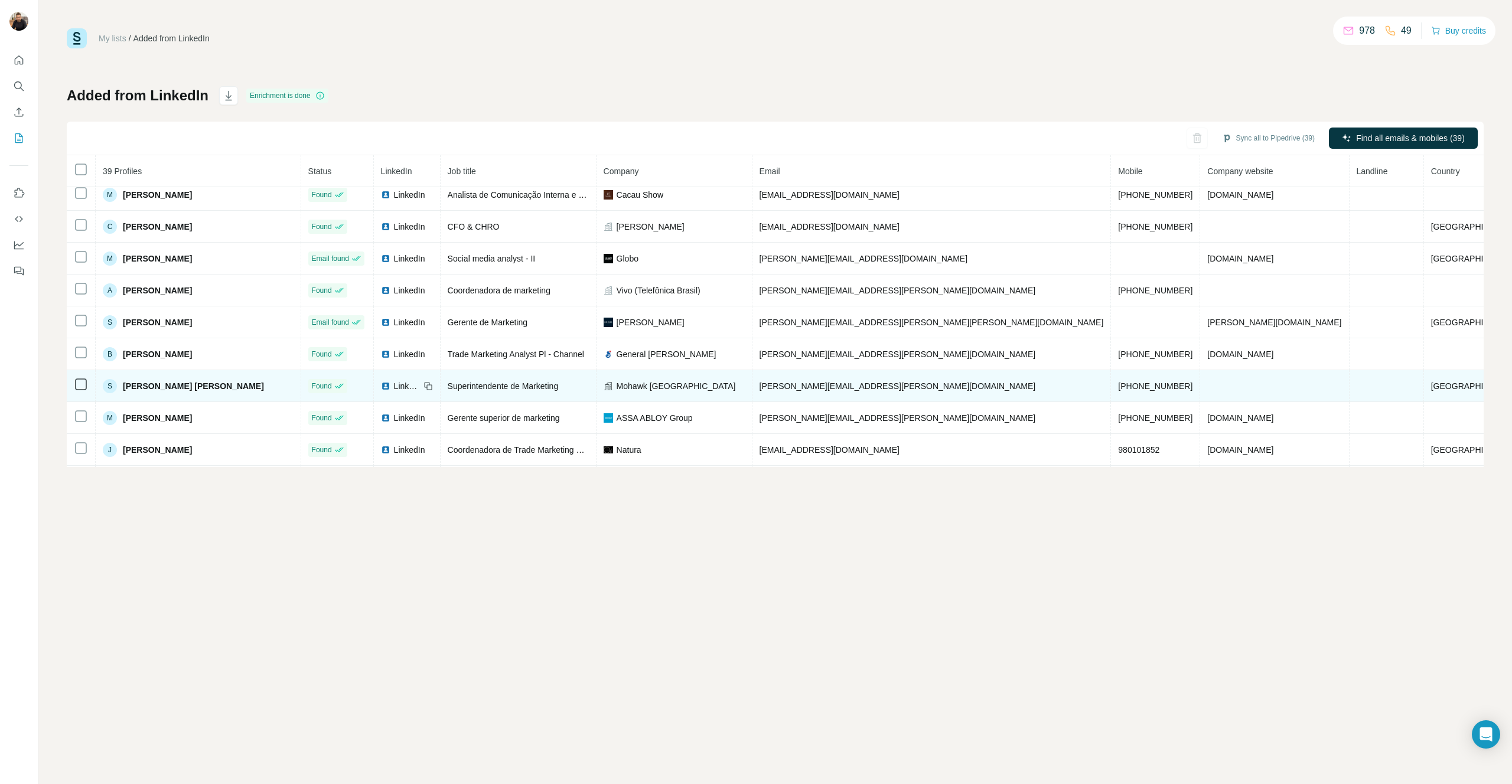
scroll to position [964, 0]
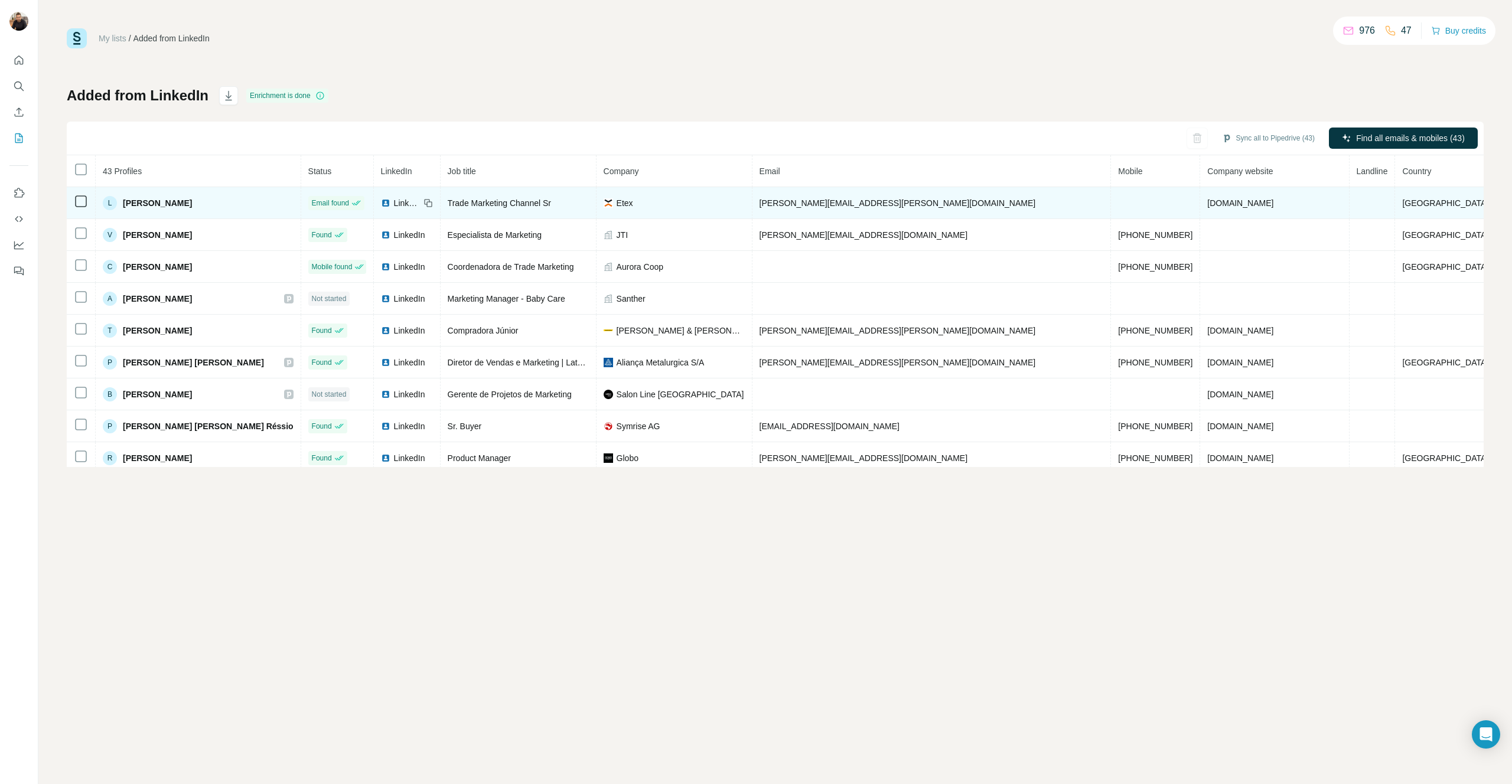
click at [1117, 202] on td at bounding box center [1156, 203] width 89 height 32
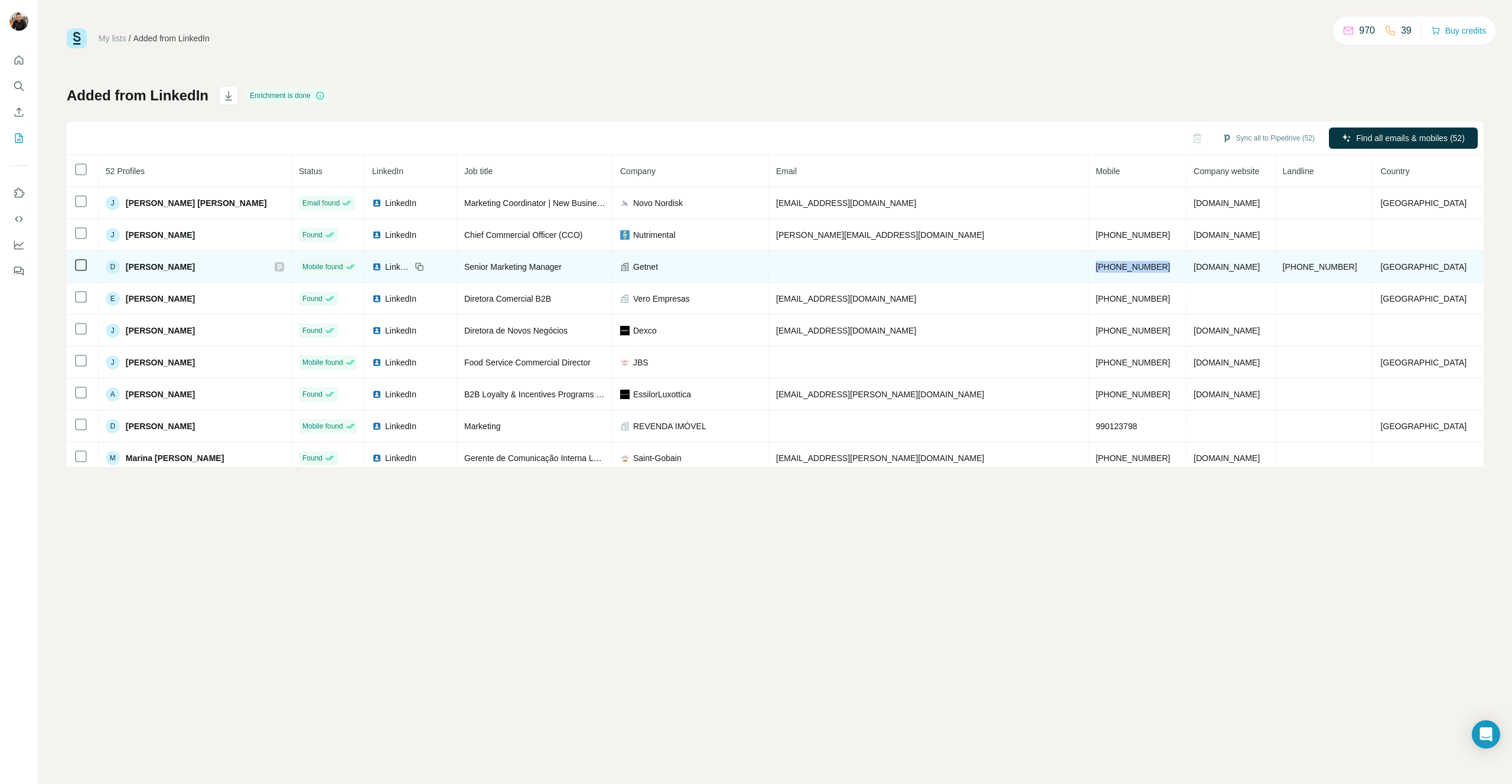
drag, startPoint x: 1122, startPoint y: 267, endPoint x: 1057, endPoint y: 263, distance: 65.1
click at [1096, 263] on span "[PHONE_NUMBER]" at bounding box center [1133, 266] width 74 height 9
copy span "[PHONE_NUMBER]"
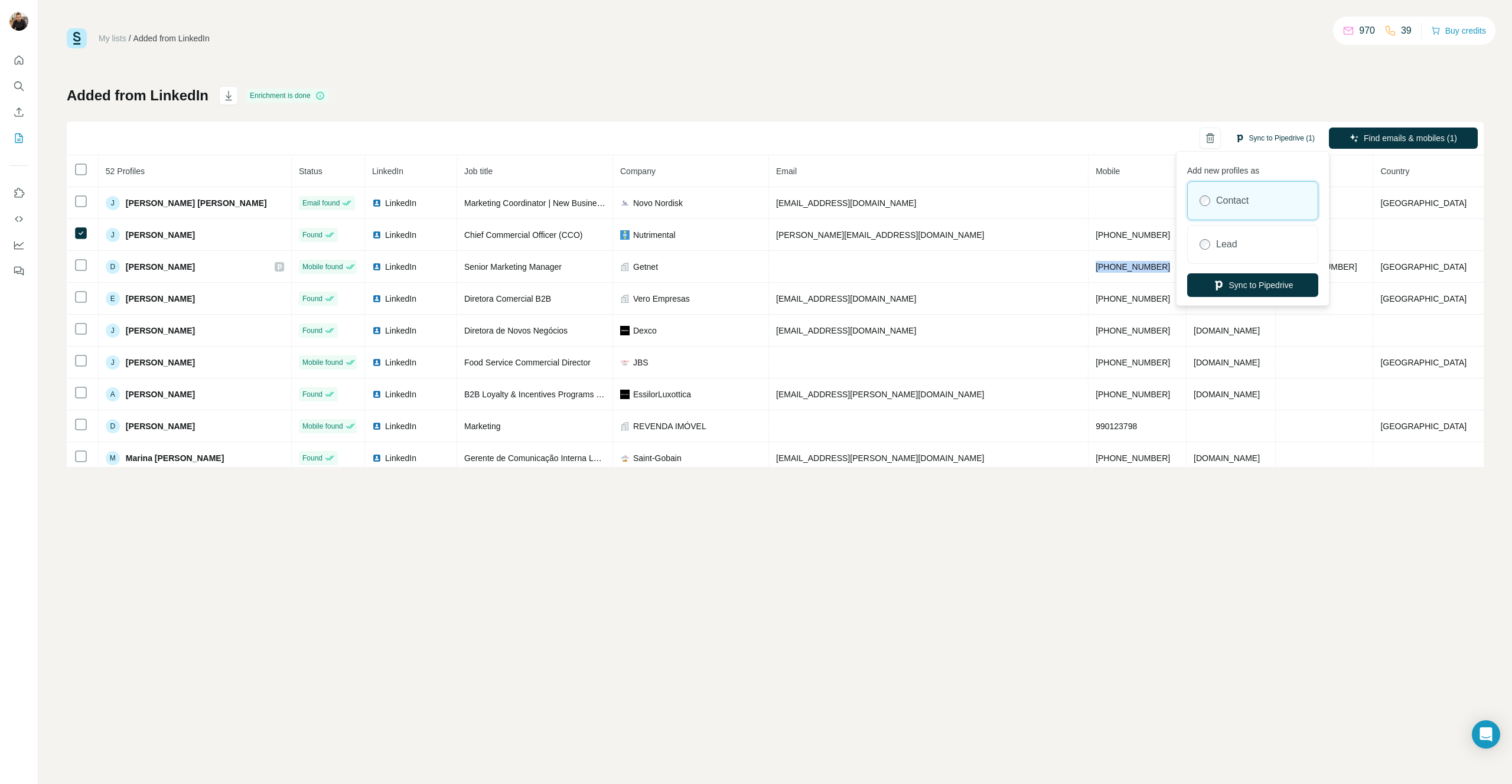
click at [1272, 136] on button "Sync to Pipedrive (1)" at bounding box center [1275, 138] width 96 height 18
click at [1263, 284] on button "Sync to Pipedrive" at bounding box center [1252, 285] width 131 height 23
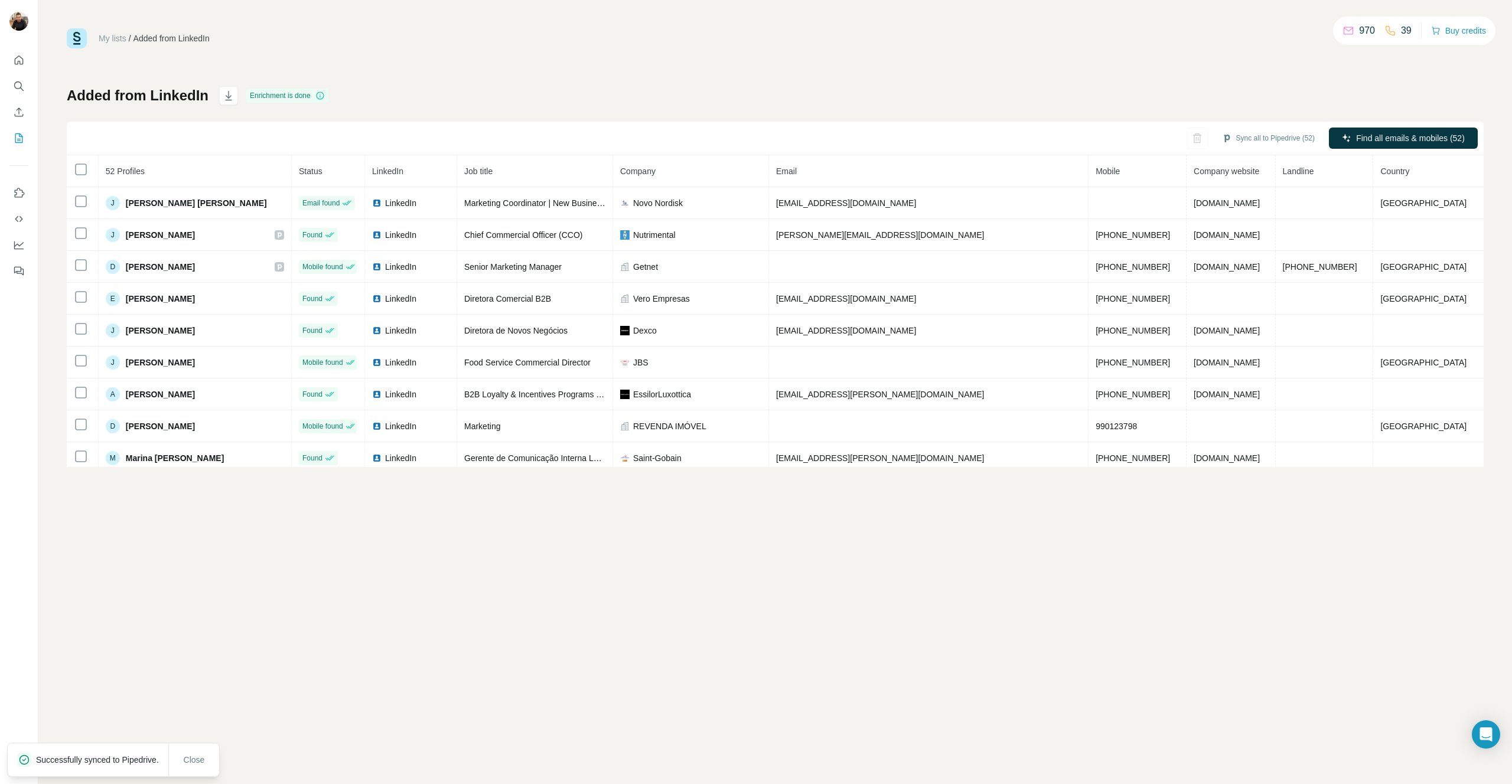
click at [470, 75] on div "My lists / Added from LinkedIn 970 39 Buy credits Added from LinkedIn Enrichmen…" at bounding box center [775, 248] width 1417 height 438
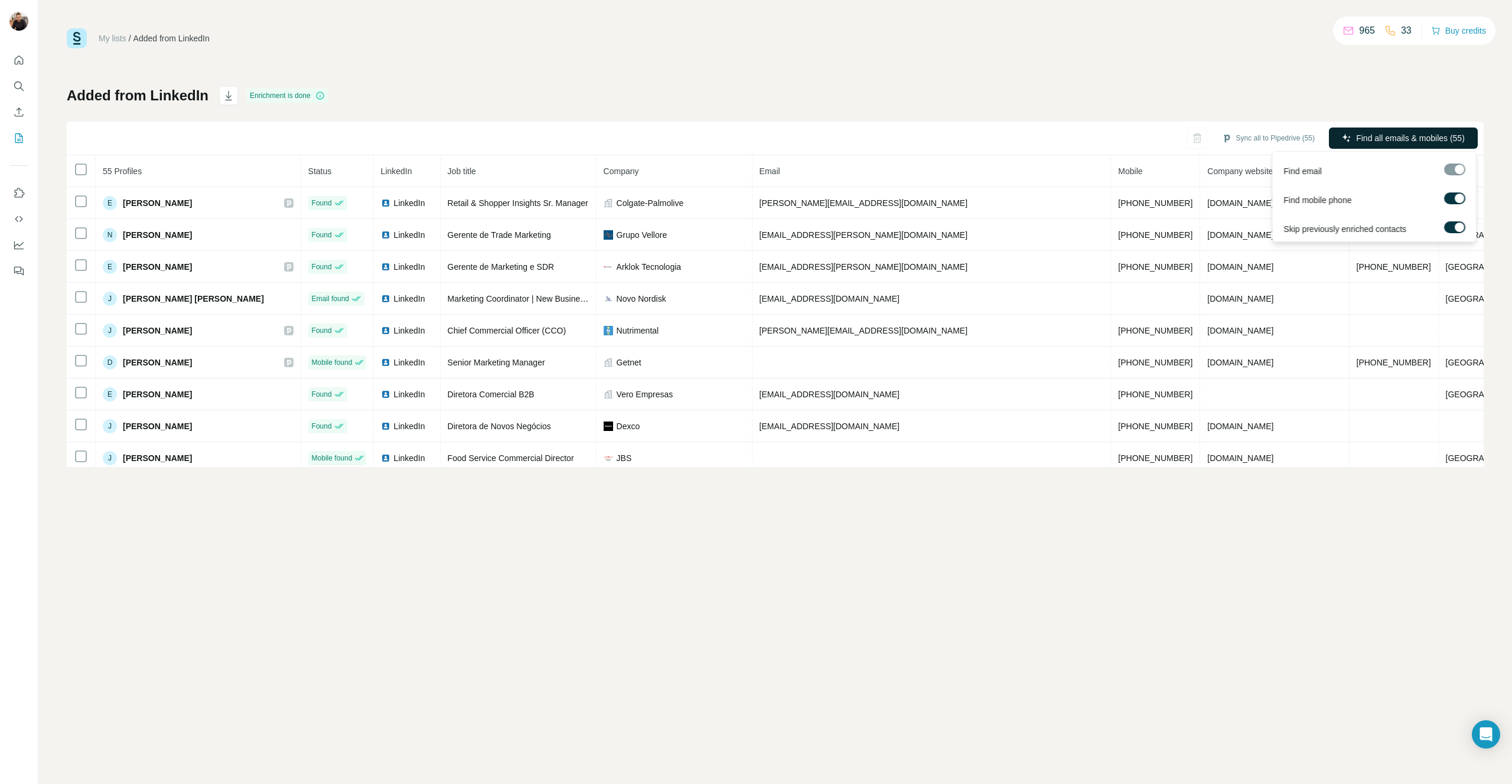
click at [1386, 139] on span "Find all emails & mobiles (55)" at bounding box center [1410, 138] width 108 height 12
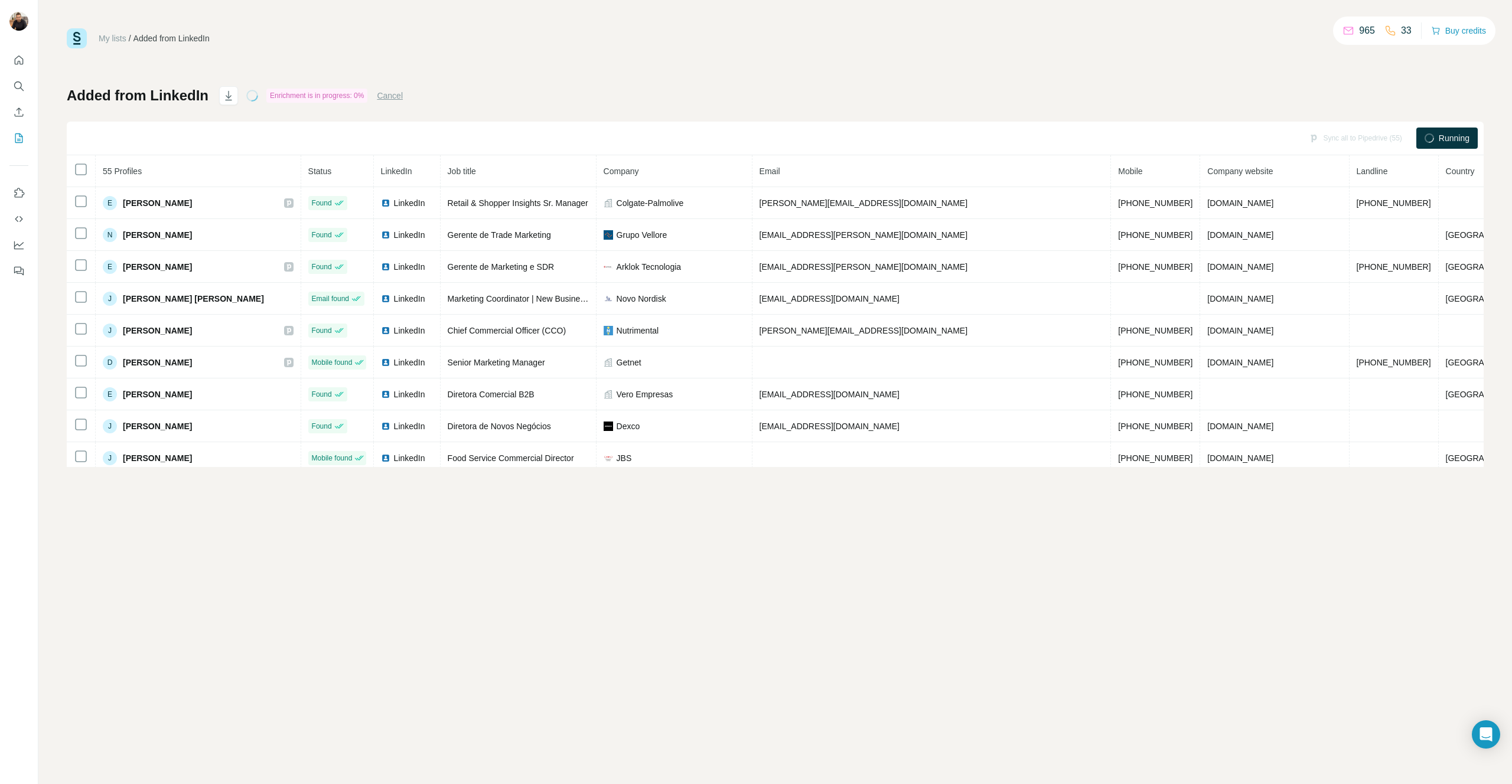
click at [1386, 139] on div "Sync all to Pipedrive (55)" at bounding box center [1355, 138] width 109 height 21
click at [1468, 140] on span "Running" at bounding box center [1455, 138] width 31 height 12
click at [229, 96] on icon "button" at bounding box center [228, 95] width 12 height 12
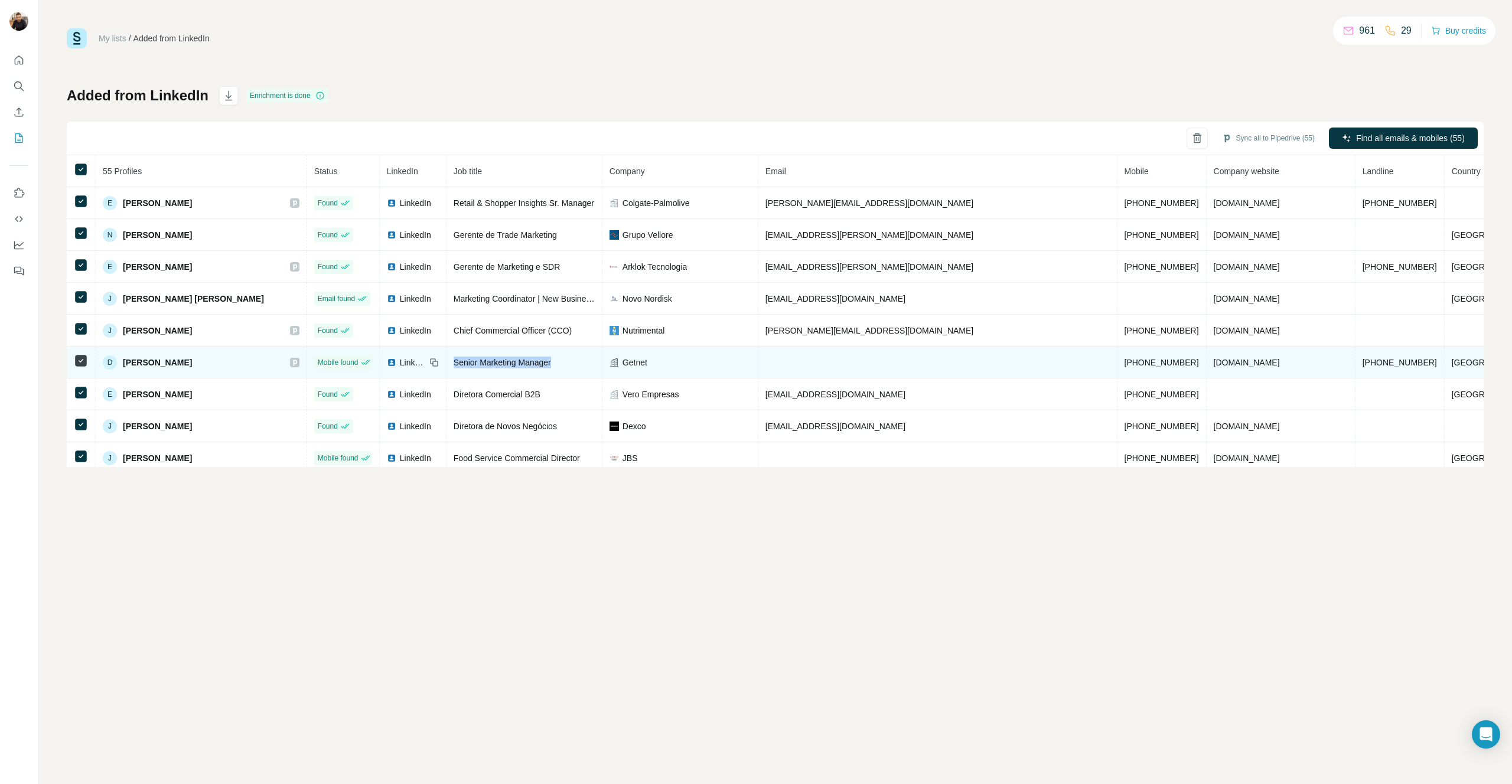
drag, startPoint x: 600, startPoint y: 362, endPoint x: 500, endPoint y: 359, distance: 100.0
click at [500, 359] on span "Senior Marketing Manager" at bounding box center [502, 363] width 98 height 9
copy span "Senior Marketing Manager"
drag, startPoint x: 1107, startPoint y: 363, endPoint x: 1040, endPoint y: 361, distance: 67.0
click at [1125, 361] on span "+5512997257850" at bounding box center [1162, 363] width 74 height 9
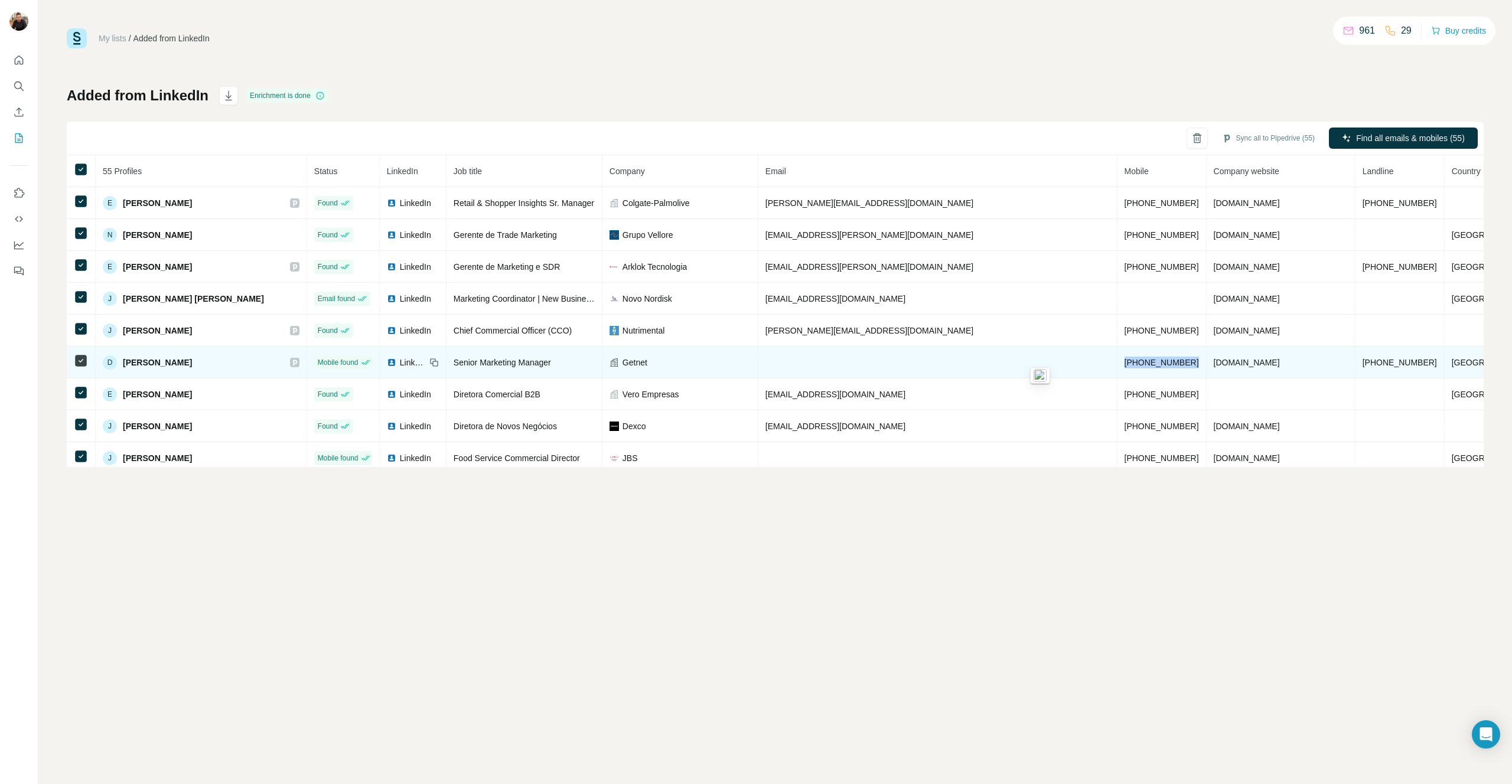
copy span "+5512997257850"
click at [439, 362] on icon at bounding box center [434, 363] width 9 height 9
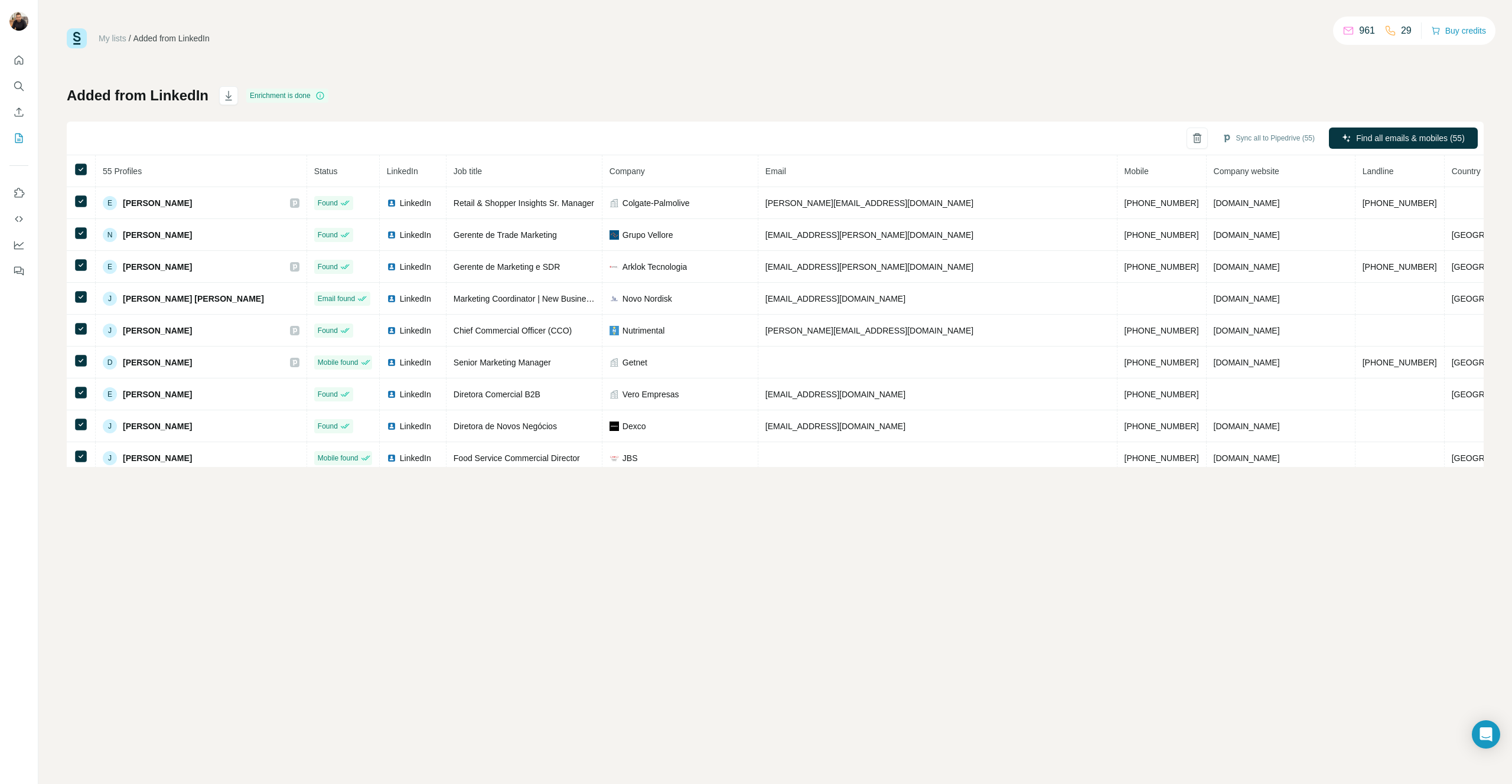
click at [88, 108] on div "Added from LinkedIn Enrichment is done Sync all to Pipedrive (55) Find all emai…" at bounding box center [775, 277] width 1417 height 381
click at [494, 57] on div "My lists / Added from LinkedIn 961 29 Buy credits Added from LinkedIn Enrichmen…" at bounding box center [775, 248] width 1417 height 438
click at [18, 251] on button "Dashboard" at bounding box center [19, 245] width 19 height 21
click at [1191, 138] on icon "button" at bounding box center [1197, 138] width 12 height 12
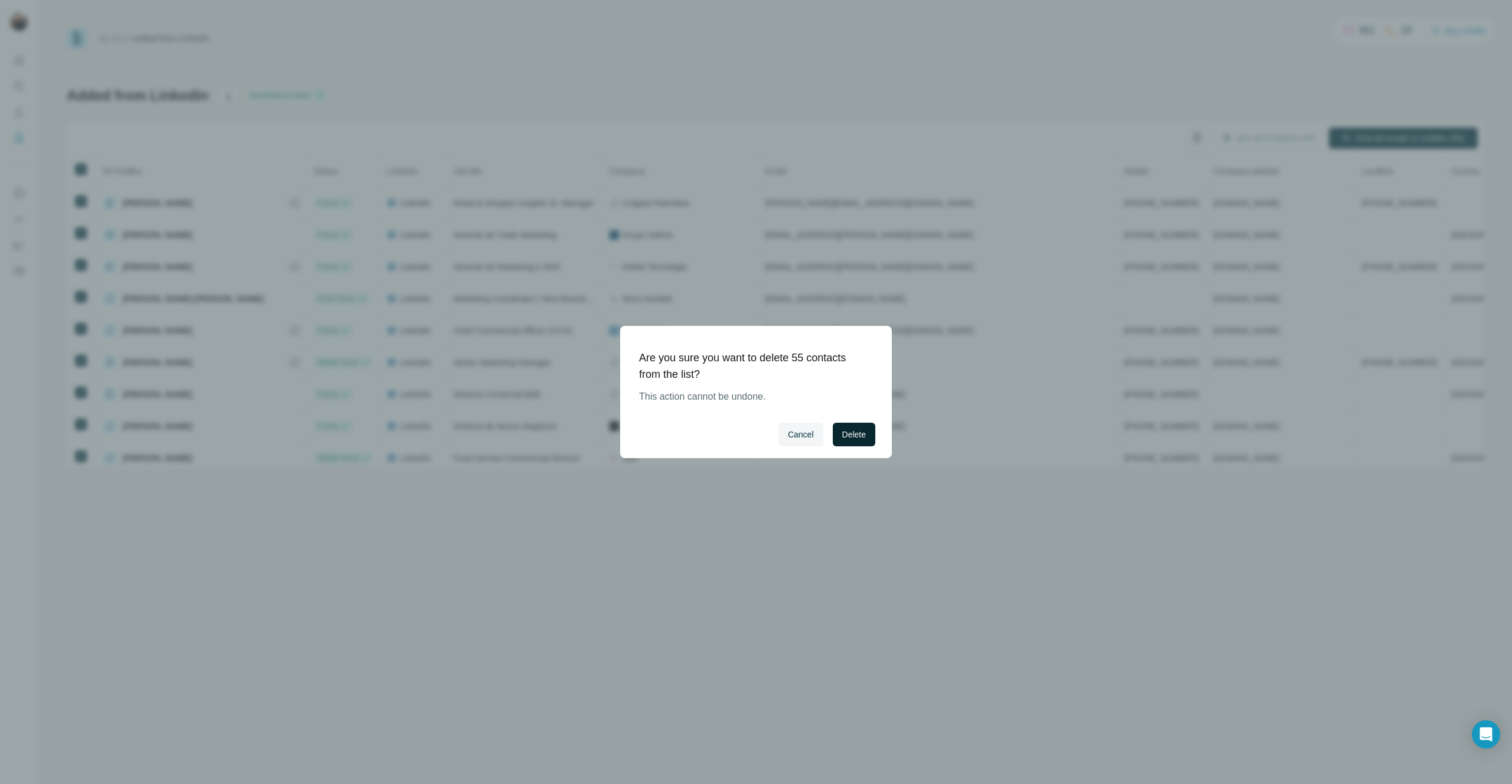
click at [870, 438] on button "Delete" at bounding box center [854, 435] width 43 height 23
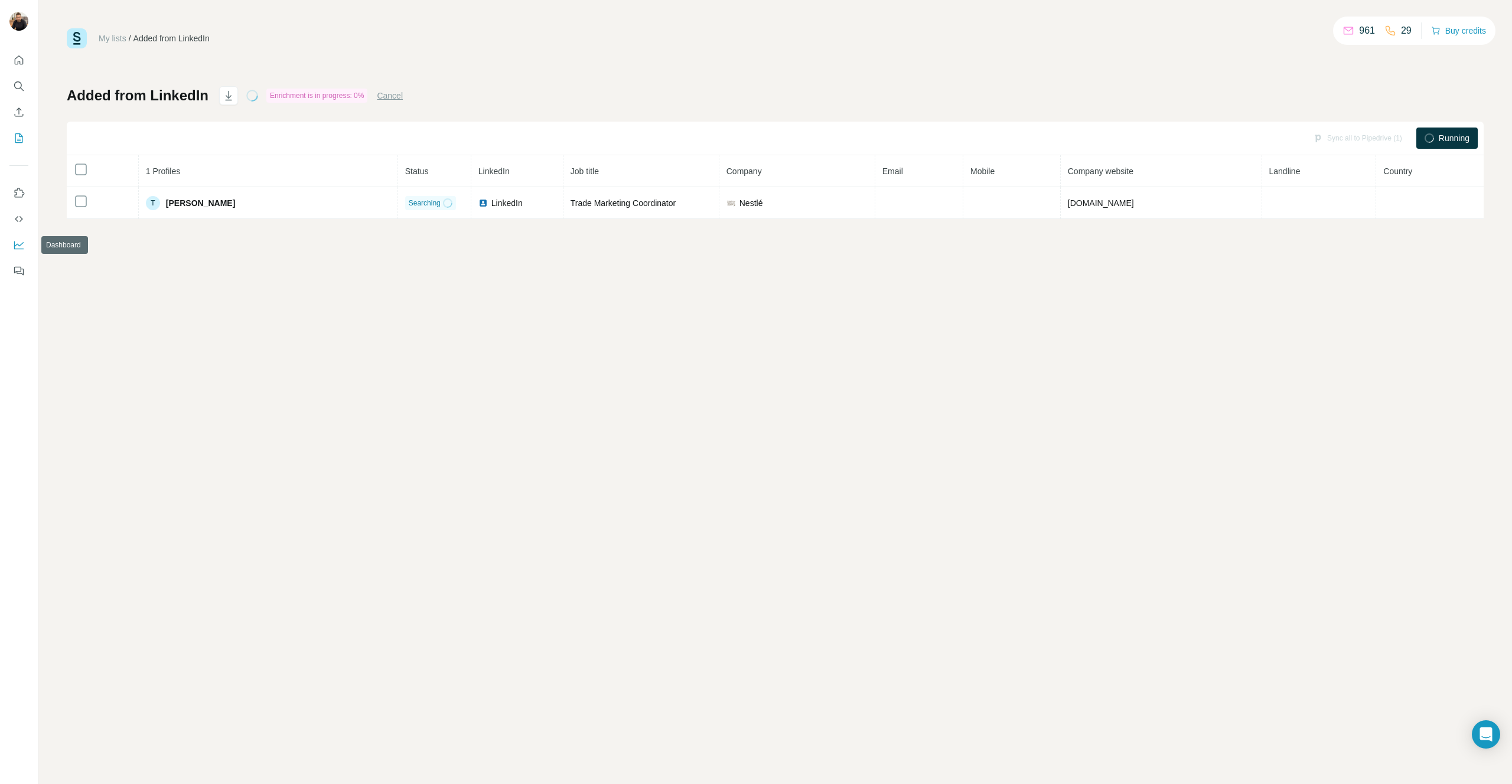
click at [22, 249] on icon "Dashboard" at bounding box center [19, 246] width 9 height 9
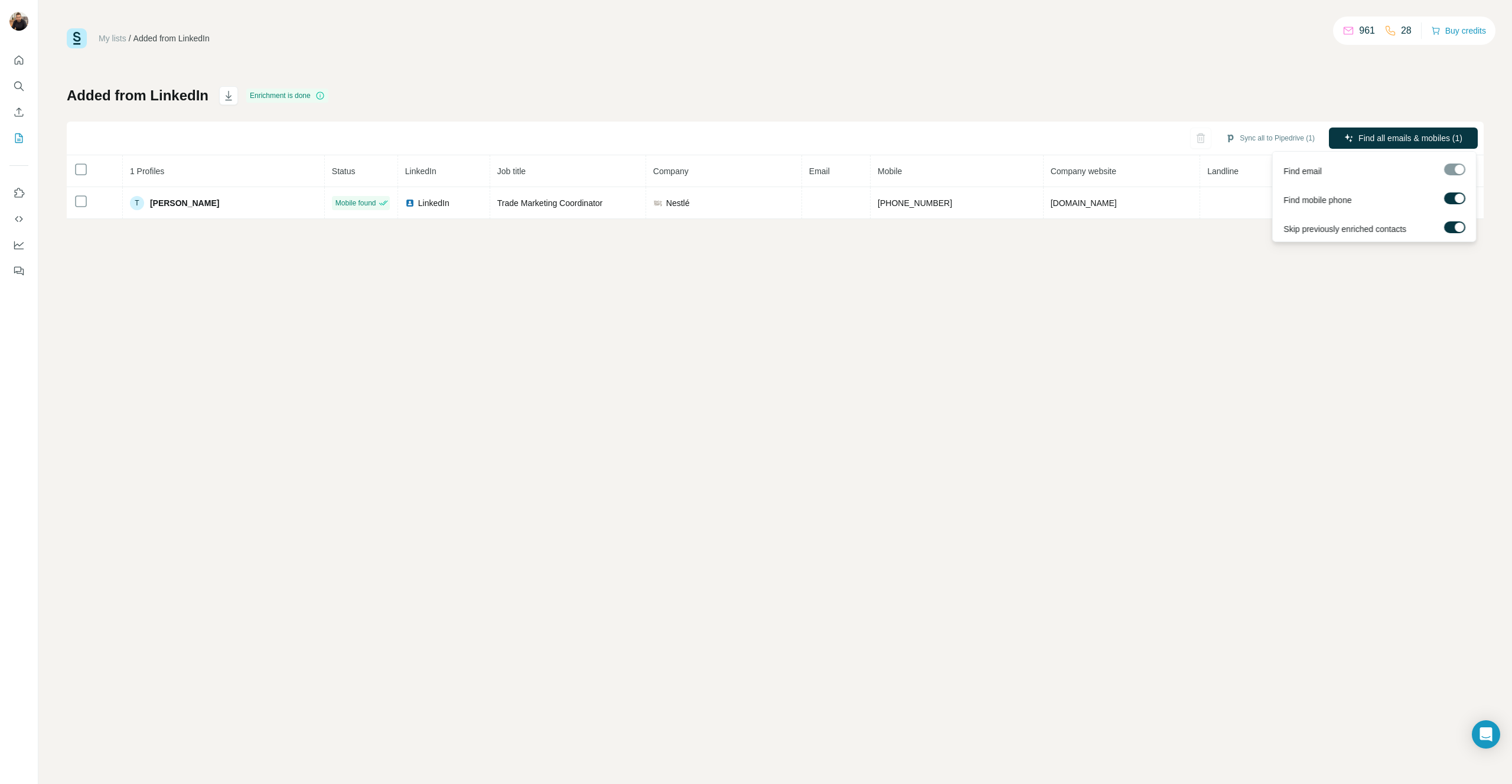
click at [1455, 200] on label at bounding box center [1455, 198] width 21 height 12
click at [1452, 222] on label at bounding box center [1455, 227] width 21 height 12
click at [1443, 136] on span "Find all emails (1)" at bounding box center [1431, 138] width 65 height 12
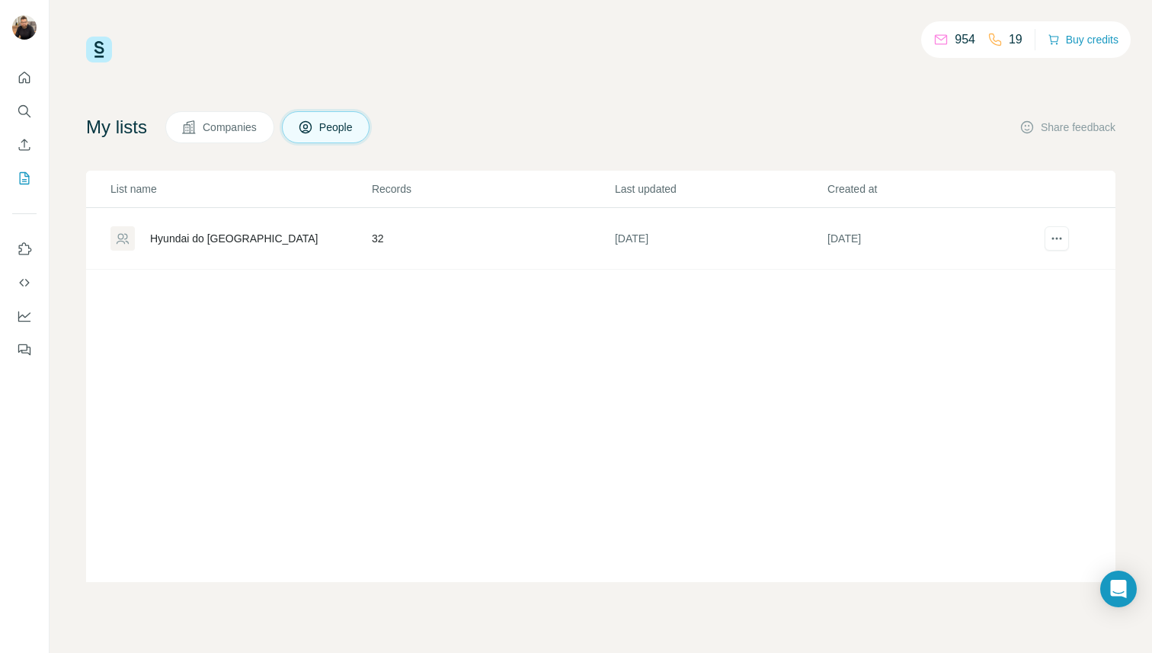
click at [255, 130] on span "Companies" at bounding box center [231, 127] width 56 height 15
click at [123, 128] on h4 "My lists" at bounding box center [116, 127] width 61 height 24
click at [107, 136] on h4 "My lists" at bounding box center [116, 127] width 61 height 24
click at [107, 116] on h4 "My lists" at bounding box center [116, 127] width 61 height 24
click at [98, 43] on img at bounding box center [99, 50] width 26 height 26
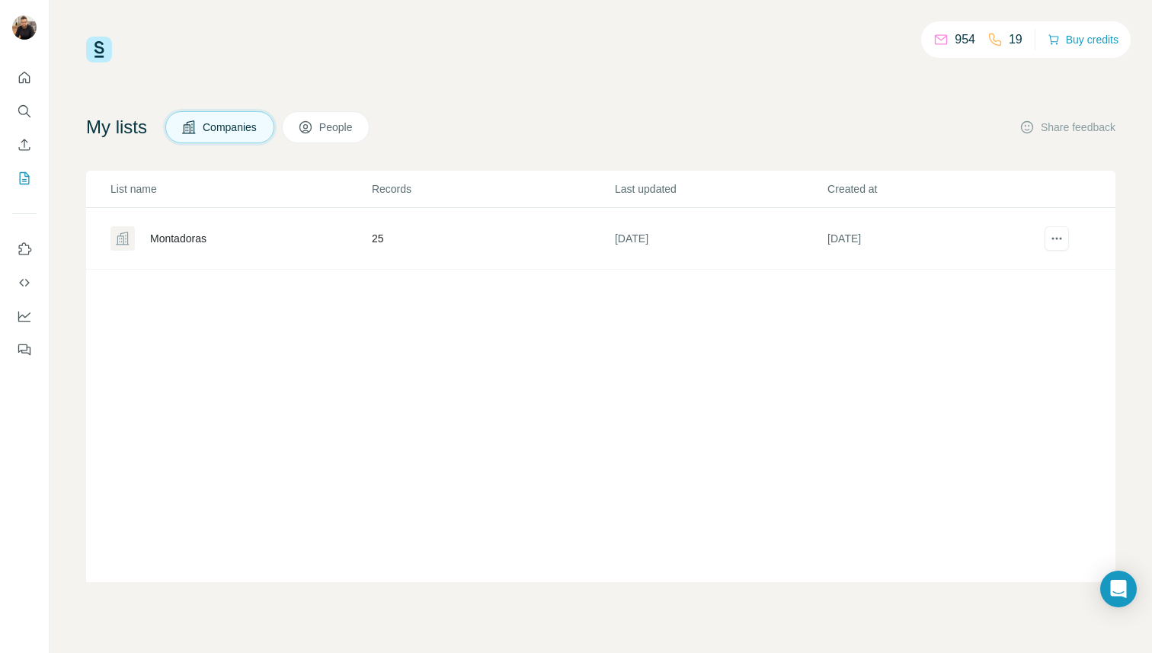
click at [98, 69] on div "954 19 Buy credits My lists Companies People Share feedback List name Records L…" at bounding box center [601, 310] width 1030 height 546
click at [33, 178] on button "My lists" at bounding box center [24, 178] width 24 height 27
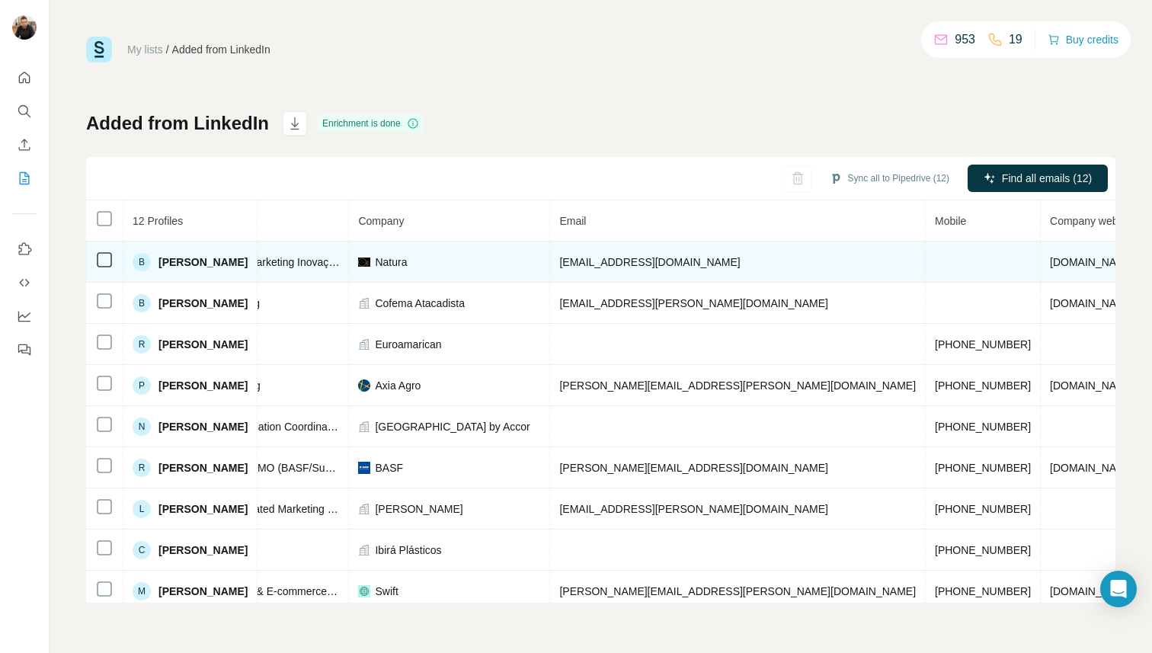
scroll to position [0, 300]
